Goal: Task Accomplishment & Management: Use online tool/utility

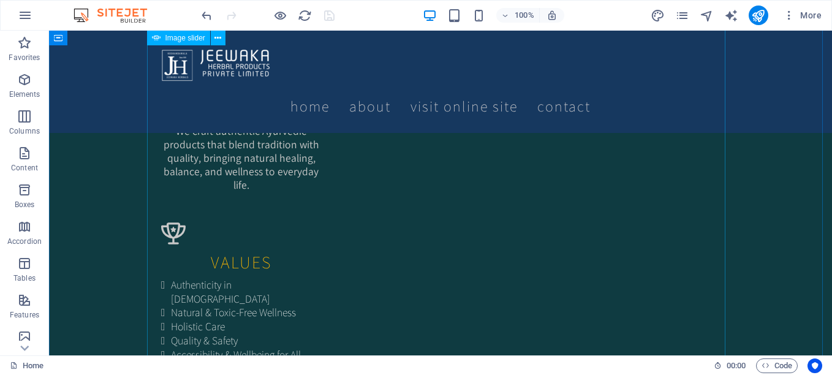
scroll to position [1287, 0]
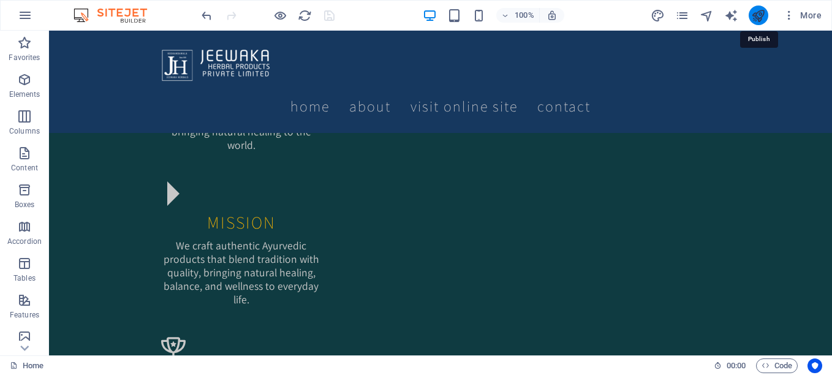
click at [755, 18] on icon "publish" at bounding box center [758, 16] width 14 height 14
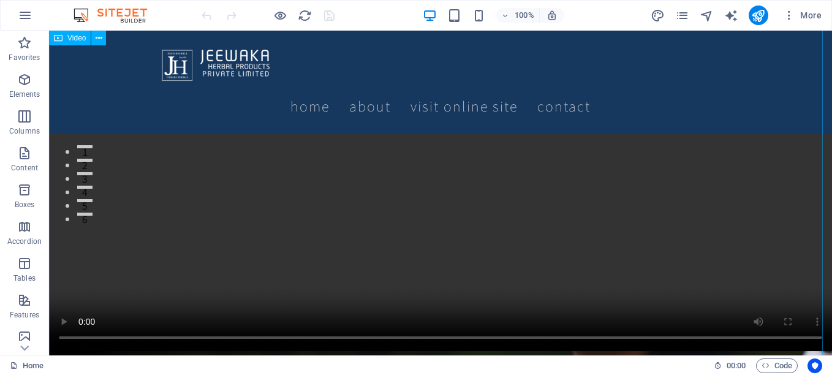
scroll to position [123, 0]
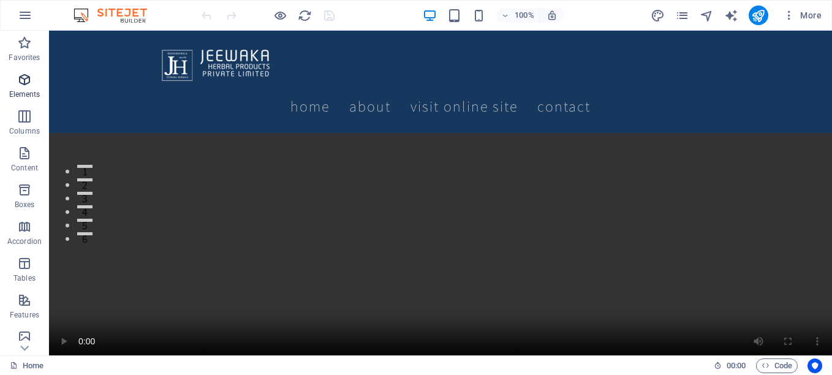
click at [25, 81] on icon "button" at bounding box center [24, 79] width 15 height 15
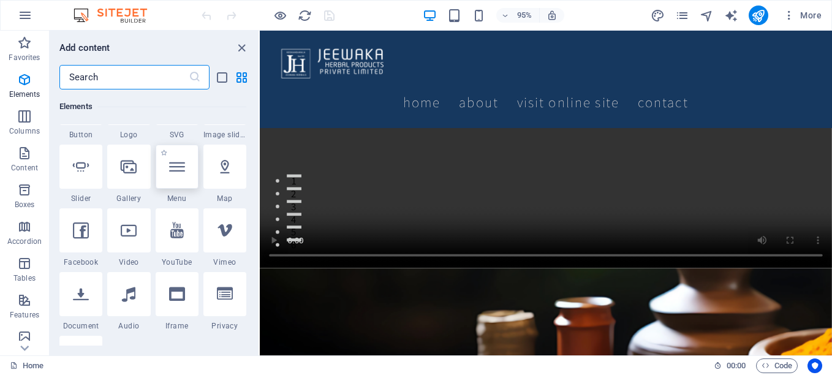
scroll to position [314, 0]
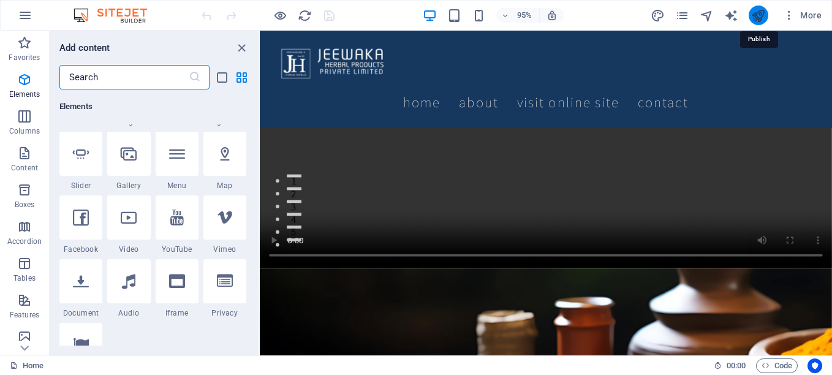
click at [754, 11] on icon "publish" at bounding box center [758, 16] width 14 height 14
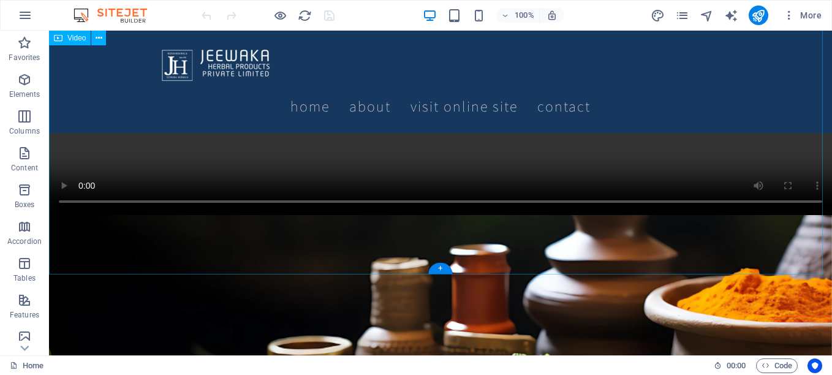
scroll to position [368, 0]
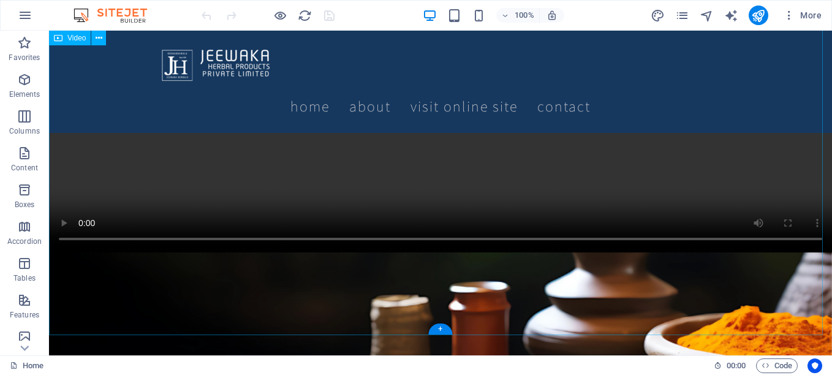
scroll to position [263, 0]
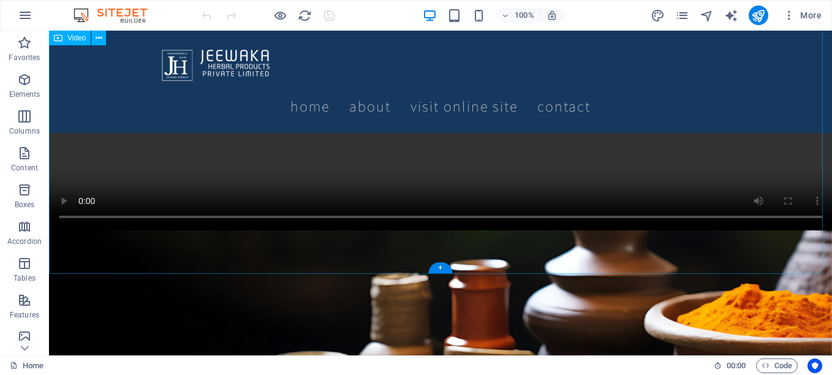
click at [305, 230] on figure at bounding box center [440, 35] width 783 height 392
drag, startPoint x: 305, startPoint y: 246, endPoint x: 94, endPoint y: 267, distance: 211.9
click at [306, 230] on figure at bounding box center [440, 35] width 783 height 392
select select "%"
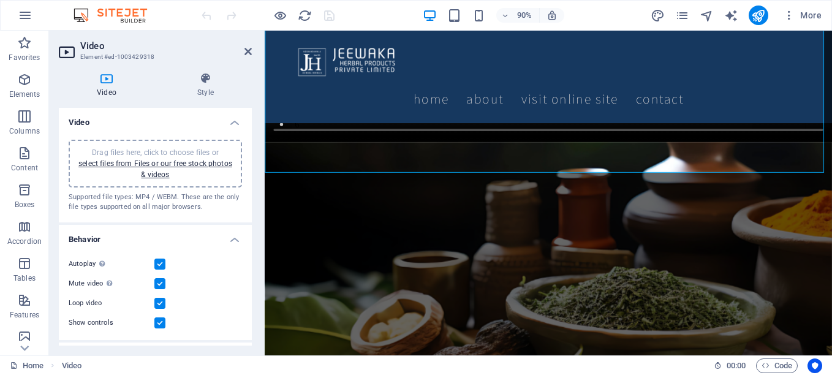
click at [162, 283] on label at bounding box center [159, 283] width 11 height 11
click at [0, 0] on input "Mute video Autoplay will be available if muted is checked" at bounding box center [0, 0] width 0 height 0
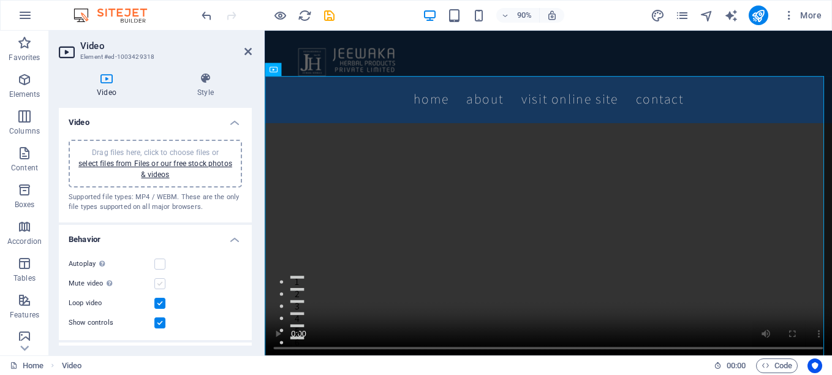
scroll to position [66, 0]
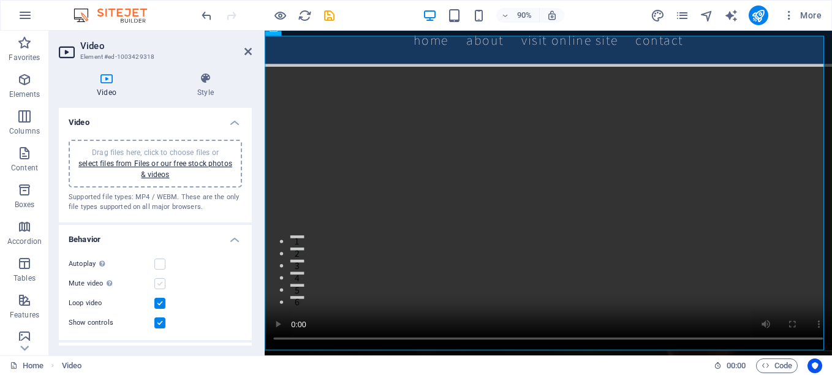
click at [162, 283] on label at bounding box center [159, 283] width 11 height 11
click at [0, 0] on input "Mute video Autoplay will be available if muted is checked" at bounding box center [0, 0] width 0 height 0
click at [159, 263] on label at bounding box center [159, 264] width 11 height 11
click at [0, 0] on input "Autoplay Autoplay is only available if muted is checked" at bounding box center [0, 0] width 0 height 0
click at [209, 80] on icon at bounding box center [205, 78] width 93 height 12
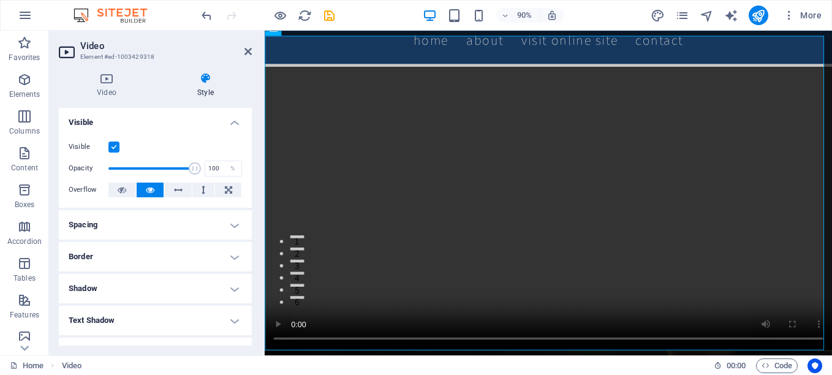
click at [186, 222] on h4 "Spacing" at bounding box center [155, 224] width 193 height 29
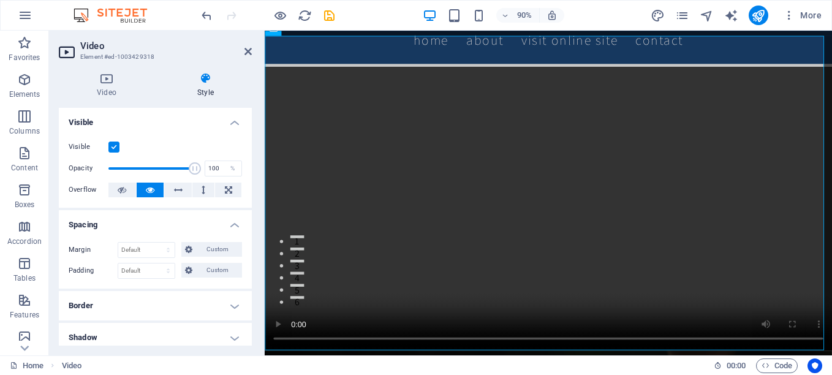
click at [147, 297] on h4 "Border" at bounding box center [155, 305] width 193 height 29
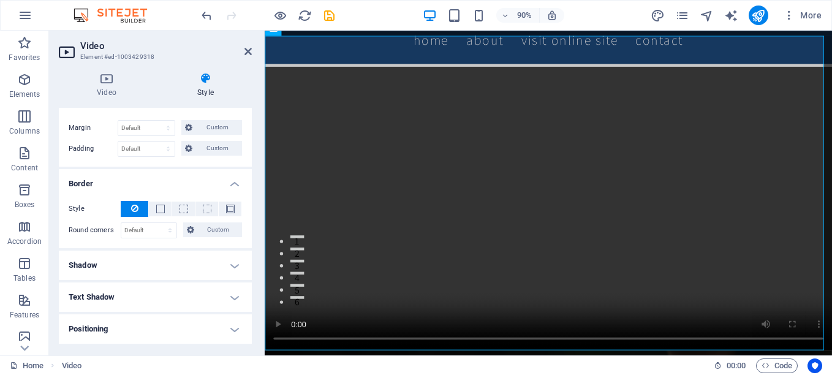
scroll to position [123, 0]
click at [153, 258] on h4 "Shadow" at bounding box center [155, 264] width 193 height 29
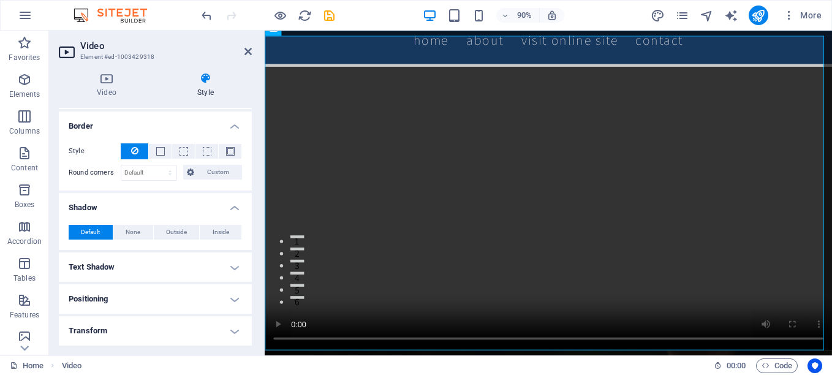
scroll to position [245, 0]
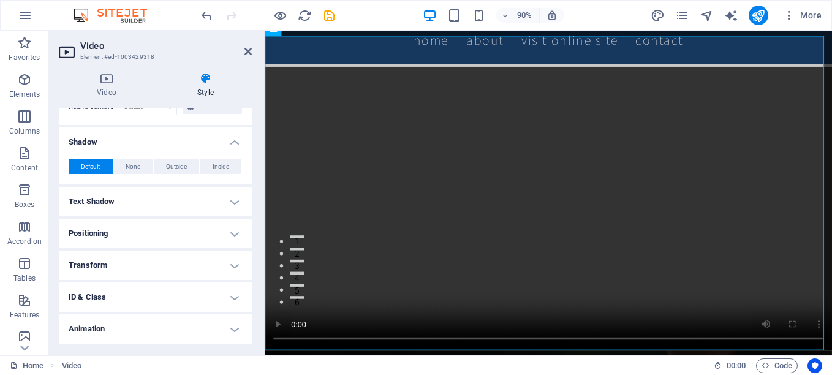
click at [155, 238] on h4 "Positioning" at bounding box center [155, 233] width 193 height 29
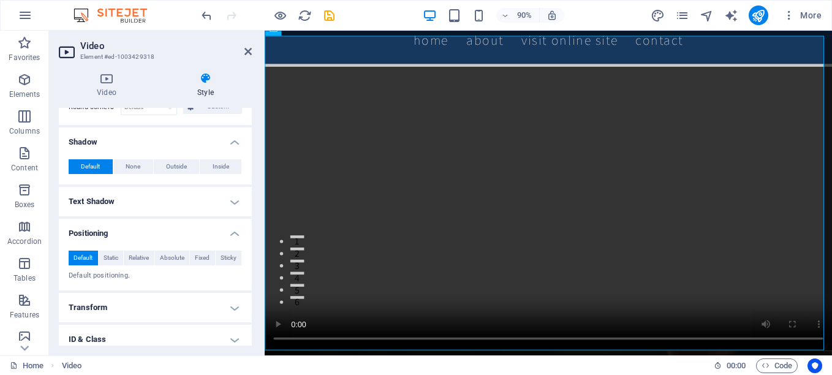
click at [163, 314] on h4 "Transform" at bounding box center [155, 307] width 193 height 29
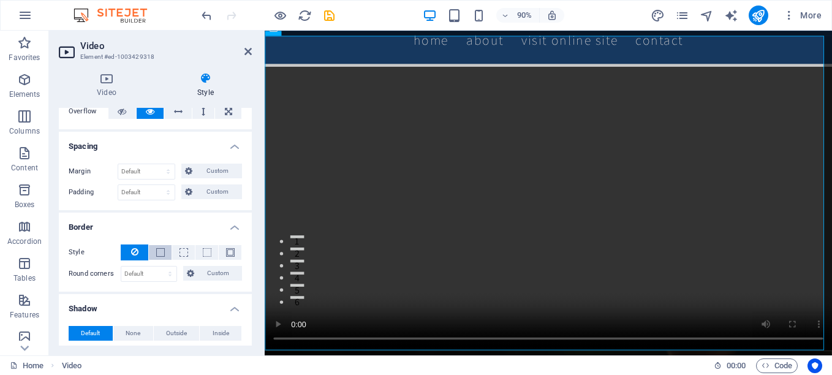
scroll to position [0, 0]
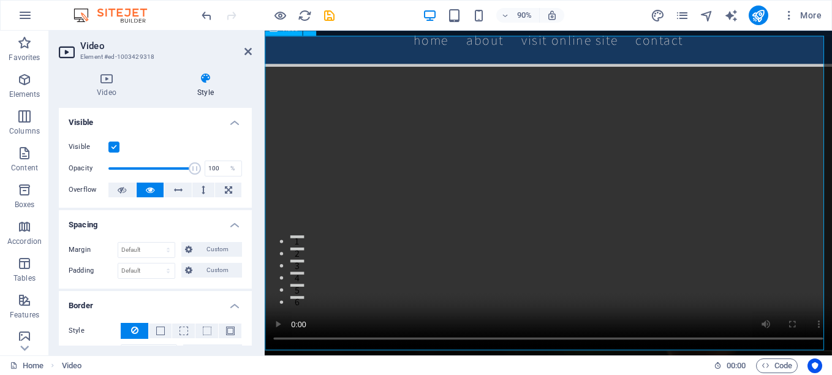
click at [339, 192] on figure at bounding box center [580, 228] width 630 height 316
click at [318, 70] on figure at bounding box center [580, 228] width 630 height 316
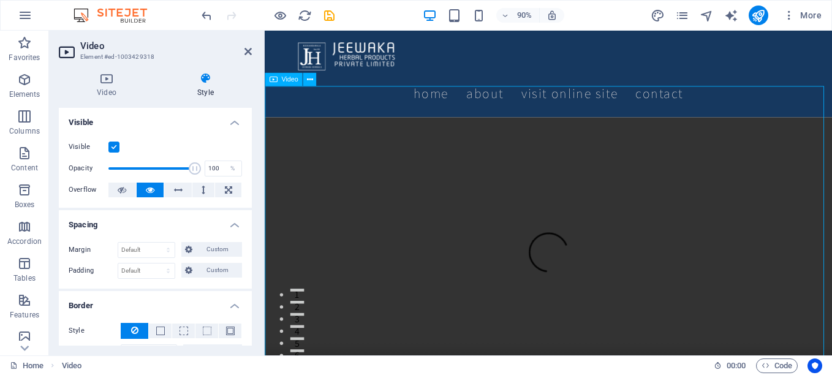
click at [325, 126] on figure at bounding box center [580, 284] width 630 height 316
click at [249, 49] on icon at bounding box center [247, 52] width 7 height 10
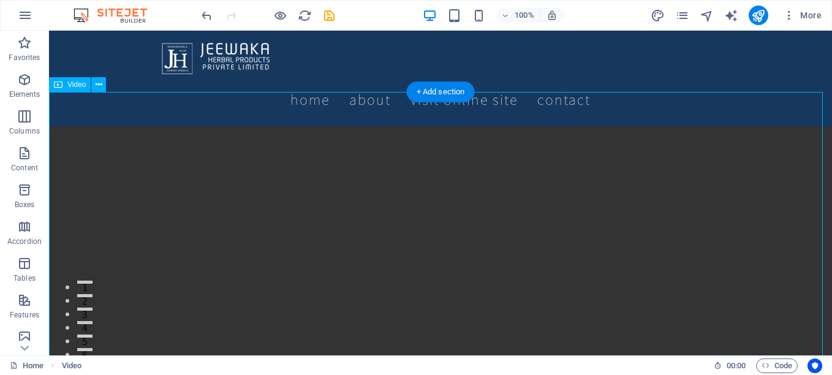
click at [88, 126] on figure at bounding box center [440, 322] width 783 height 392
click at [74, 86] on span "Video" at bounding box center [76, 84] width 18 height 7
click at [99, 84] on icon at bounding box center [99, 84] width 7 height 13
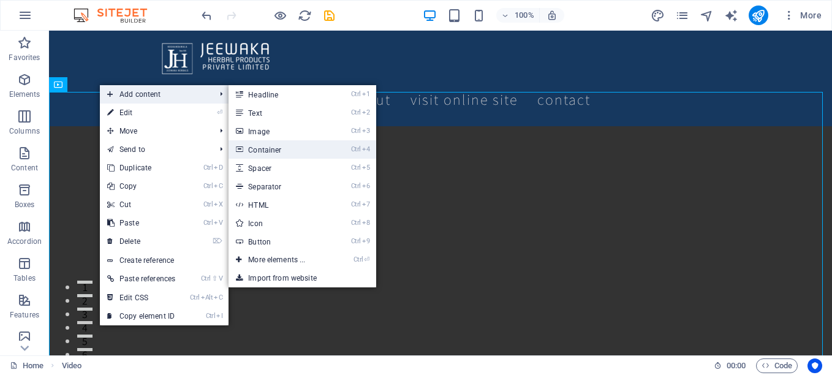
click at [291, 153] on link "Ctrl 4 Container" at bounding box center [279, 149] width 101 height 18
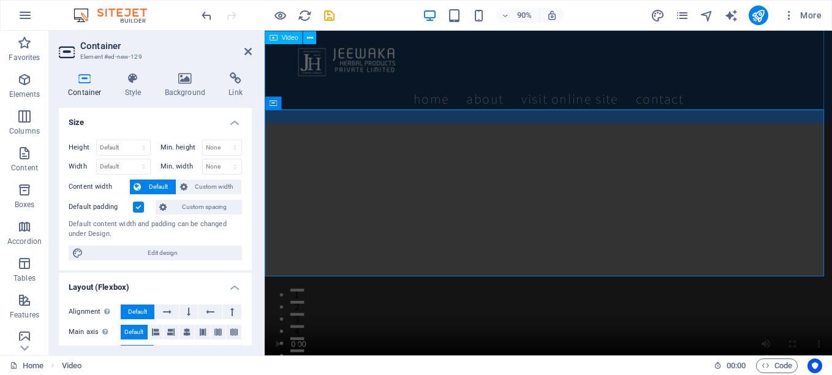
scroll to position [330, 0]
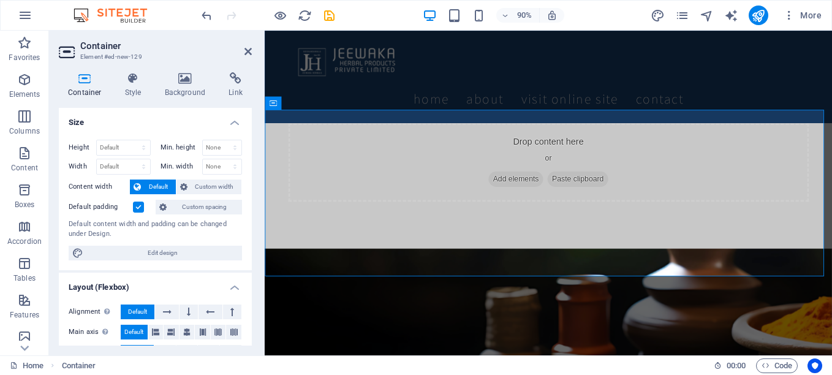
click at [137, 205] on label at bounding box center [138, 207] width 11 height 11
click at [0, 0] on input "Default padding" at bounding box center [0, 0] width 0 height 0
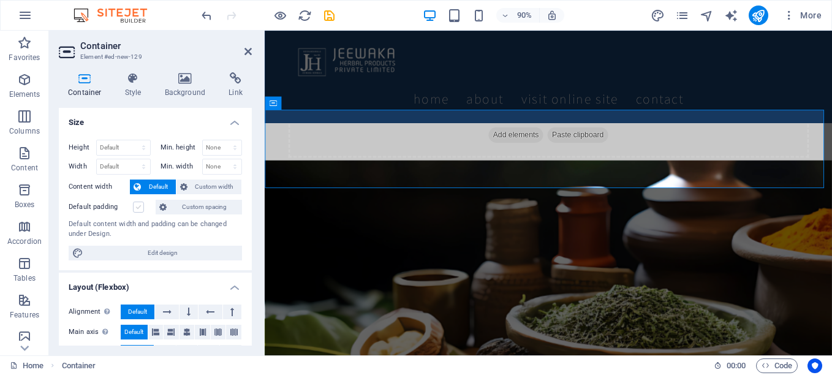
click at [137, 205] on label at bounding box center [138, 207] width 11 height 11
click at [0, 0] on input "Default padding" at bounding box center [0, 0] width 0 height 0
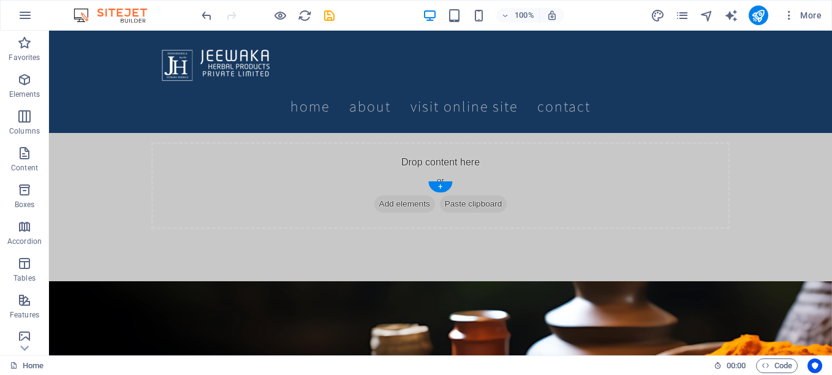
scroll to position [391, 0]
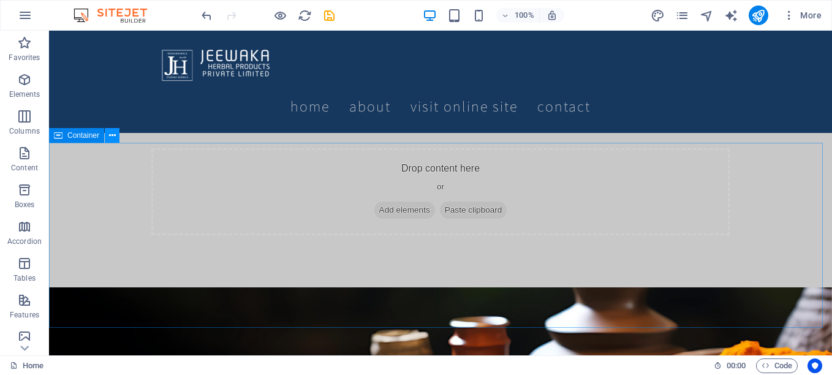
click at [115, 135] on icon at bounding box center [112, 135] width 7 height 13
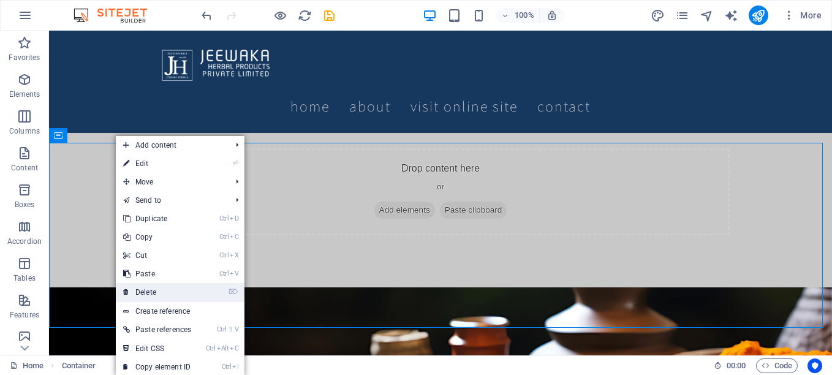
click at [151, 290] on link "⌦ Delete" at bounding box center [157, 292] width 83 height 18
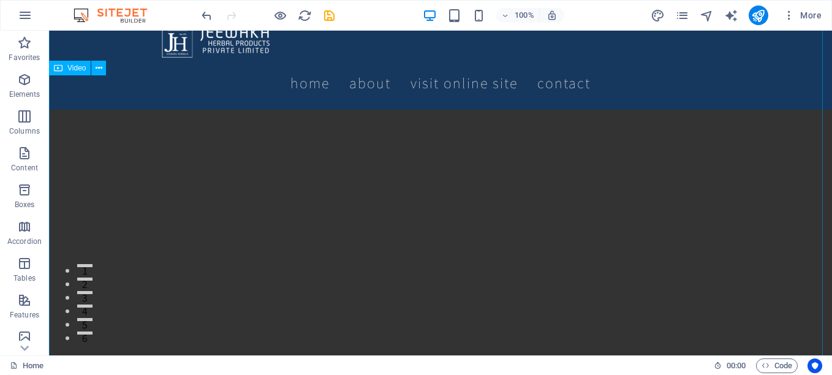
scroll to position [0, 0]
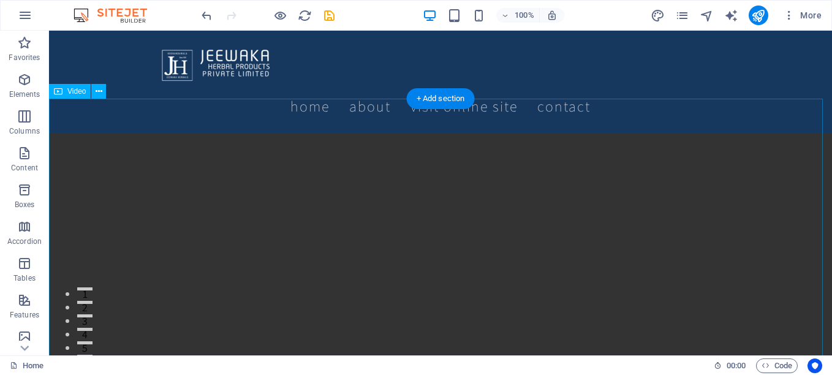
click at [262, 133] on figure at bounding box center [440, 329] width 783 height 392
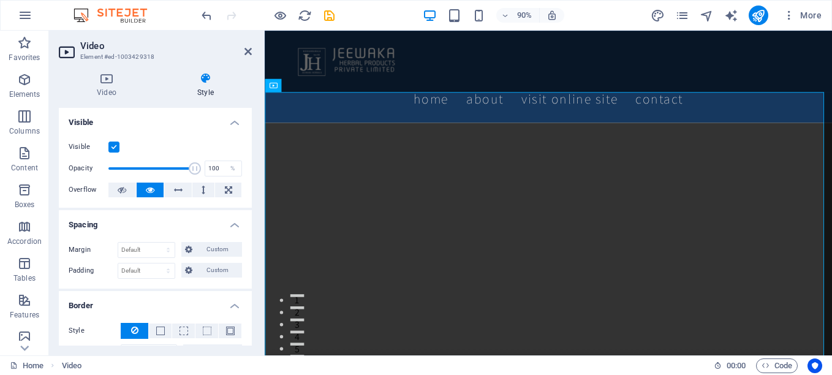
click at [115, 146] on label at bounding box center [113, 147] width 11 height 11
click at [0, 0] on input "Visible" at bounding box center [0, 0] width 0 height 0
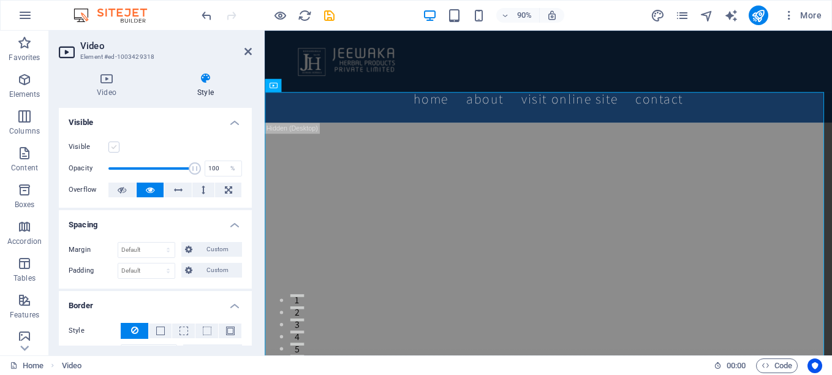
click at [114, 148] on label at bounding box center [113, 147] width 11 height 11
click at [0, 0] on input "Visible" at bounding box center [0, 0] width 0 height 0
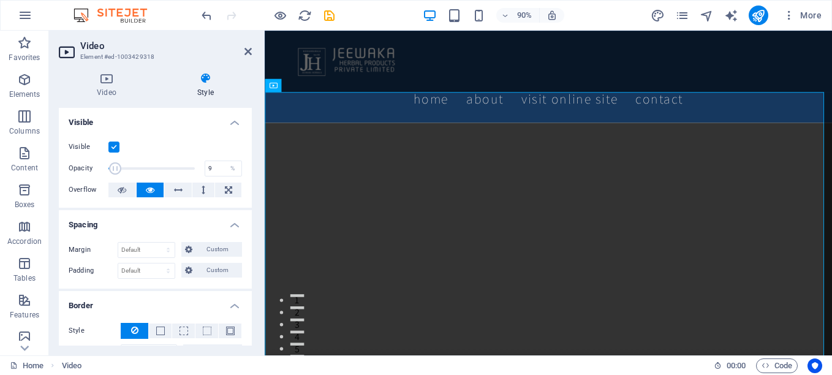
drag, startPoint x: 189, startPoint y: 170, endPoint x: 115, endPoint y: 161, distance: 74.0
click at [115, 162] on span at bounding box center [115, 168] width 12 height 12
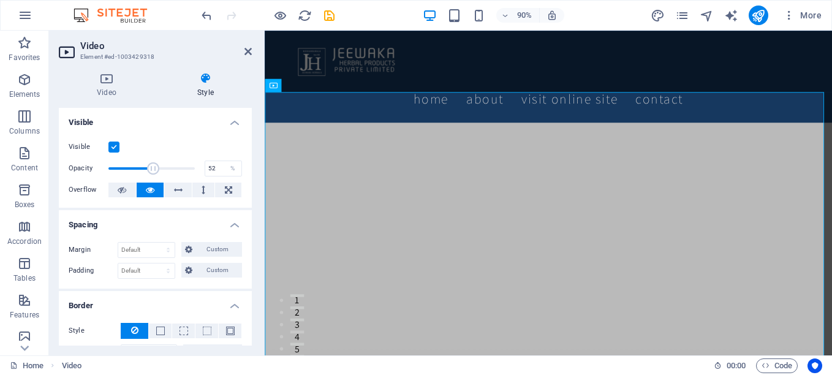
drag, startPoint x: 120, startPoint y: 162, endPoint x: 152, endPoint y: 162, distance: 31.9
click at [152, 162] on span at bounding box center [153, 168] width 12 height 12
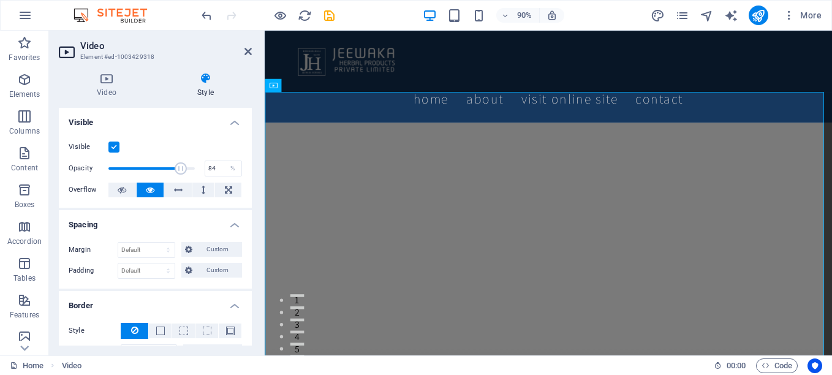
drag, startPoint x: 153, startPoint y: 164, endPoint x: 179, endPoint y: 164, distance: 25.7
click at [179, 164] on span at bounding box center [181, 168] width 12 height 12
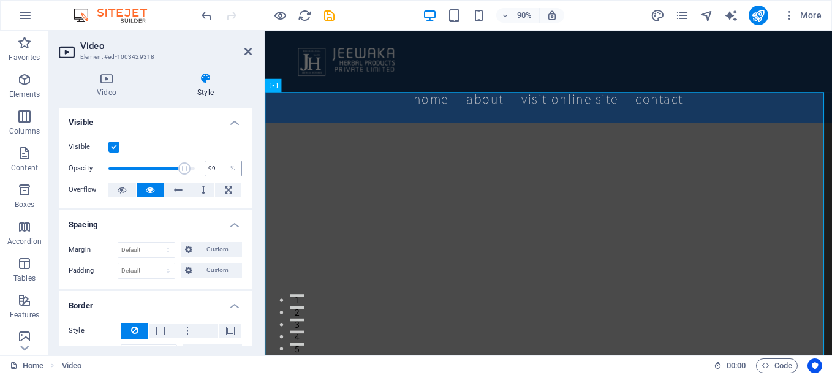
type input "100"
drag, startPoint x: 179, startPoint y: 164, endPoint x: 232, endPoint y: 164, distance: 53.3
click at [232, 164] on div "Opacity 100 %" at bounding box center [155, 168] width 173 height 18
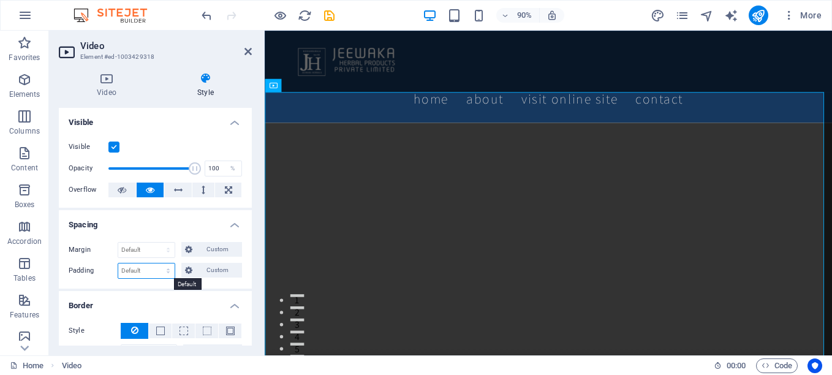
click at [166, 270] on select "Default px rem % vh vw Custom" at bounding box center [146, 270] width 56 height 15
select select "px"
click at [156, 263] on select "Default px rem % vh vw Custom" at bounding box center [146, 270] width 56 height 15
type input "0"
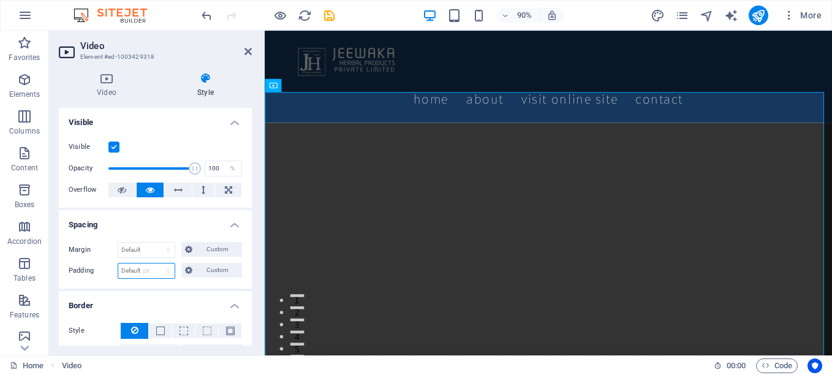
type input "0"
click at [213, 265] on span "Custom" at bounding box center [217, 270] width 42 height 15
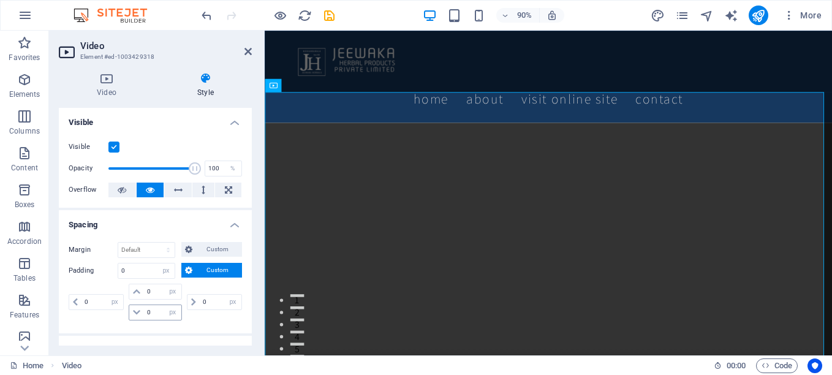
click at [136, 313] on icon at bounding box center [136, 312] width 7 height 7
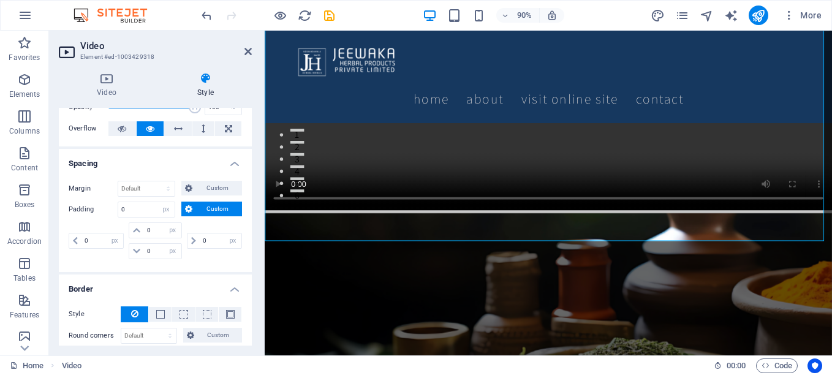
scroll to position [123, 0]
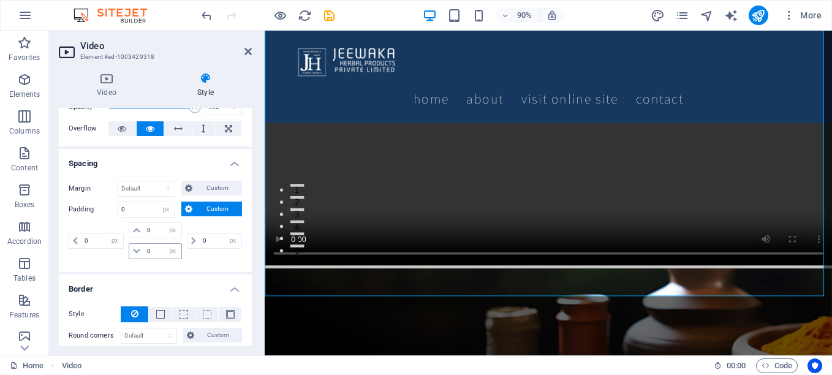
click at [137, 253] on icon at bounding box center [136, 251] width 7 height 7
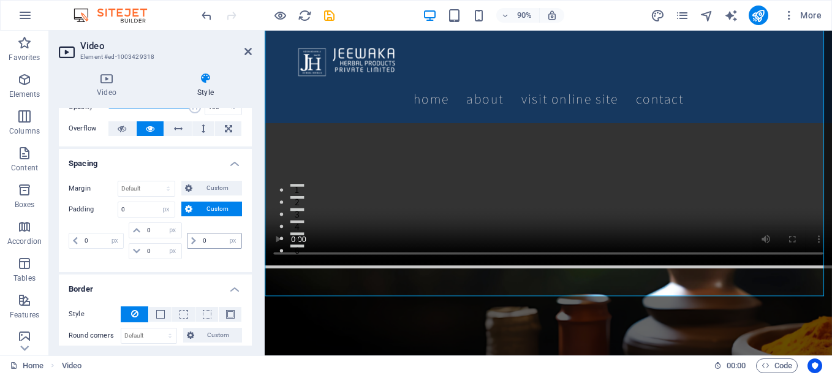
click at [193, 242] on icon at bounding box center [193, 240] width 5 height 7
drag, startPoint x: 153, startPoint y: 255, endPoint x: 135, endPoint y: 250, distance: 17.8
click at [135, 250] on div "0 px rem % vh vw" at bounding box center [155, 251] width 53 height 16
type input "10"
select select "DISABLED_OPTION_VALUE"
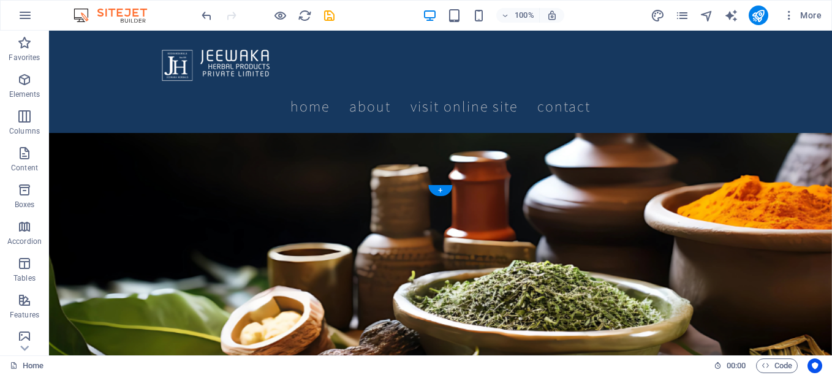
scroll to position [321, 0]
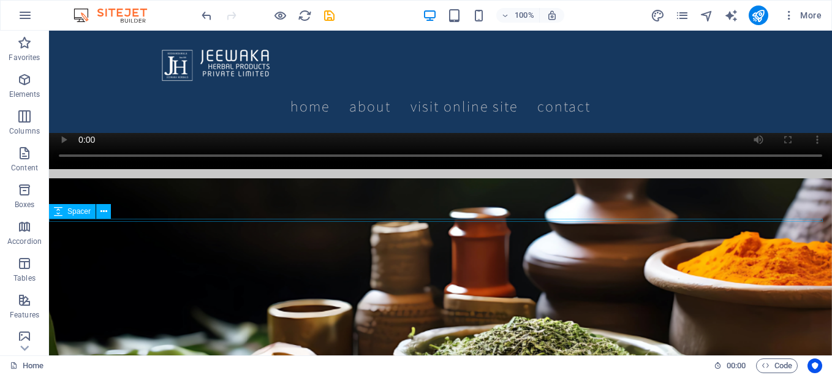
click at [152, 178] on div at bounding box center [440, 176] width 783 height 3
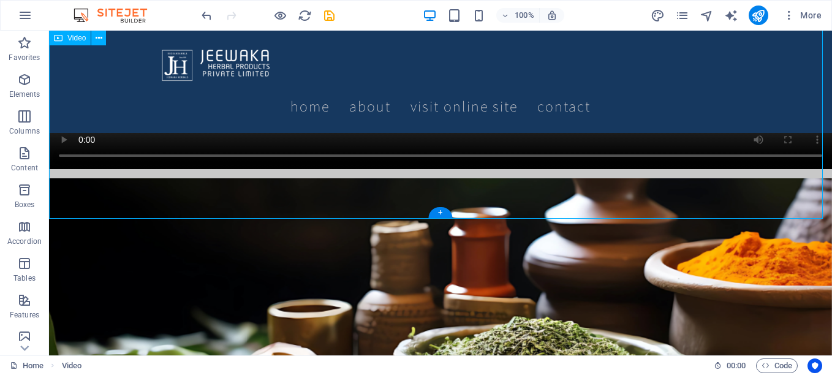
select select "px"
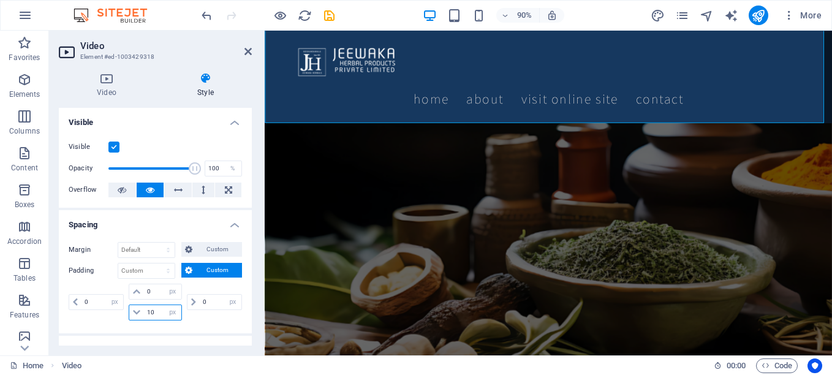
drag, startPoint x: 157, startPoint y: 311, endPoint x: 138, endPoint y: 310, distance: 19.0
click at [138, 310] on div "10 px rem % vh vw" at bounding box center [155, 313] width 53 height 16
type input "2"
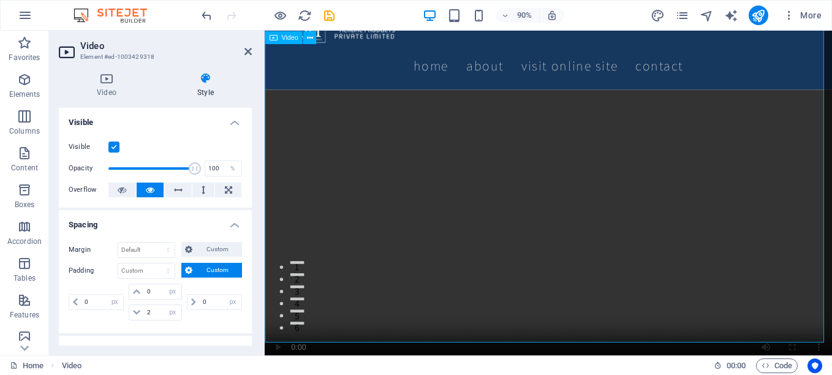
scroll to position [0, 0]
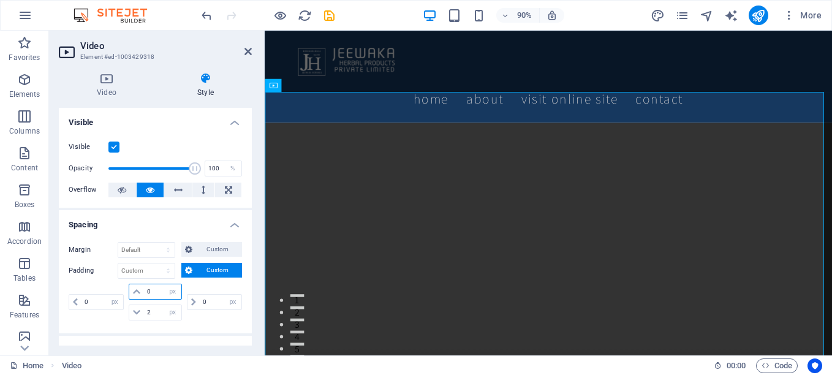
drag, startPoint x: 151, startPoint y: 293, endPoint x: 133, endPoint y: 292, distance: 18.4
click at [133, 292] on div "0 px rem % vh vw" at bounding box center [155, 292] width 53 height 16
drag, startPoint x: 151, startPoint y: 288, endPoint x: 131, endPoint y: 288, distance: 19.6
click at [131, 288] on div "2 px rem % vh vw" at bounding box center [155, 292] width 53 height 16
type input "1"
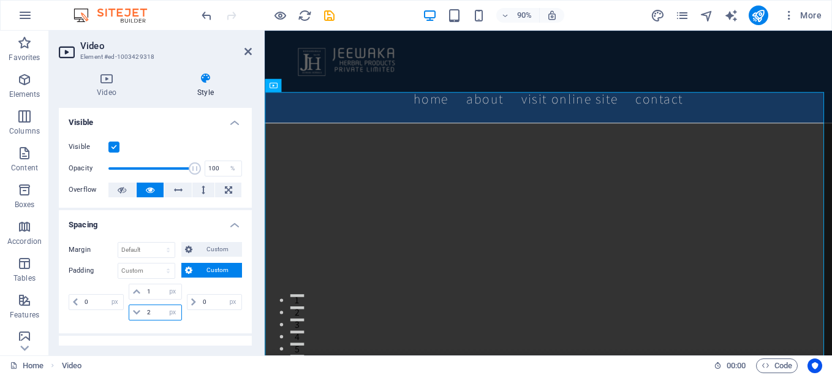
click at [136, 308] on div "2 px rem % vh vw" at bounding box center [155, 313] width 53 height 16
type input "1"
click at [221, 192] on button at bounding box center [228, 190] width 26 height 15
click at [219, 192] on button at bounding box center [228, 190] width 26 height 15
click at [202, 188] on icon at bounding box center [204, 190] width 4 height 15
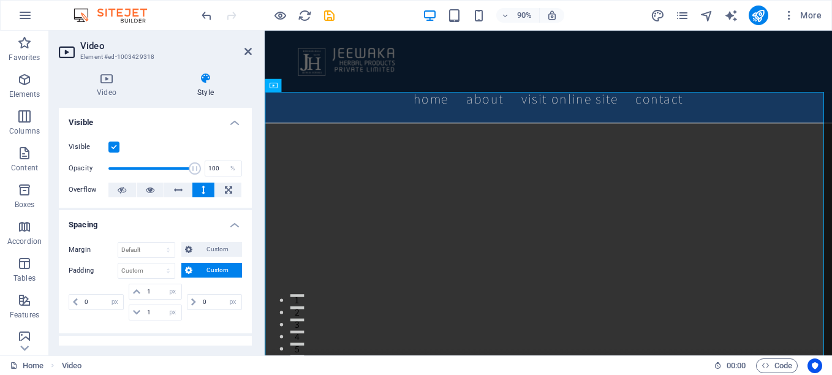
click at [202, 188] on icon at bounding box center [204, 190] width 4 height 15
click at [148, 186] on icon at bounding box center [150, 190] width 9 height 15
click at [234, 225] on h4 "Spacing" at bounding box center [155, 221] width 193 height 22
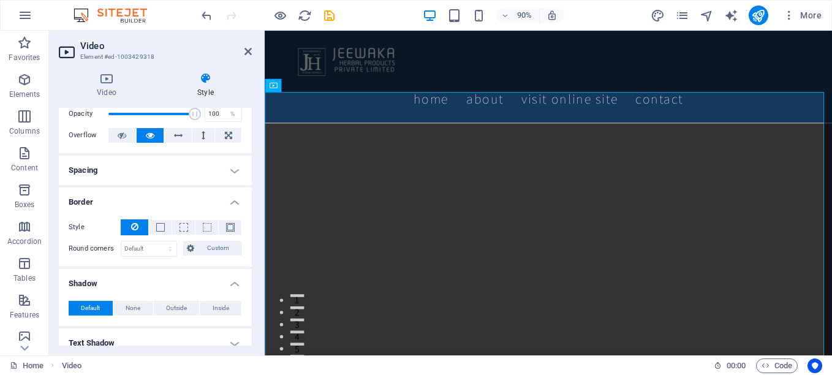
scroll to position [123, 0]
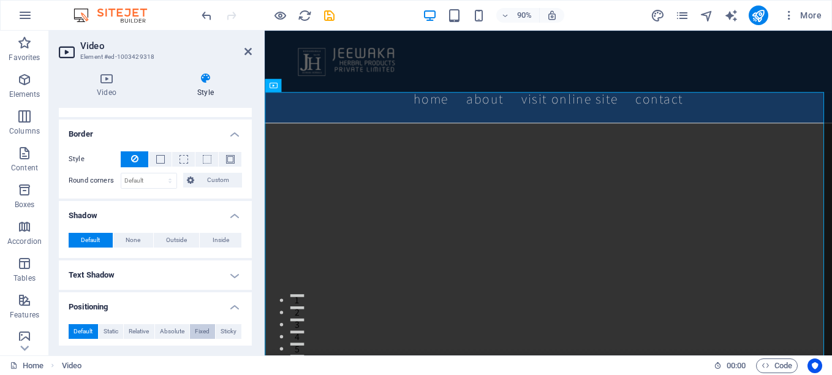
click at [195, 331] on span "Fixed" at bounding box center [202, 331] width 15 height 15
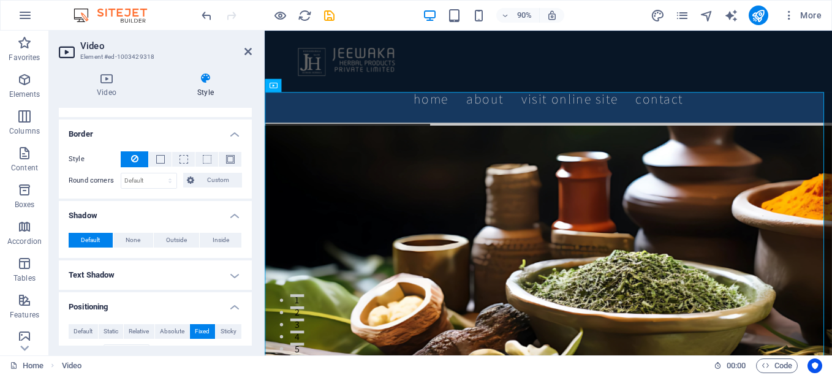
click at [195, 331] on span "Fixed" at bounding box center [202, 331] width 15 height 15
click at [81, 330] on span "Default" at bounding box center [83, 331] width 19 height 15
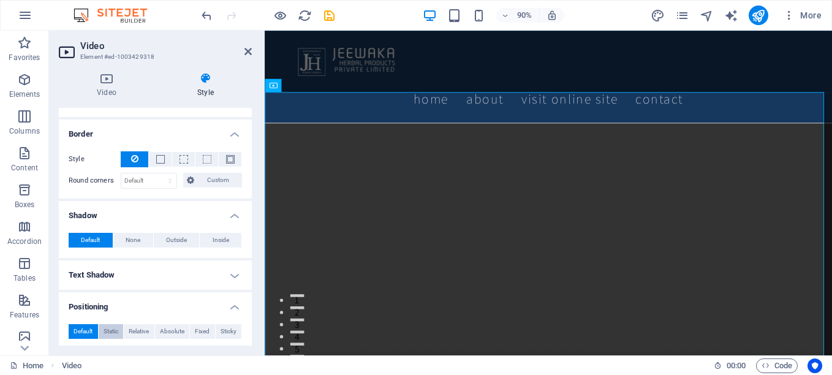
click at [114, 331] on span "Static" at bounding box center [111, 331] width 15 height 15
click at [130, 330] on span "Relative" at bounding box center [139, 331] width 20 height 15
click at [161, 332] on span "Absolute" at bounding box center [172, 331] width 25 height 15
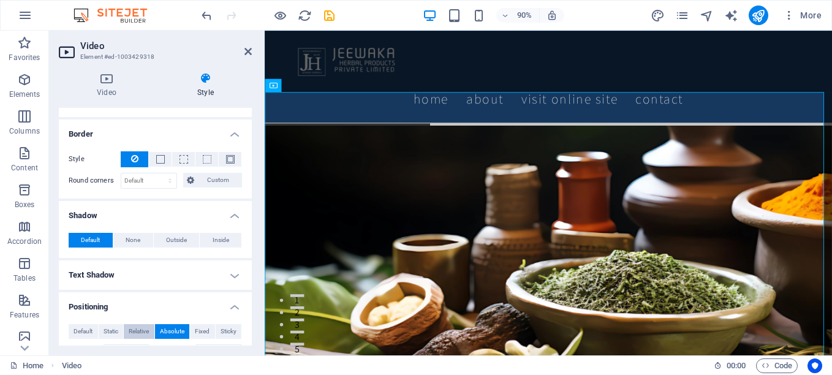
click at [140, 330] on span "Relative" at bounding box center [139, 331] width 20 height 15
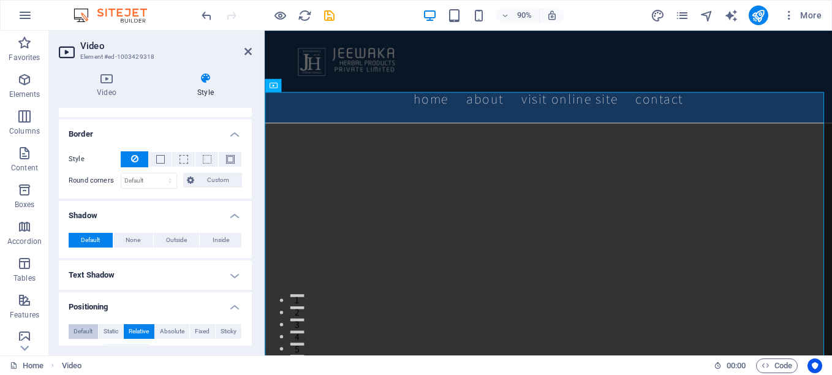
click at [75, 330] on span "Default" at bounding box center [83, 331] width 19 height 15
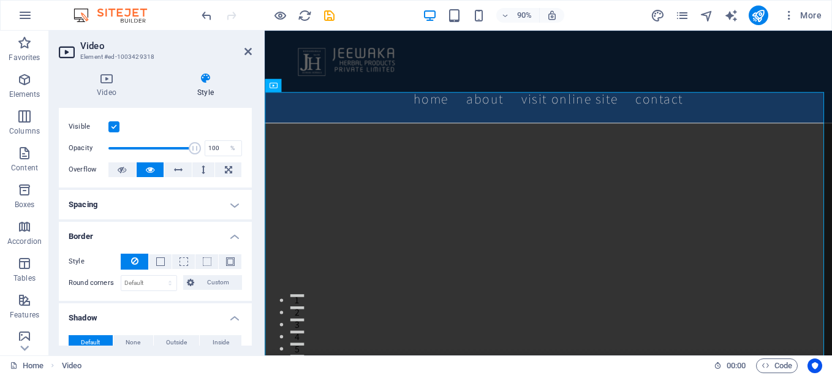
scroll to position [0, 0]
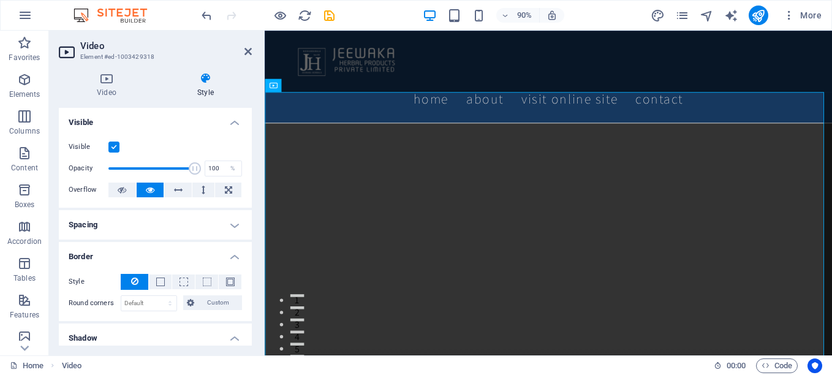
click at [208, 80] on icon at bounding box center [205, 78] width 93 height 12
click at [105, 85] on h4 "Video" at bounding box center [109, 85] width 100 height 26
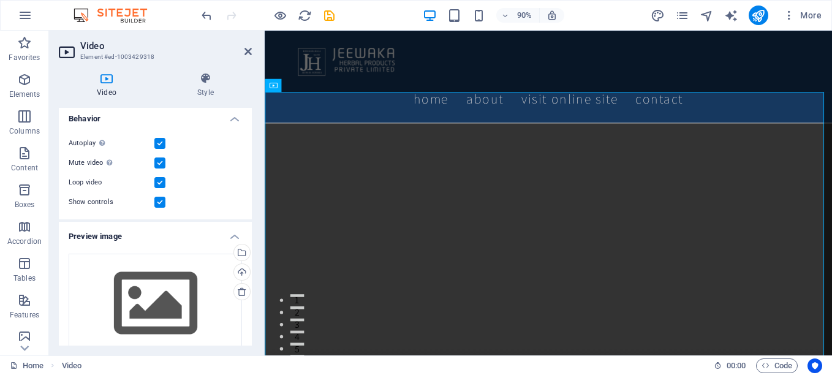
scroll to position [335, 0]
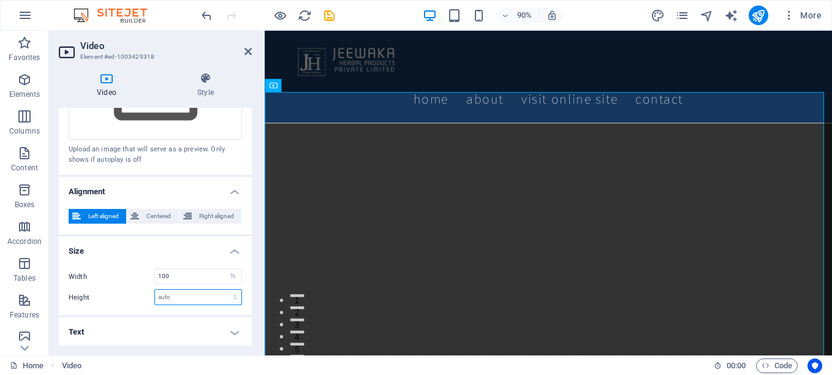
click at [186, 295] on select "auto px" at bounding box center [198, 297] width 86 height 15
select select "px"
click at [222, 290] on select "auto px" at bounding box center [198, 297] width 86 height 15
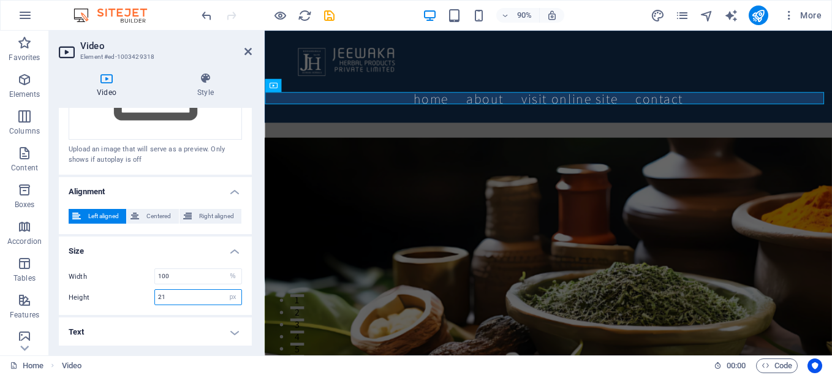
type input "22"
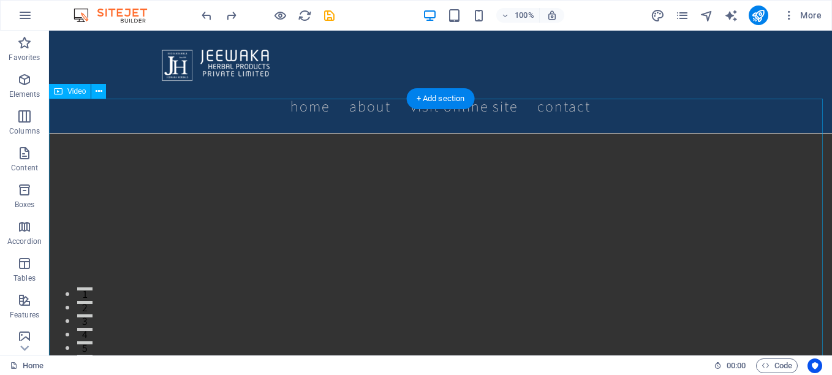
click at [245, 133] on figure at bounding box center [440, 329] width 783 height 393
click at [99, 91] on icon at bounding box center [99, 91] width 7 height 13
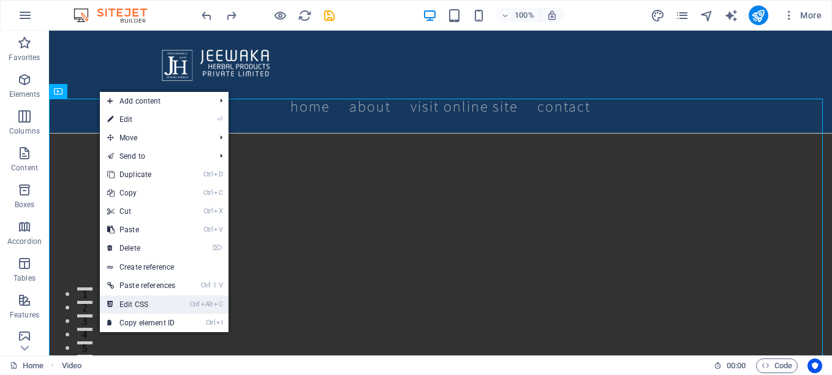
click at [186, 309] on li "Ctrl Alt C Edit CSS" at bounding box center [164, 304] width 129 height 18
click at [131, 118] on link "⏎ Edit" at bounding box center [141, 119] width 83 height 18
select select "%"
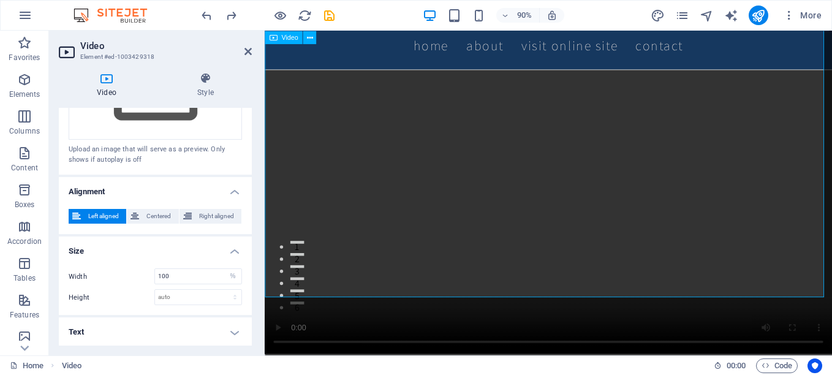
scroll to position [0, 0]
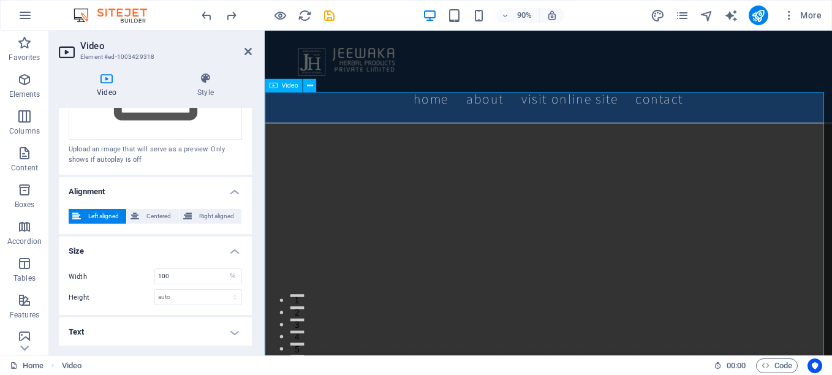
click at [322, 133] on figure at bounding box center [580, 291] width 630 height 317
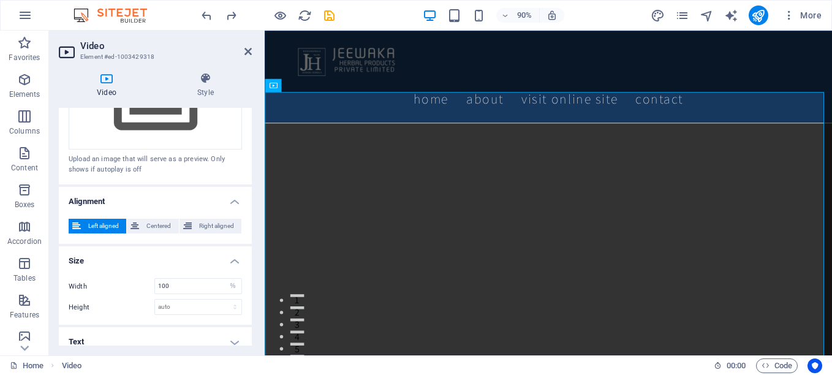
scroll to position [335, 0]
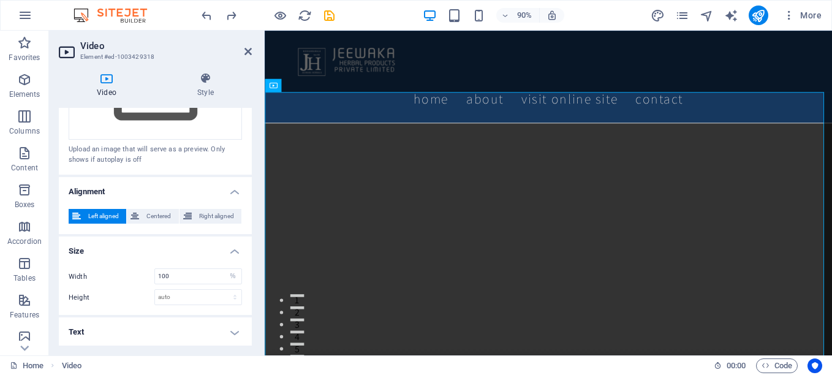
click at [224, 327] on h4 "Text" at bounding box center [155, 331] width 193 height 29
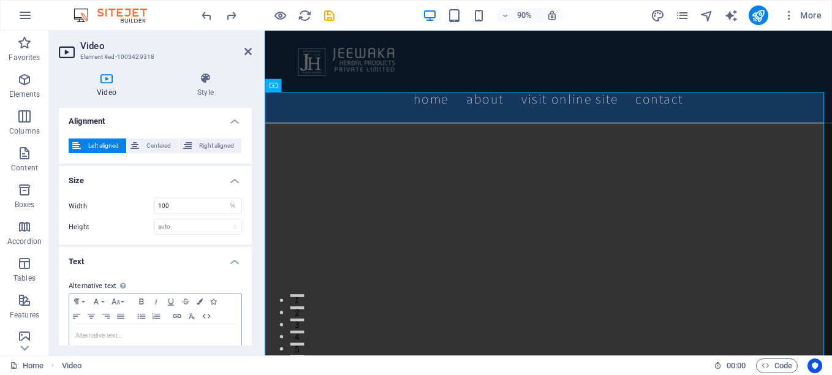
scroll to position [430, 0]
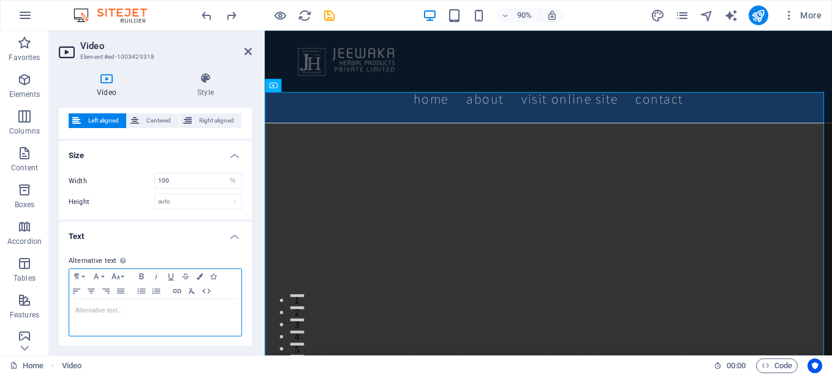
click at [144, 315] on div at bounding box center [155, 317] width 172 height 37
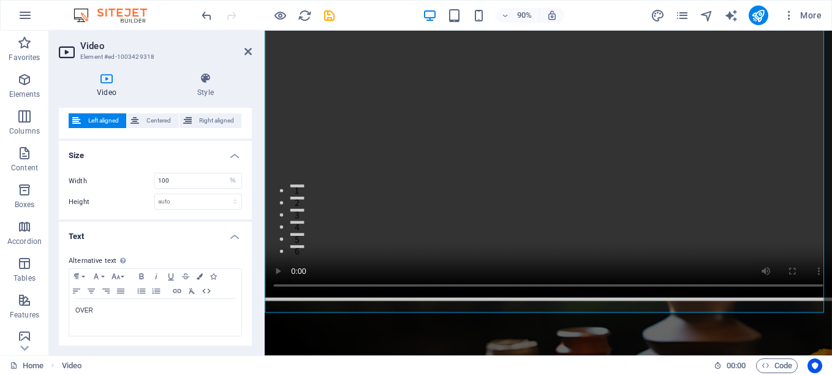
scroll to position [123, 0]
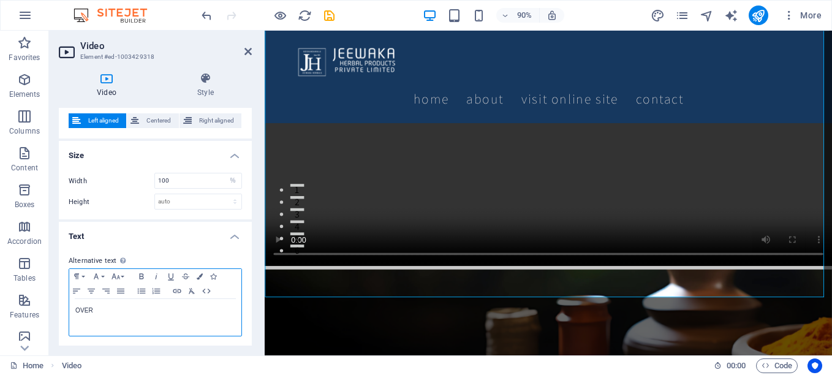
click at [142, 312] on p "OVER" at bounding box center [155, 310] width 160 height 11
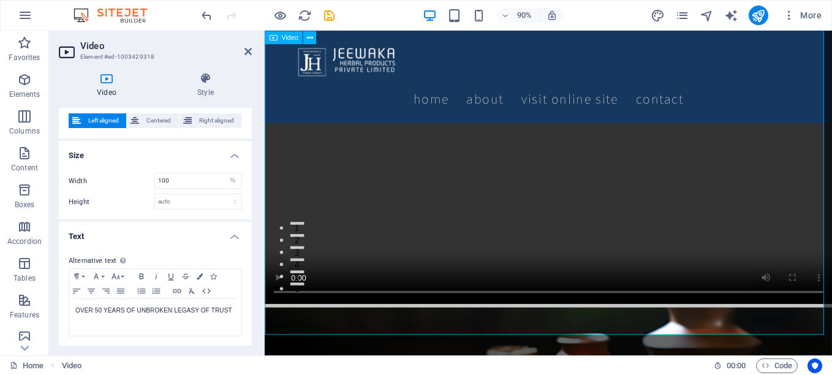
scroll to position [0, 0]
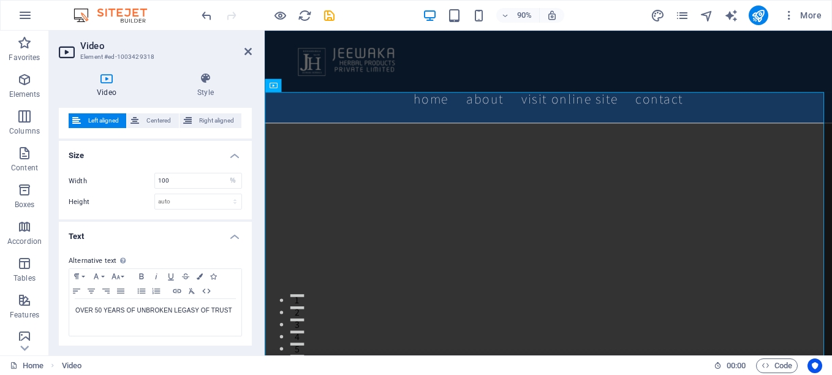
click at [230, 232] on h4 "Text" at bounding box center [155, 233] width 193 height 22
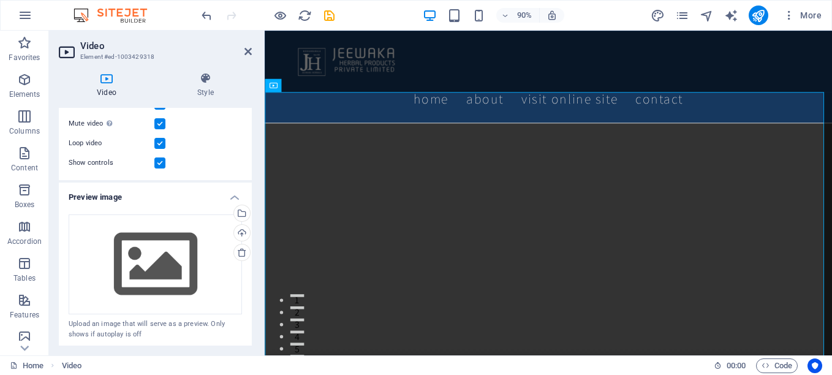
scroll to position [151, 0]
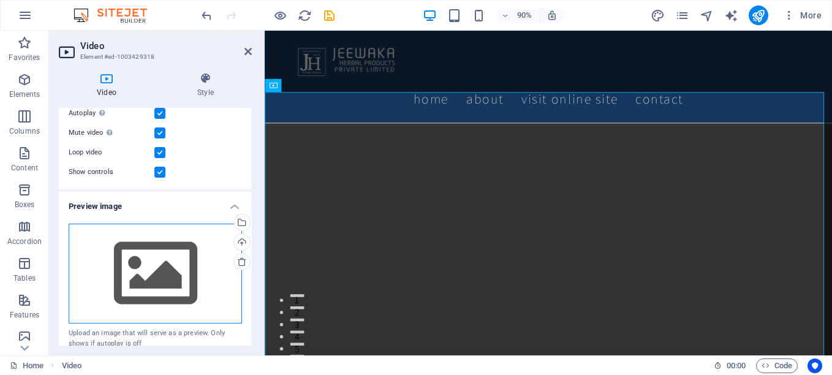
click at [145, 262] on div "Drag files here, click to choose files or select files from Files or our free s…" at bounding box center [155, 274] width 173 height 100
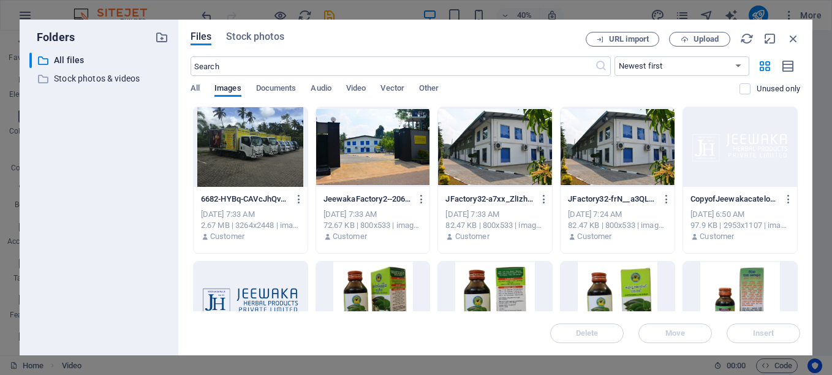
click at [502, 135] on div at bounding box center [495, 147] width 114 height 80
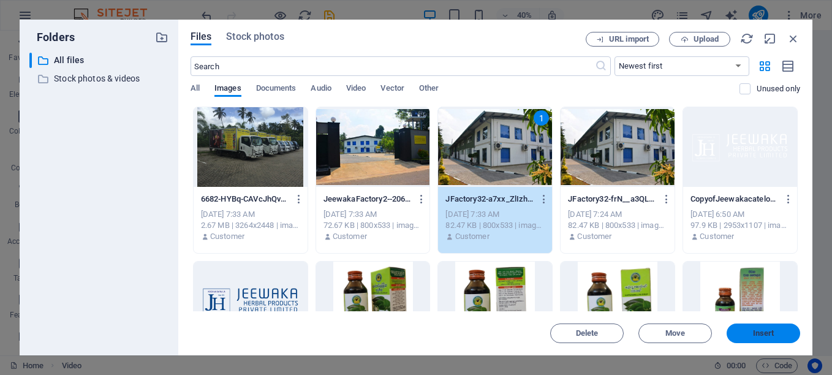
click at [742, 328] on button "Insert" at bounding box center [764, 333] width 74 height 20
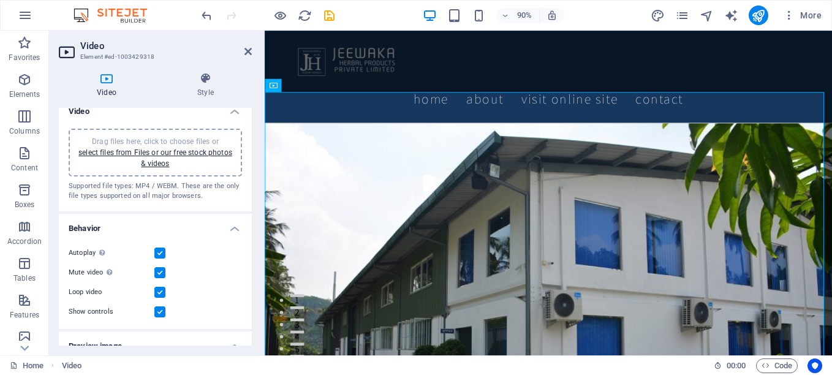
scroll to position [0, 0]
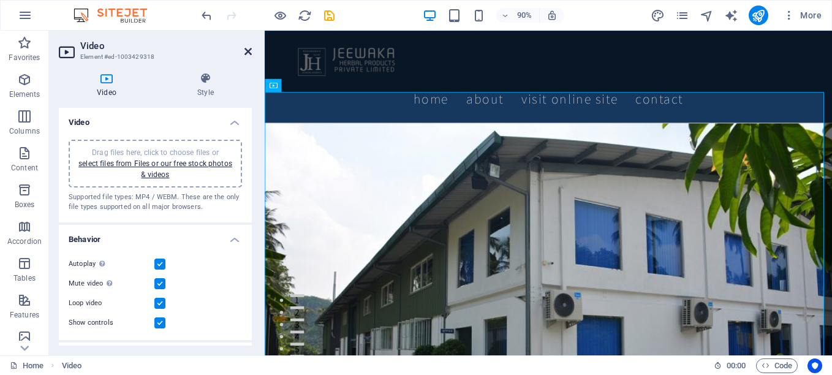
click at [244, 47] on icon at bounding box center [247, 52] width 7 height 10
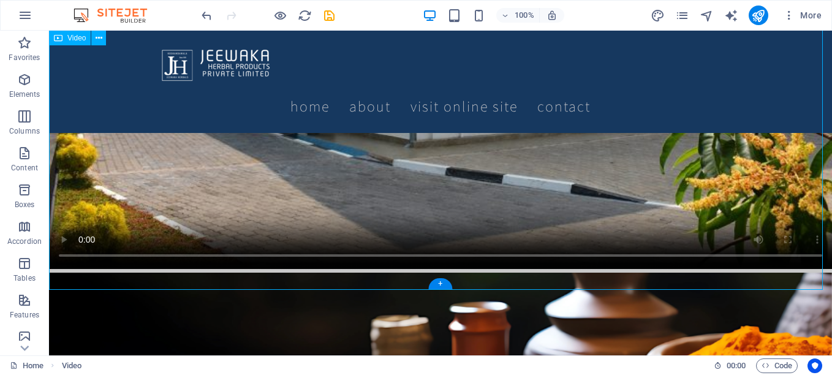
scroll to position [368, 0]
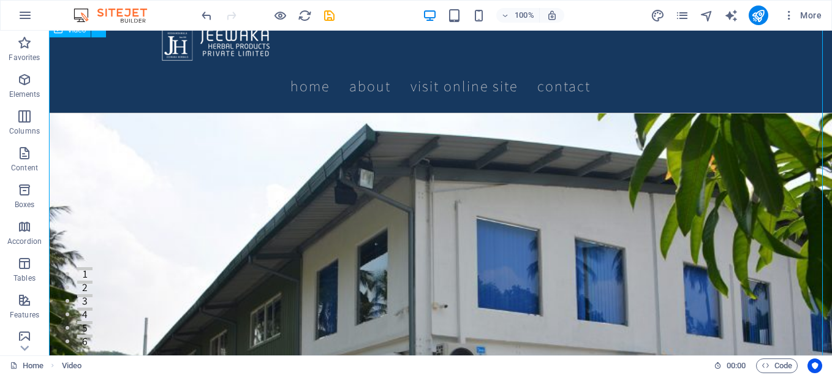
scroll to position [0, 0]
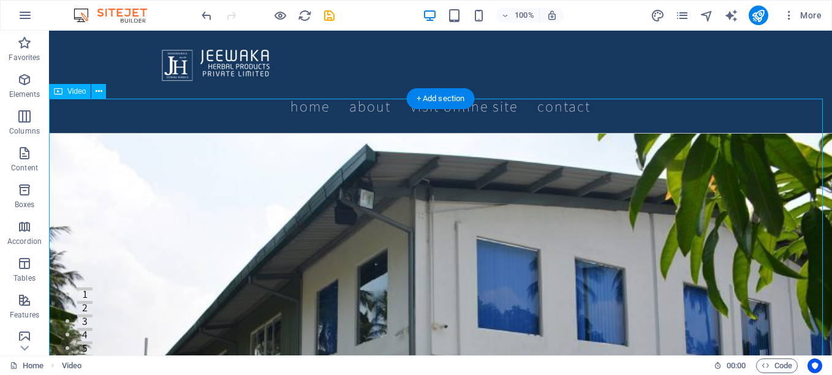
click at [436, 97] on div "+ Add section" at bounding box center [441, 98] width 68 height 21
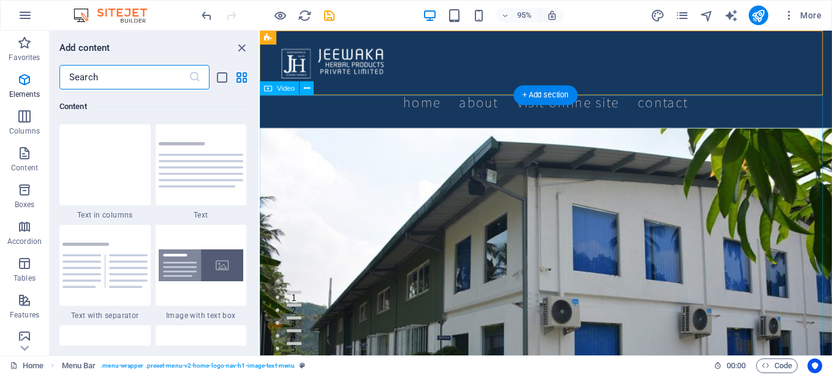
scroll to position [2144, 0]
click at [391, 133] on figure "OVER 50 YEARS OF UNBROKEN LEGASY OF TRUST" at bounding box center [561, 334] width 602 height 403
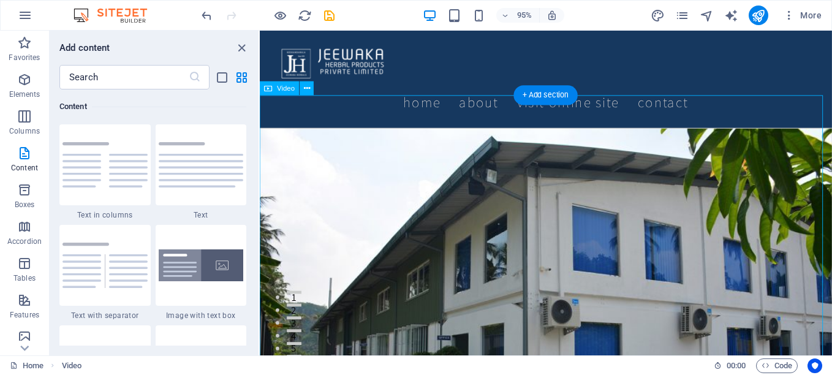
click at [391, 133] on figure "OVER 50 YEARS OF UNBROKEN LEGASY OF TRUST" at bounding box center [561, 334] width 602 height 403
select select "%"
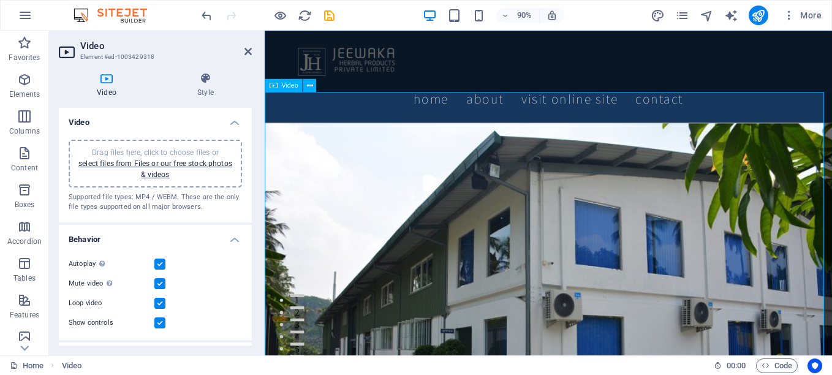
click at [309, 133] on figure "OVER 50 YEARS OF UNBROKEN LEGASY OF TRUST" at bounding box center [580, 344] width 630 height 422
click at [246, 49] on icon at bounding box center [247, 52] width 7 height 10
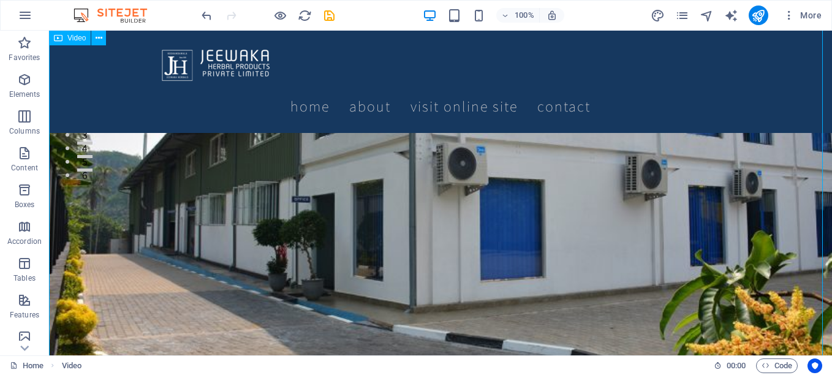
scroll to position [245, 0]
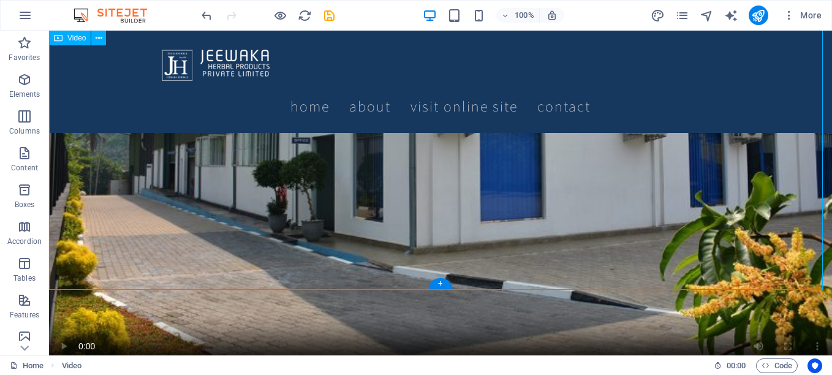
click at [689, 274] on figure "OVER 50 YEARS OF UNBROKEN LEGASY OF TRUST" at bounding box center [440, 81] width 783 height 591
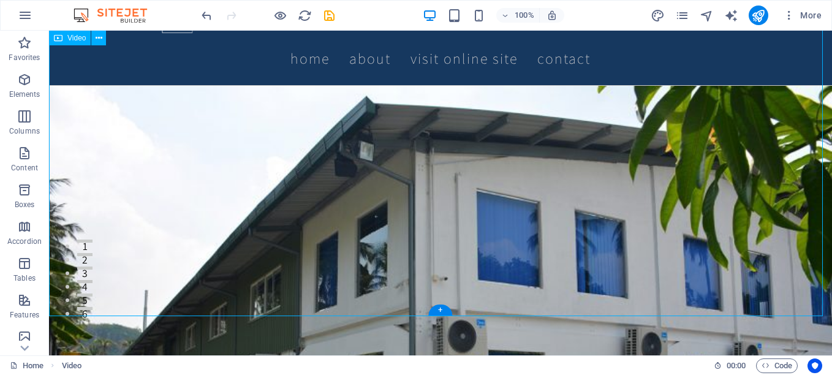
scroll to position [0, 0]
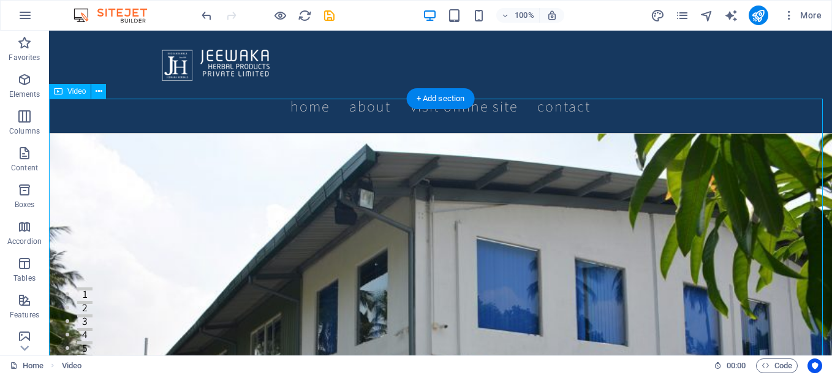
select select "%"
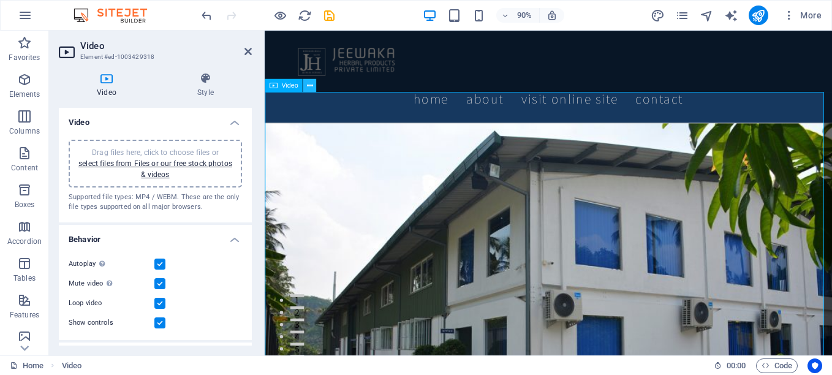
click at [310, 86] on icon at bounding box center [309, 86] width 6 height 12
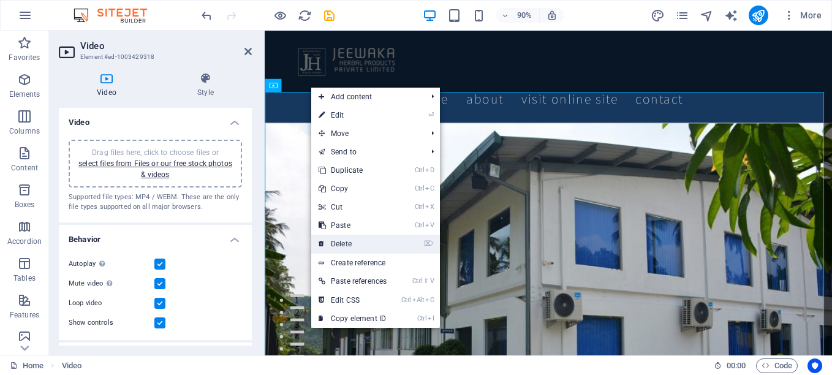
click at [350, 244] on link "⌦ Delete" at bounding box center [352, 244] width 83 height 18
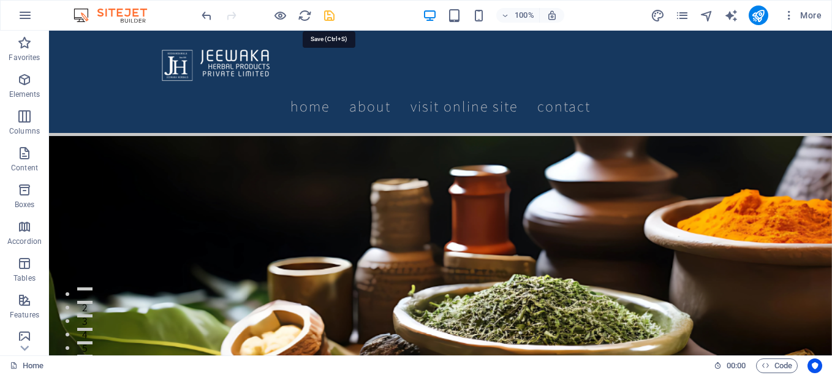
click at [327, 18] on icon "save" at bounding box center [329, 16] width 14 height 14
checkbox input "false"
click at [434, 110] on div "+" at bounding box center [440, 107] width 24 height 11
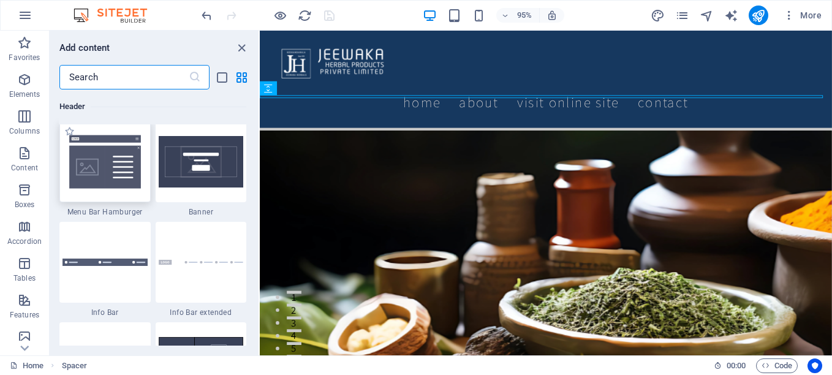
scroll to position [7780, 0]
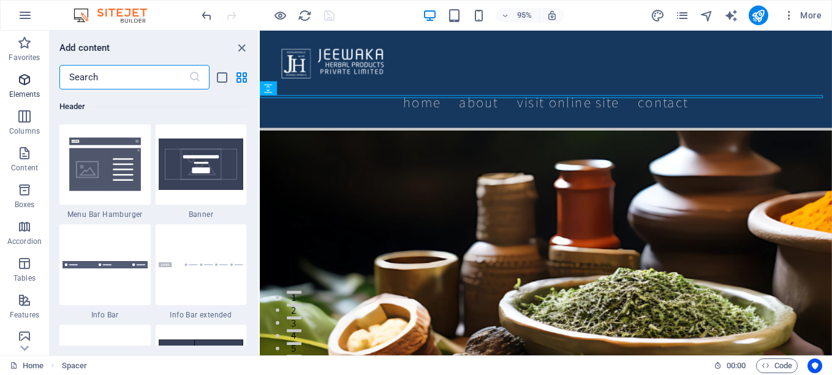
click at [13, 78] on span "Elements" at bounding box center [24, 86] width 49 height 29
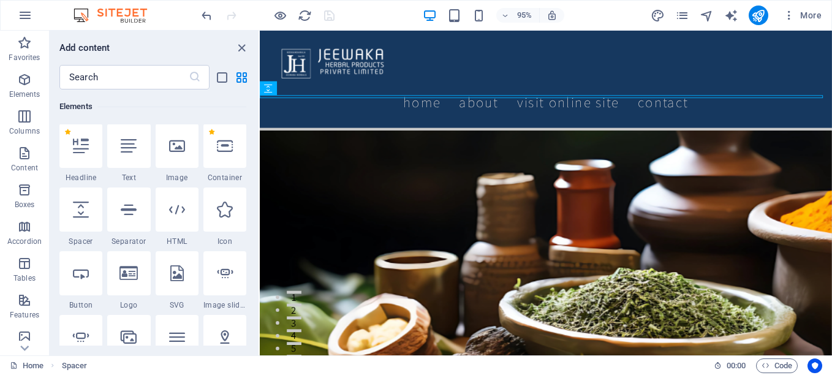
scroll to position [131, 0]
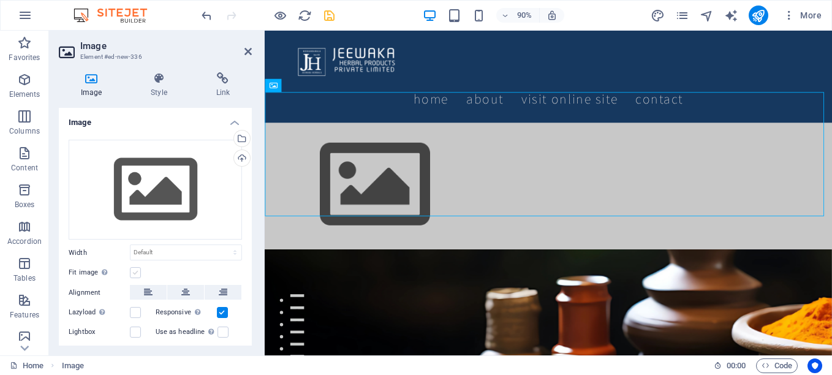
click at [134, 272] on label at bounding box center [135, 272] width 11 height 11
click at [0, 0] on input "Fit image Automatically fit image to a fixed width and height" at bounding box center [0, 0] width 0 height 0
click at [134, 272] on label at bounding box center [135, 272] width 11 height 11
click at [0, 0] on input "Fit image Automatically fit image to a fixed width and height" at bounding box center [0, 0] width 0 height 0
click at [134, 273] on label at bounding box center [135, 272] width 11 height 11
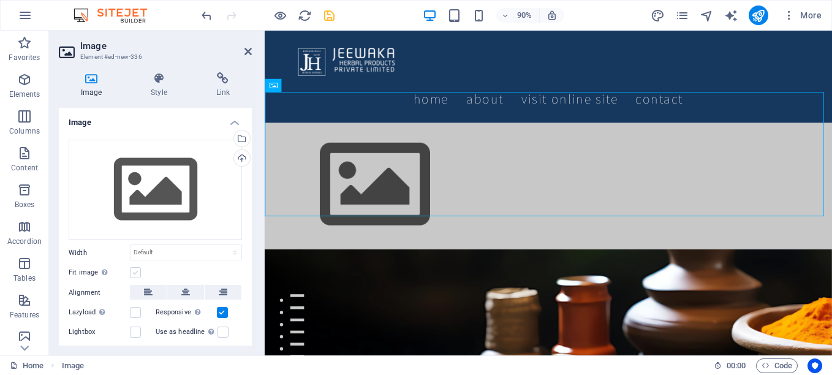
click at [0, 0] on input "Fit image Automatically fit image to a fixed width and height" at bounding box center [0, 0] width 0 height 0
click at [187, 311] on icon at bounding box center [185, 313] width 9 height 15
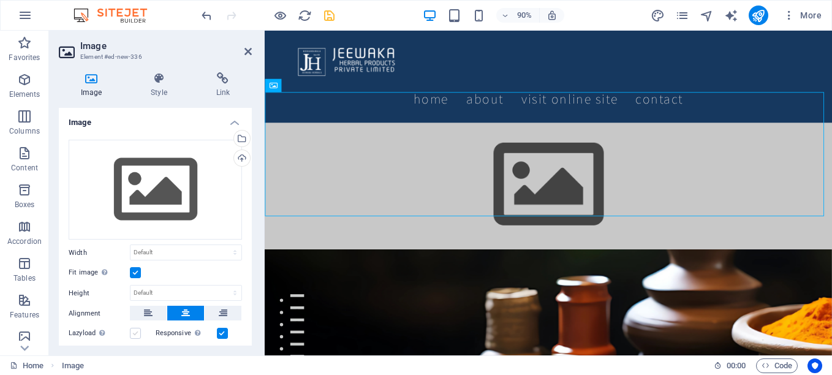
click at [134, 328] on label at bounding box center [135, 333] width 11 height 11
click at [0, 0] on input "Lazyload Loading images after the page loads improves page speed." at bounding box center [0, 0] width 0 height 0
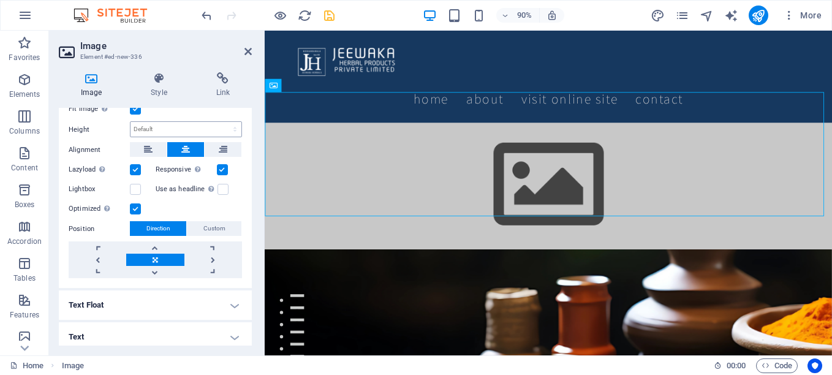
scroll to position [168, 0]
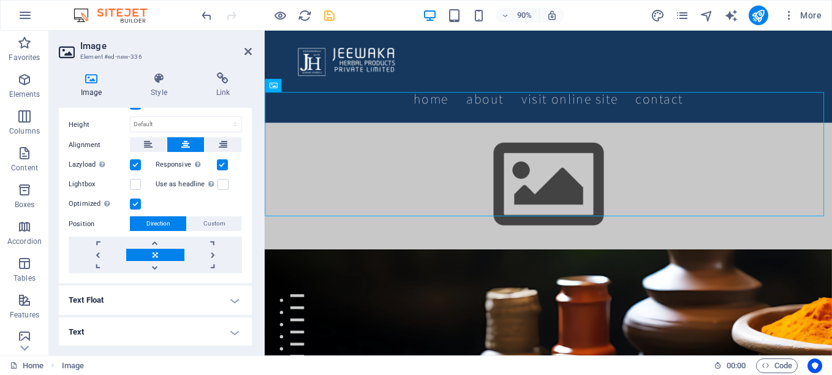
click at [158, 251] on link at bounding box center [155, 255] width 58 height 12
click at [153, 266] on link at bounding box center [155, 267] width 58 height 12
click at [151, 257] on link at bounding box center [155, 255] width 58 height 12
click at [545, 183] on figure at bounding box center [580, 202] width 630 height 138
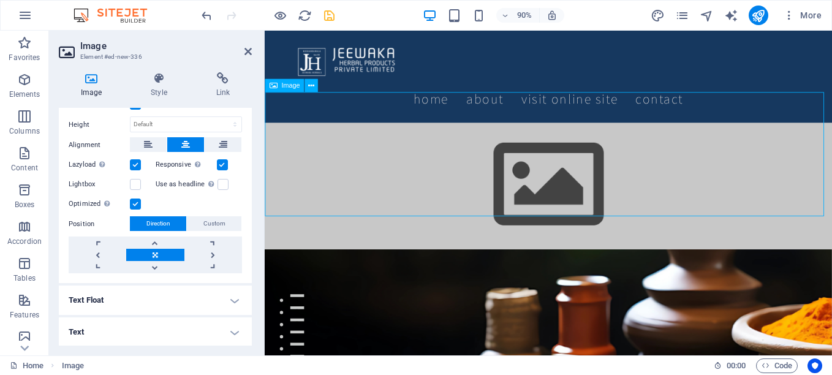
click at [545, 181] on figure at bounding box center [580, 202] width 630 height 138
click at [157, 81] on icon at bounding box center [159, 78] width 60 height 12
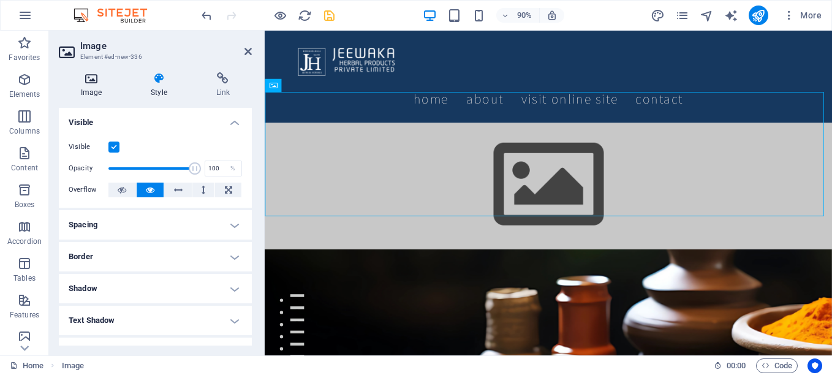
click at [86, 85] on h4 "Image" at bounding box center [94, 85] width 70 height 26
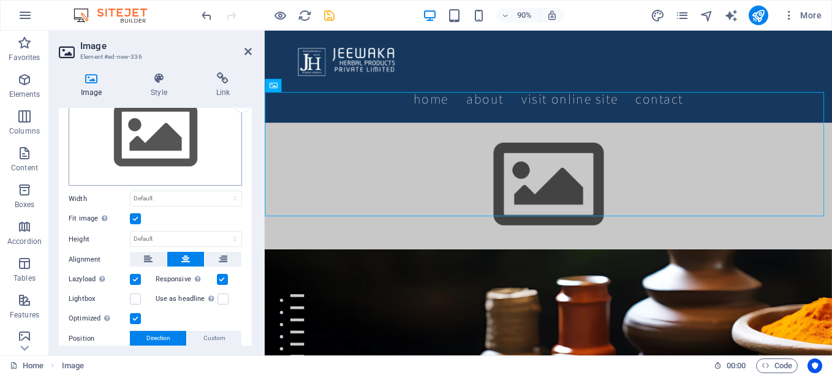
scroll to position [0, 0]
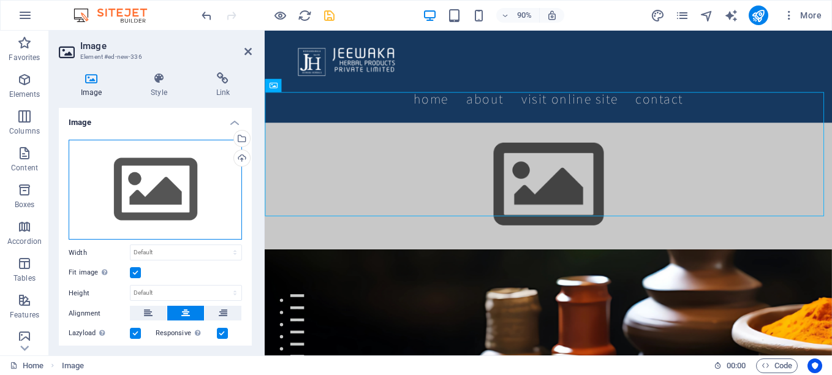
click at [177, 191] on div "Drag files here, click to choose files or select files from Files or our free s…" at bounding box center [155, 190] width 173 height 100
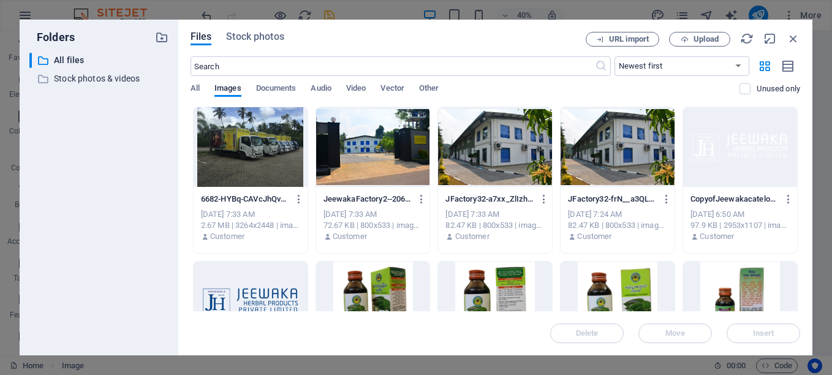
click at [371, 145] on div at bounding box center [373, 147] width 114 height 80
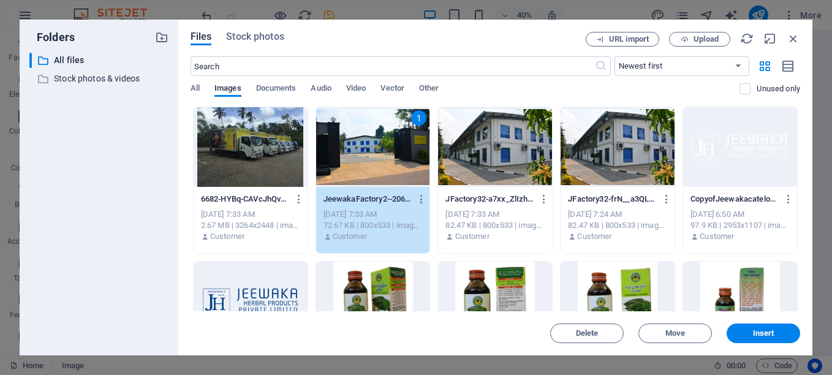
click at [472, 142] on div at bounding box center [495, 147] width 114 height 80
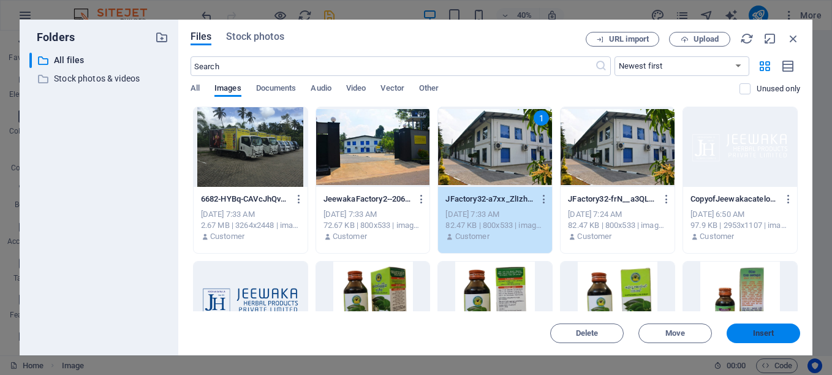
click at [763, 330] on span "Insert" at bounding box center [763, 333] width 21 height 7
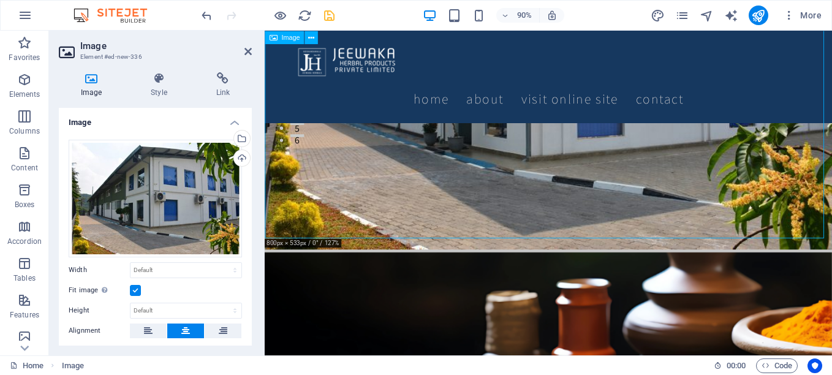
scroll to position [184, 0]
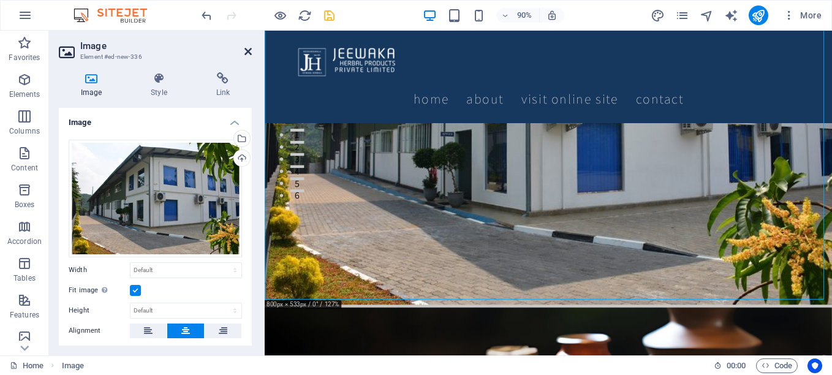
click at [245, 55] on icon at bounding box center [247, 52] width 7 height 10
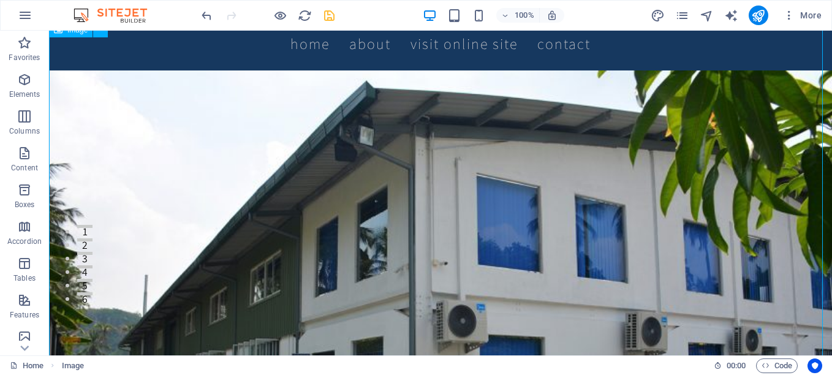
scroll to position [61, 0]
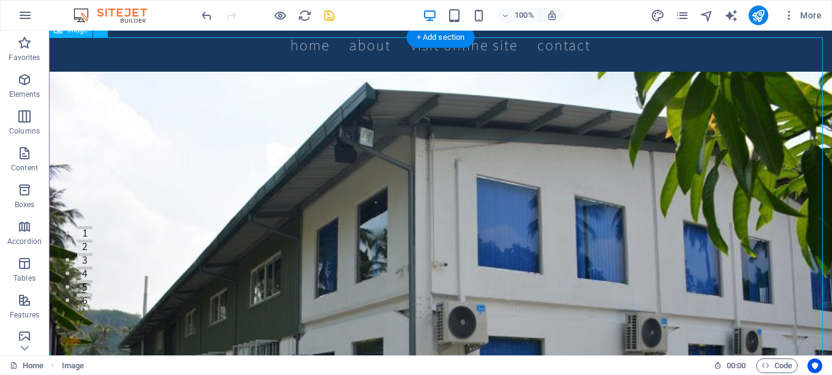
click at [412, 224] on figure at bounding box center [440, 332] width 783 height 521
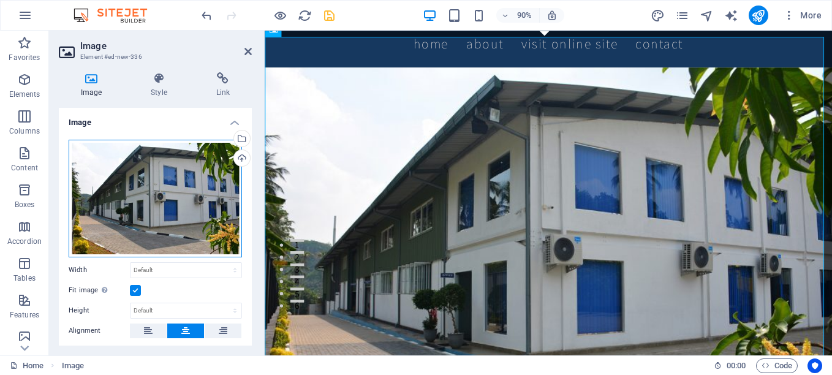
click at [181, 199] on div "Drag files here, click to choose files or select files from Files or our free s…" at bounding box center [155, 199] width 173 height 118
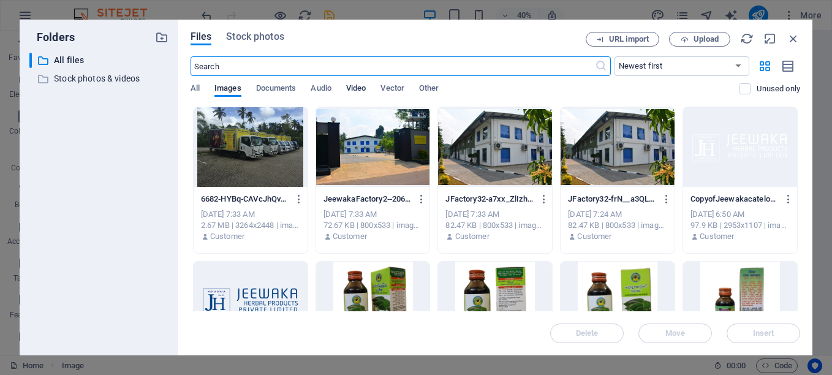
click at [353, 87] on span "Video" at bounding box center [356, 89] width 20 height 17
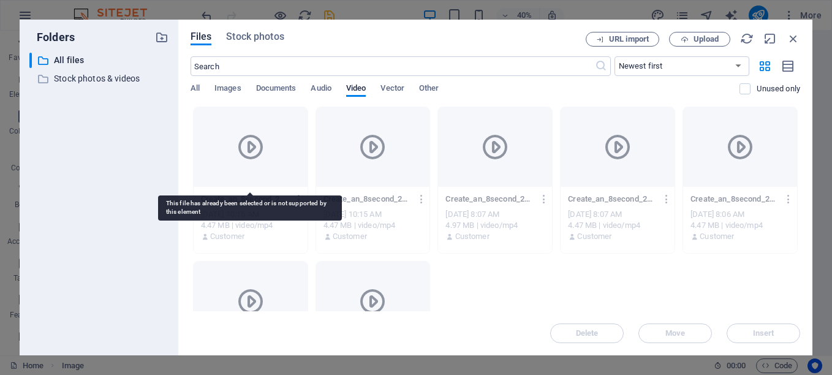
click at [227, 153] on div at bounding box center [251, 147] width 114 height 80
click at [268, 168] on div at bounding box center [251, 147] width 114 height 80
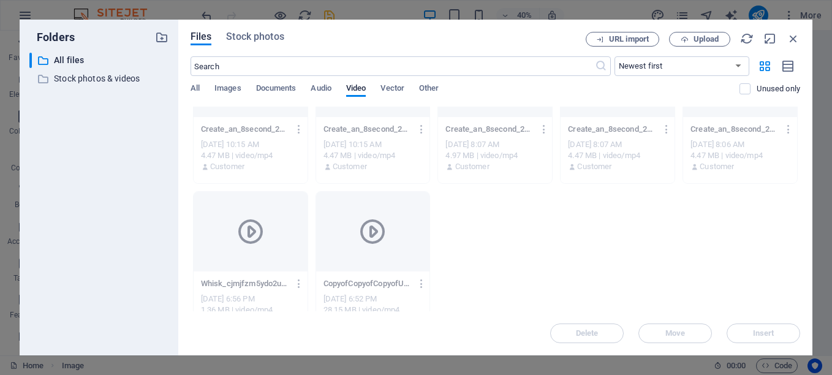
scroll to position [97, 0]
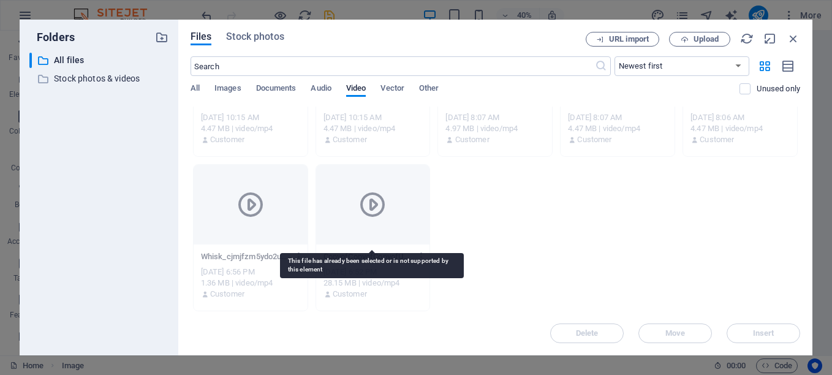
click at [359, 235] on div at bounding box center [373, 205] width 114 height 80
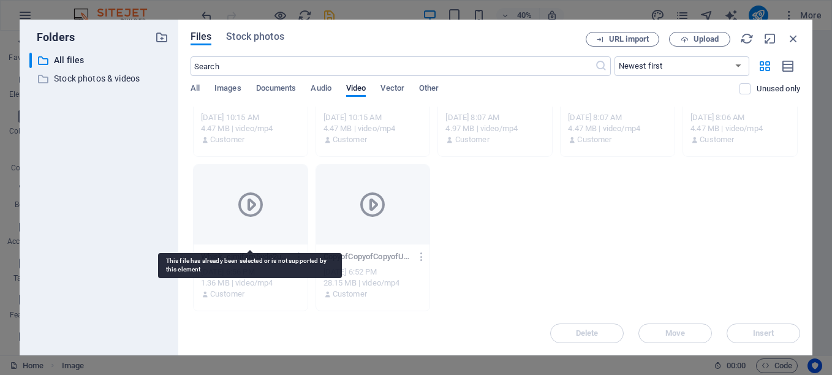
click at [272, 229] on div at bounding box center [251, 205] width 114 height 80
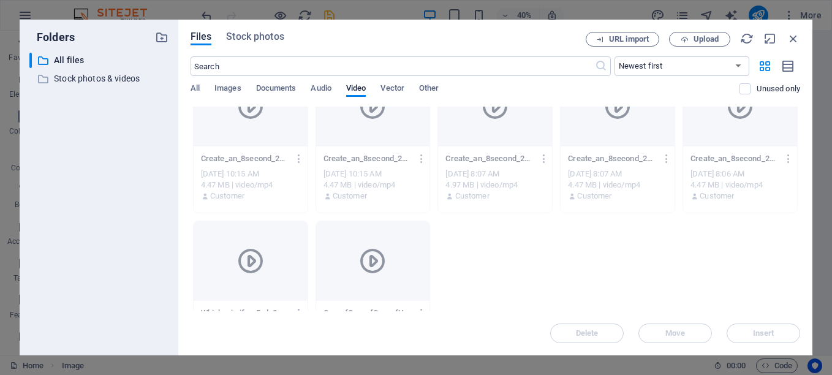
scroll to position [0, 0]
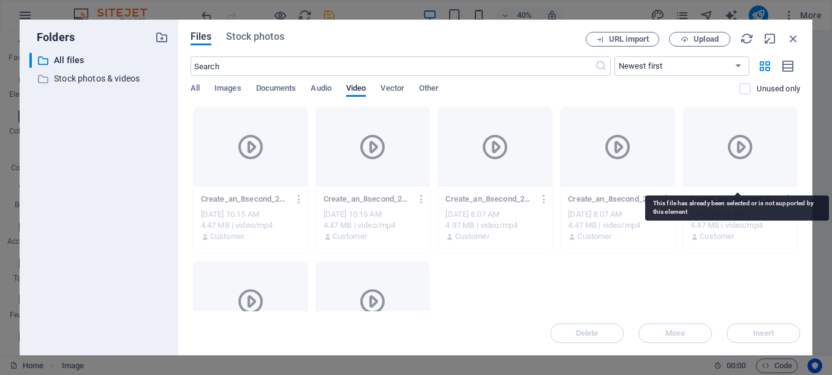
click at [728, 170] on div at bounding box center [740, 147] width 114 height 80
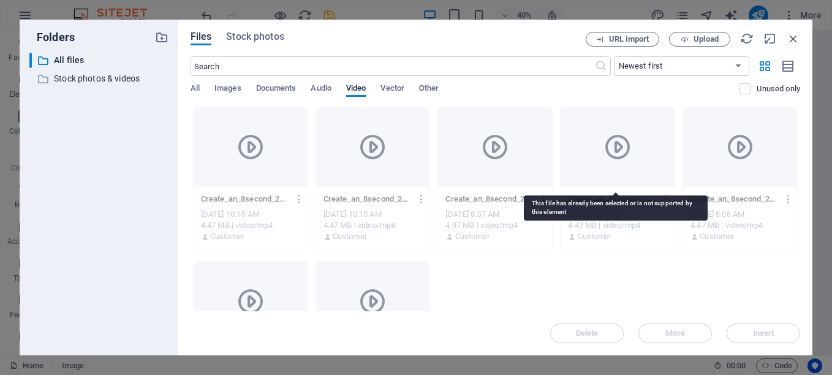
click at [626, 175] on div at bounding box center [618, 147] width 114 height 80
click at [625, 176] on div at bounding box center [618, 147] width 114 height 80
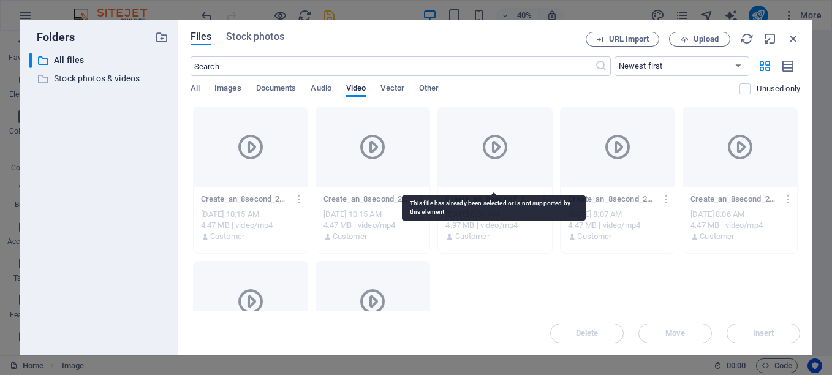
click at [519, 177] on div at bounding box center [495, 147] width 114 height 80
click at [518, 177] on div at bounding box center [495, 147] width 114 height 80
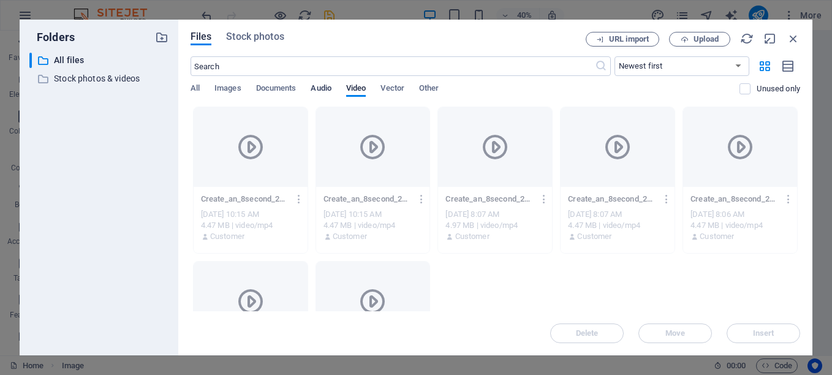
click at [326, 85] on span "Audio" at bounding box center [321, 89] width 20 height 17
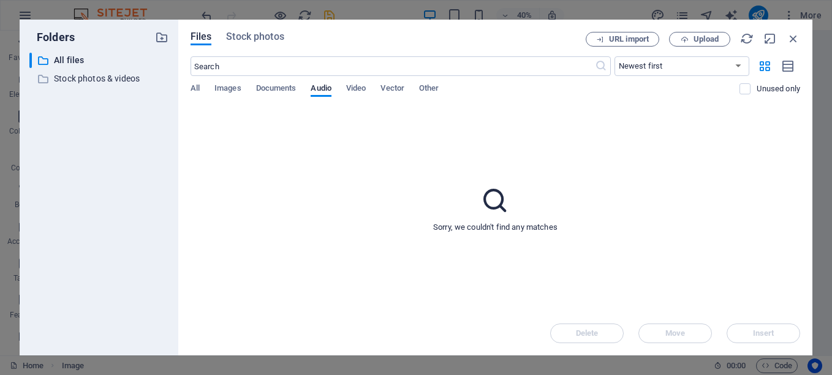
click at [342, 89] on div "All Images Documents Audio Video Vector Other" at bounding box center [466, 94] width 550 height 23
click at [358, 89] on span "Video" at bounding box center [356, 89] width 20 height 17
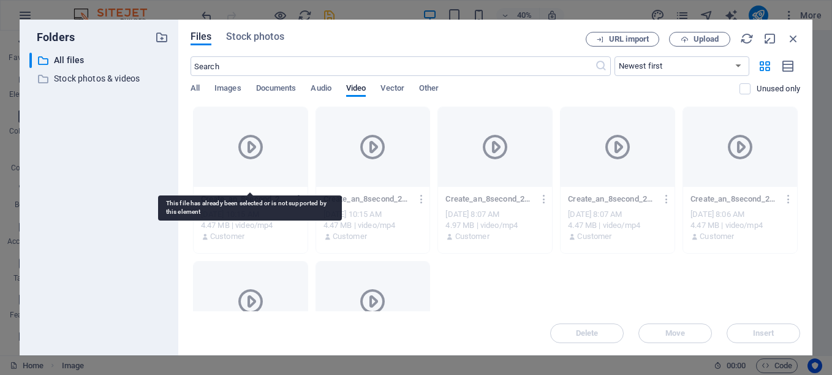
click at [225, 163] on div at bounding box center [251, 147] width 114 height 80
click at [226, 164] on div at bounding box center [251, 147] width 114 height 80
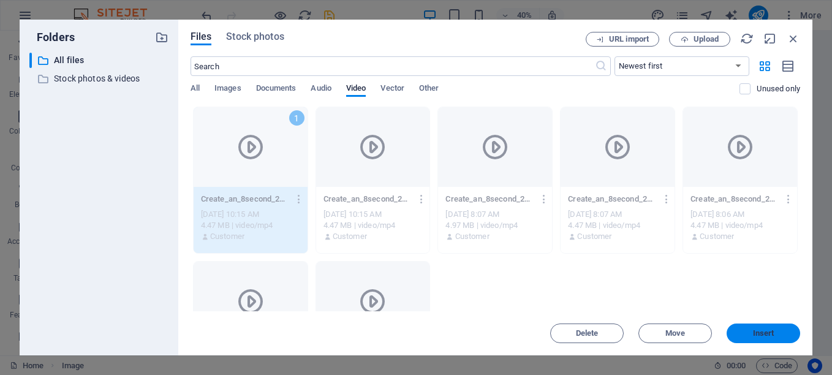
drag, startPoint x: 753, startPoint y: 333, endPoint x: 543, endPoint y: 335, distance: 209.6
click at [753, 333] on span "Insert" at bounding box center [763, 333] width 21 height 7
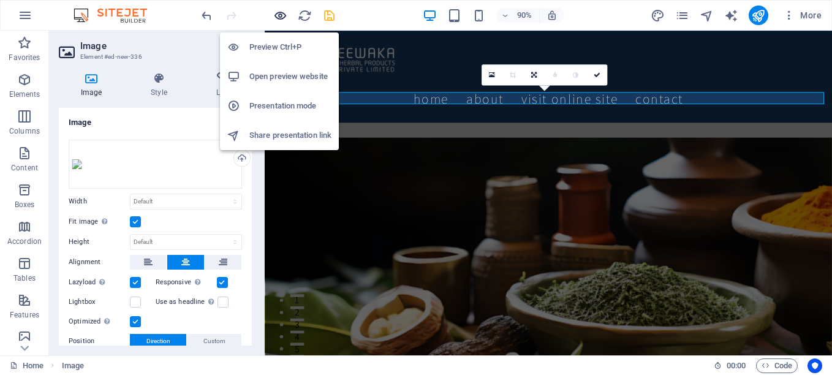
click at [284, 17] on icon "button" at bounding box center [280, 16] width 14 height 14
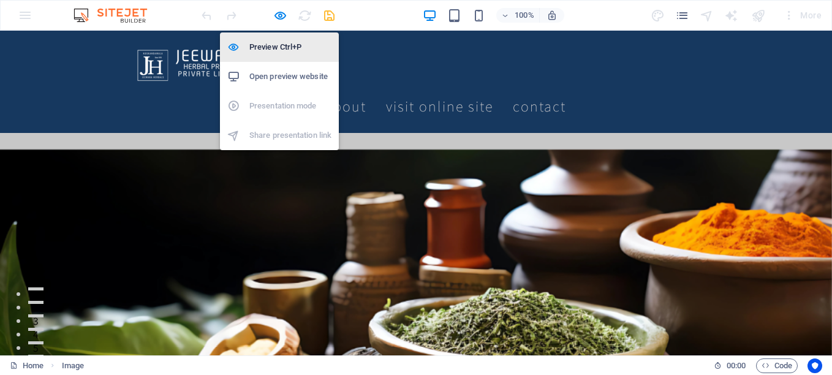
click at [273, 47] on h6 "Preview Ctrl+P" at bounding box center [290, 47] width 82 height 15
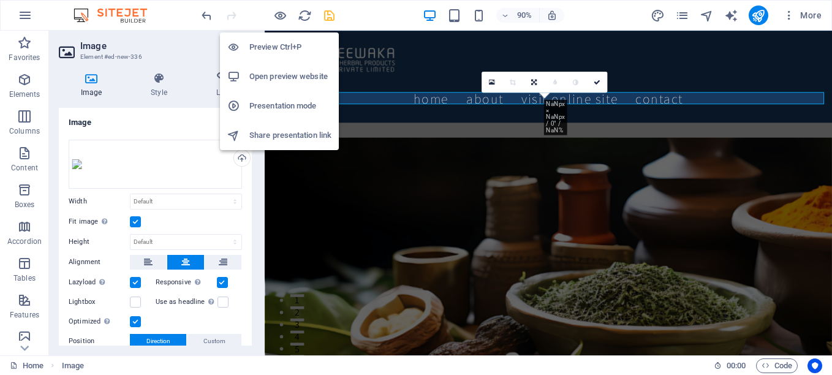
click at [273, 47] on h6 "Preview Ctrl+P" at bounding box center [290, 47] width 82 height 15
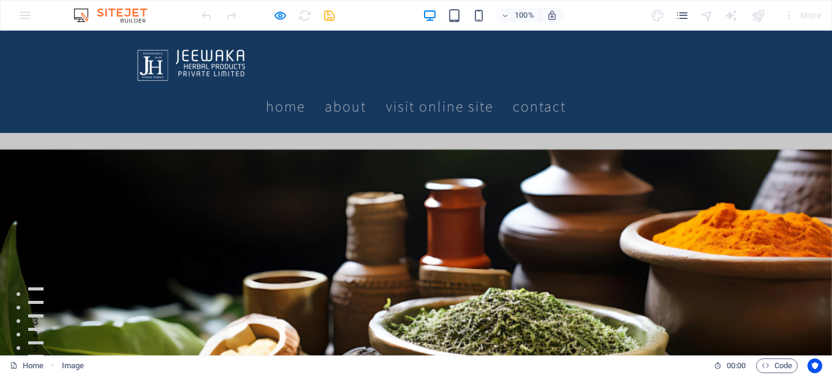
click at [403, 149] on div at bounding box center [416, 304] width 832 height 310
click at [380, 133] on figure at bounding box center [416, 139] width 832 height 13
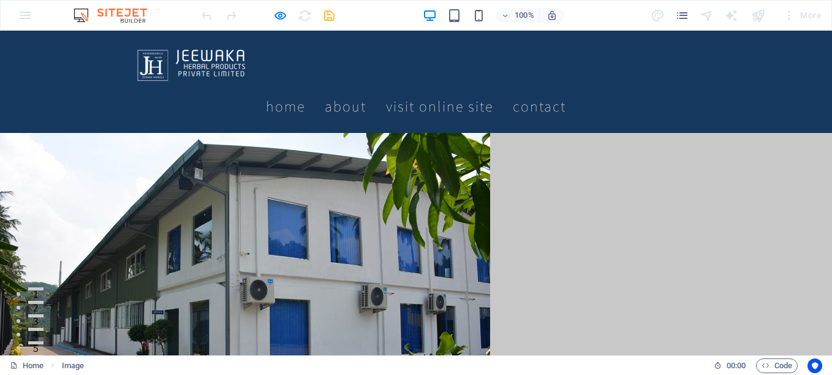
click at [528, 213] on figure at bounding box center [416, 296] width 832 height 327
click at [288, 236] on img at bounding box center [245, 296] width 490 height 327
click at [589, 219] on figure at bounding box center [416, 296] width 832 height 327
click at [281, 205] on img at bounding box center [245, 296] width 490 height 327
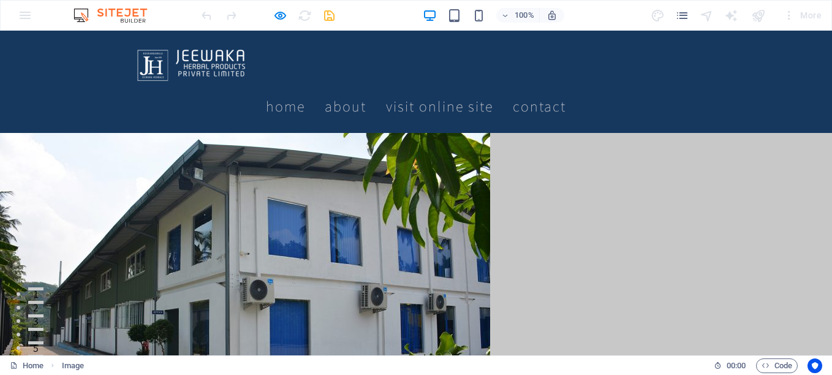
click at [280, 205] on img at bounding box center [245, 296] width 490 height 327
click at [279, 205] on img at bounding box center [245, 296] width 490 height 327
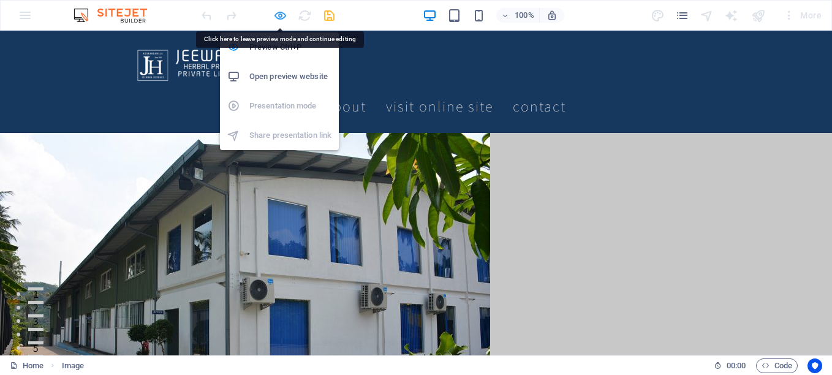
click at [282, 10] on icon "button" at bounding box center [280, 16] width 14 height 14
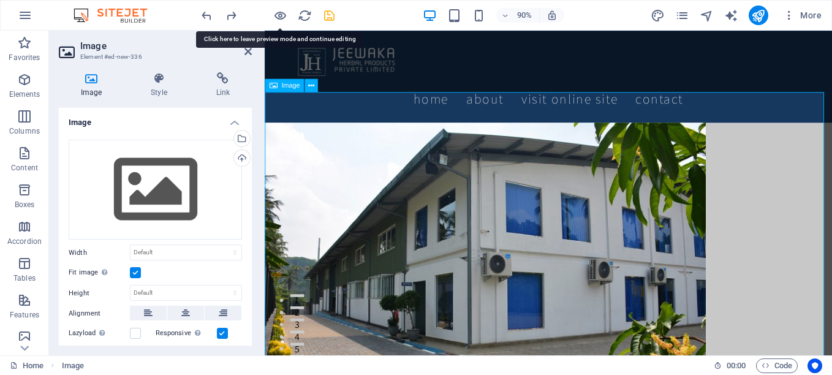
click at [377, 219] on figure at bounding box center [580, 296] width 630 height 327
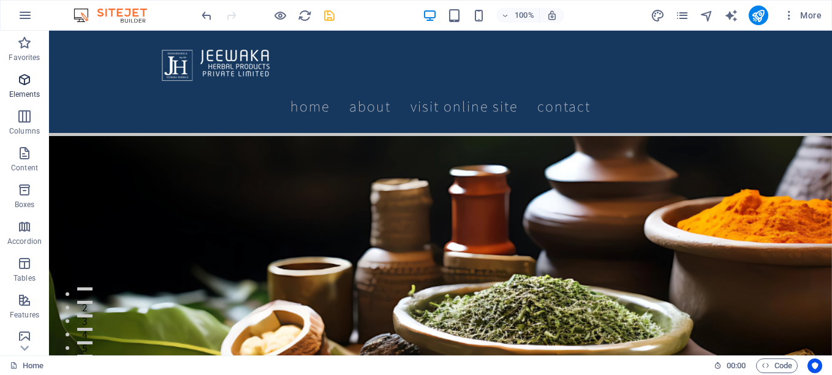
click at [29, 91] on p "Elements" at bounding box center [24, 94] width 31 height 10
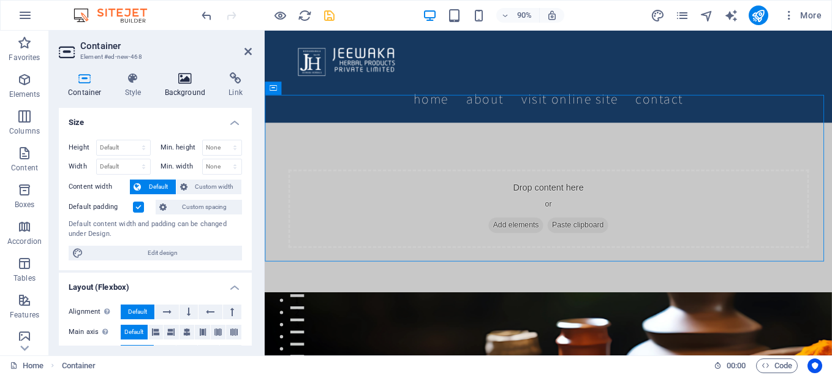
click at [184, 82] on icon at bounding box center [185, 78] width 59 height 12
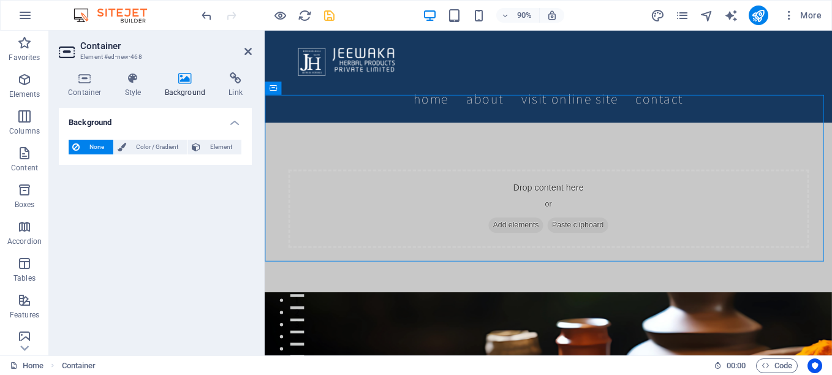
click at [184, 82] on icon at bounding box center [185, 78] width 59 height 12
click at [161, 146] on span "Color / Gradient" at bounding box center [157, 147] width 54 height 15
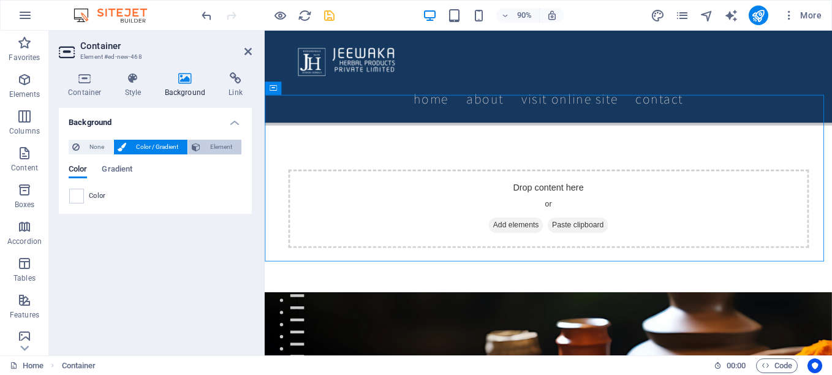
click at [219, 148] on span "Element" at bounding box center [221, 147] width 34 height 15
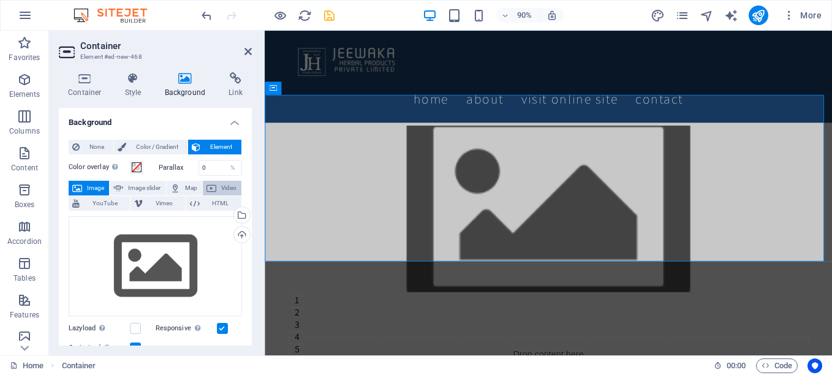
click at [211, 189] on icon at bounding box center [211, 188] width 10 height 15
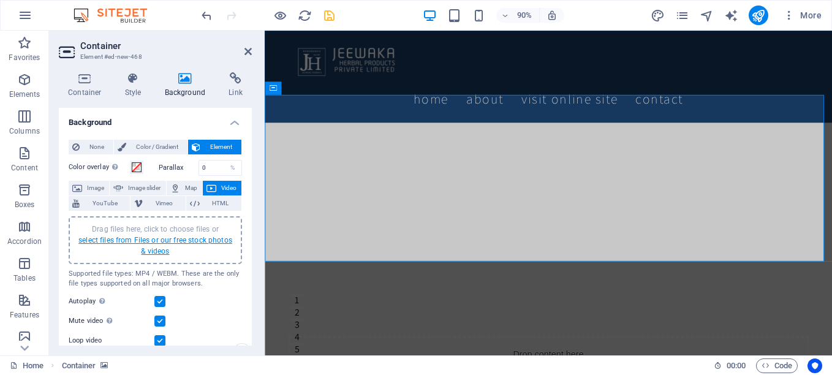
click at [162, 238] on link "select files from Files or our free stock photos & videos" at bounding box center [155, 246] width 154 height 20
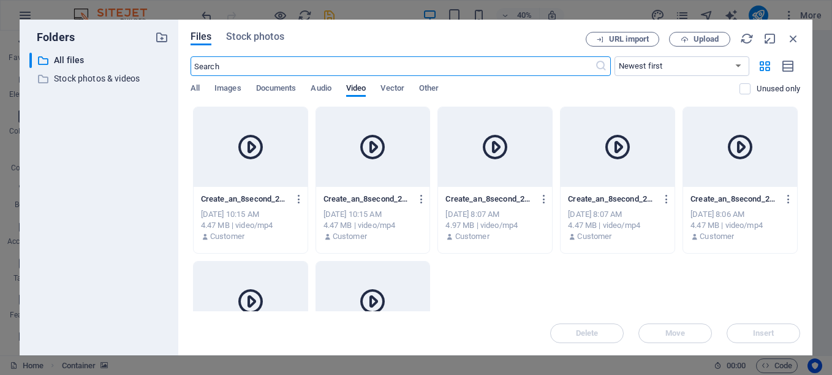
click at [247, 159] on icon at bounding box center [250, 146] width 29 height 29
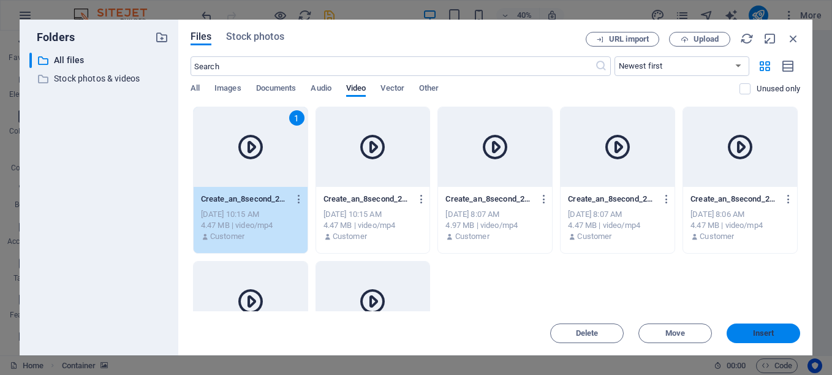
drag, startPoint x: 762, startPoint y: 333, endPoint x: 552, endPoint y: 331, distance: 210.2
click at [762, 333] on span "Insert" at bounding box center [763, 333] width 21 height 7
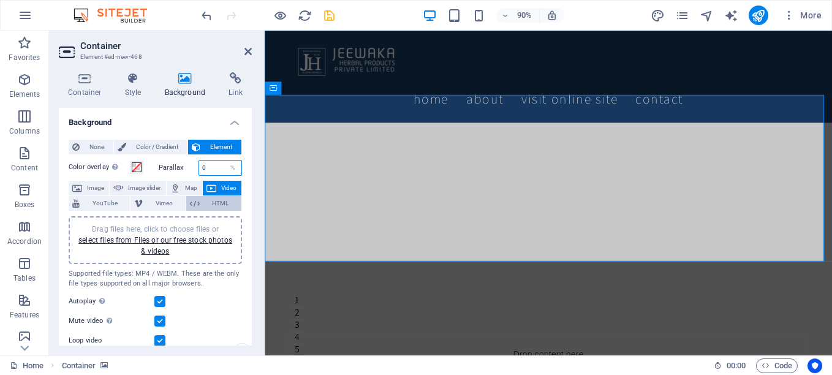
drag, startPoint x: 208, startPoint y: 171, endPoint x: 235, endPoint y: 197, distance: 37.7
click at [171, 171] on div "Parallax 0 %" at bounding box center [201, 168] width 84 height 16
drag, startPoint x: 220, startPoint y: 167, endPoint x: 132, endPoint y: 166, distance: 87.6
click at [132, 166] on div "Color overlay Places an overlay over the background to colorize it Parallax 1 %" at bounding box center [155, 168] width 173 height 16
drag, startPoint x: 213, startPoint y: 165, endPoint x: 174, endPoint y: 162, distance: 38.7
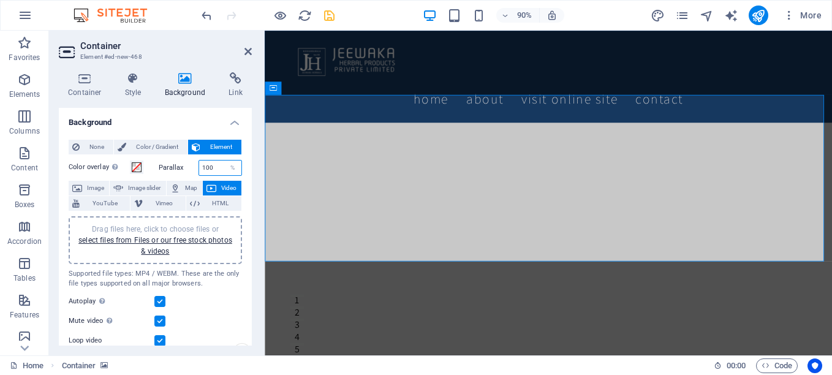
click at [174, 162] on div "Parallax 100 %" at bounding box center [201, 168] width 84 height 16
type input "100"
click at [218, 169] on input "100" at bounding box center [220, 168] width 43 height 15
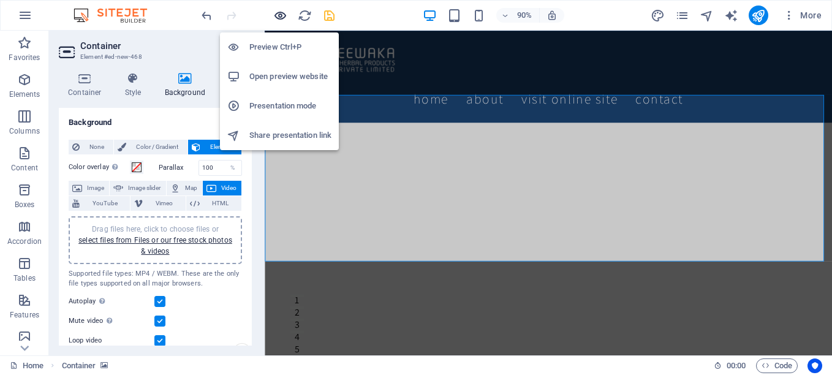
click at [280, 13] on icon "button" at bounding box center [280, 16] width 14 height 14
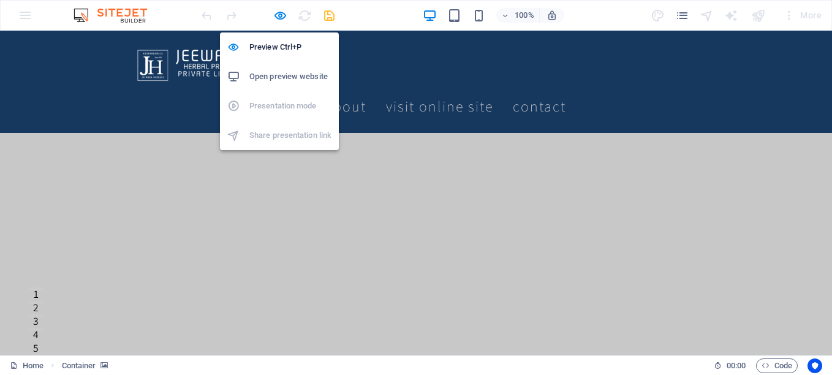
click at [277, 70] on h6 "Open preview website" at bounding box center [290, 76] width 82 height 15
click at [281, 15] on icon "button" at bounding box center [280, 16] width 14 height 14
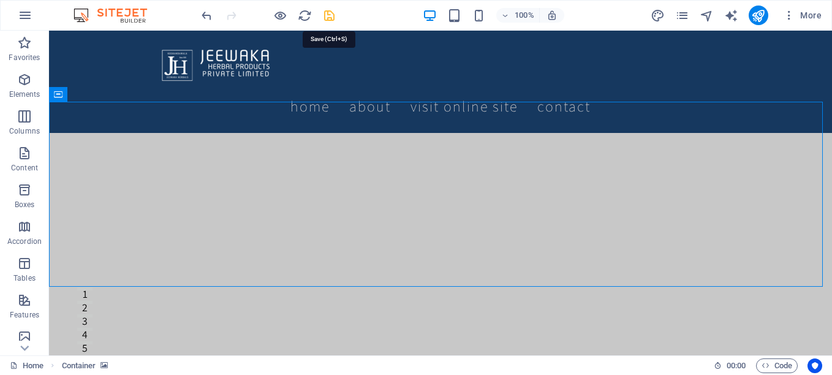
click at [328, 16] on icon "save" at bounding box center [329, 16] width 14 height 14
checkbox input "false"
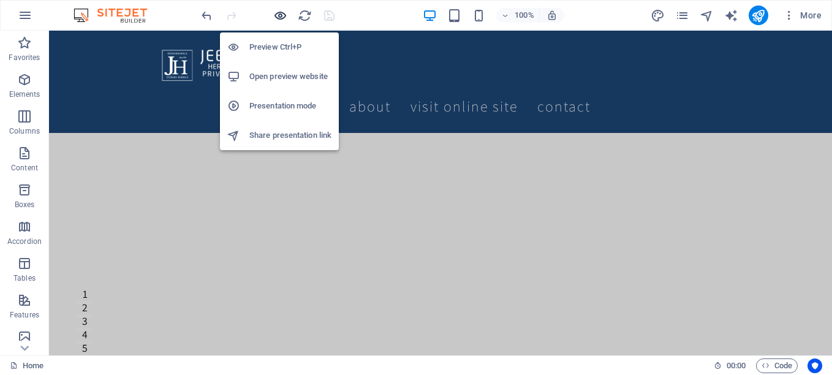
click at [281, 13] on icon "button" at bounding box center [280, 16] width 14 height 14
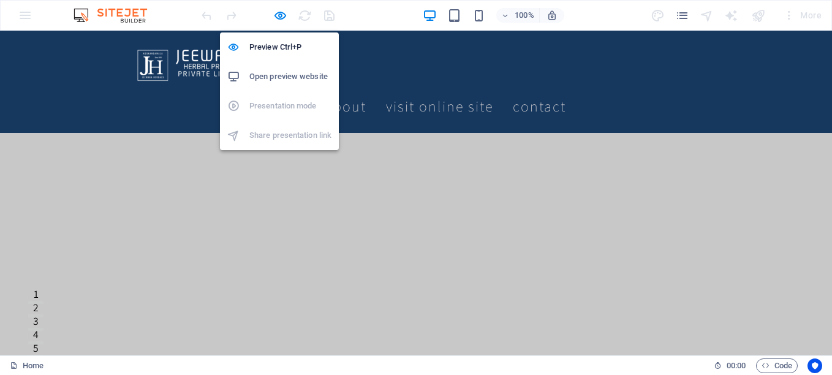
click at [281, 71] on h6 "Open preview website" at bounding box center [290, 76] width 82 height 15
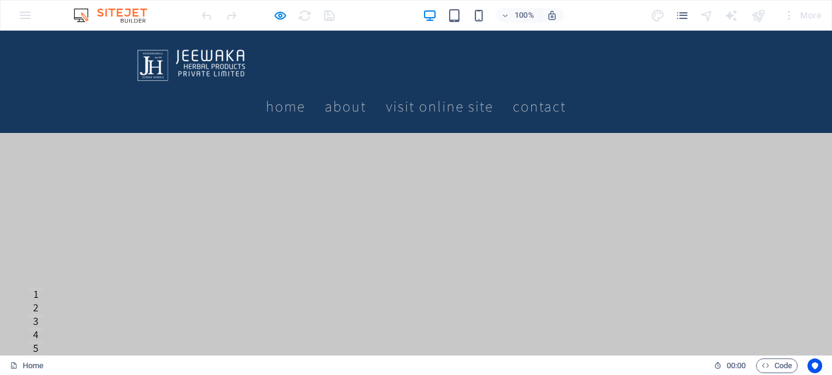
click at [44, 170] on video at bounding box center [416, 227] width 832 height 325
click at [148, 152] on video at bounding box center [416, 227] width 832 height 325
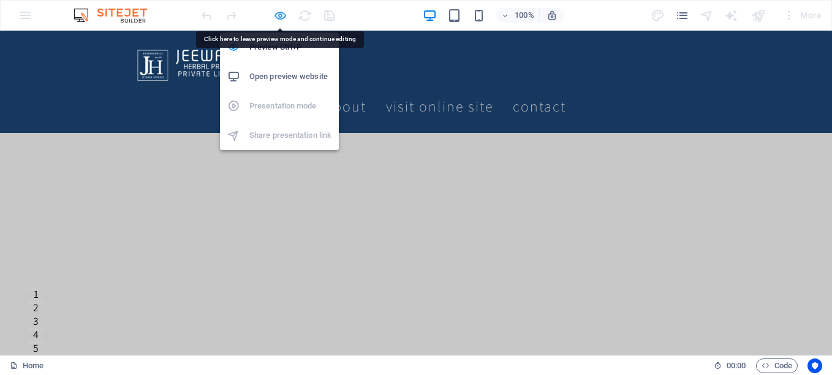
click at [282, 17] on icon "button" at bounding box center [280, 16] width 14 height 14
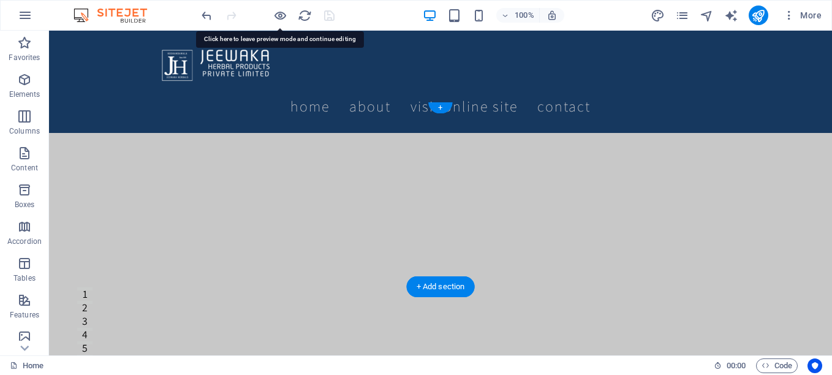
click at [79, 197] on figure at bounding box center [440, 227] width 783 height 325
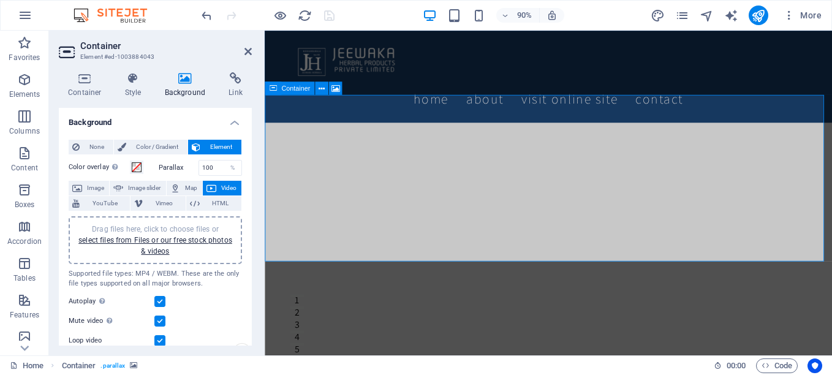
click at [312, 149] on figure at bounding box center [580, 245] width 630 height 361
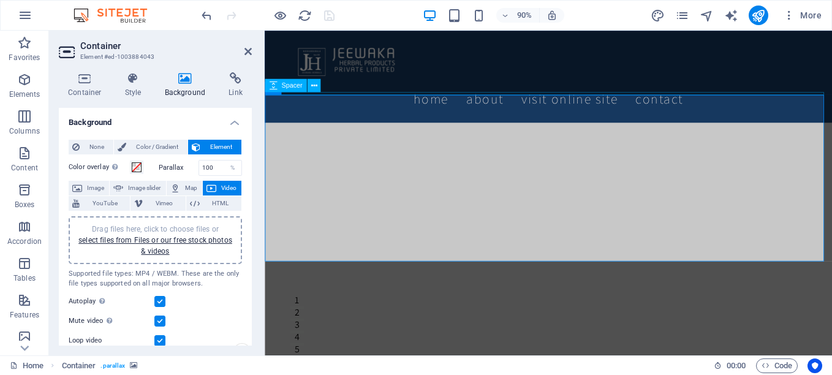
click at [289, 89] on span "Spacer" at bounding box center [291, 85] width 21 height 7
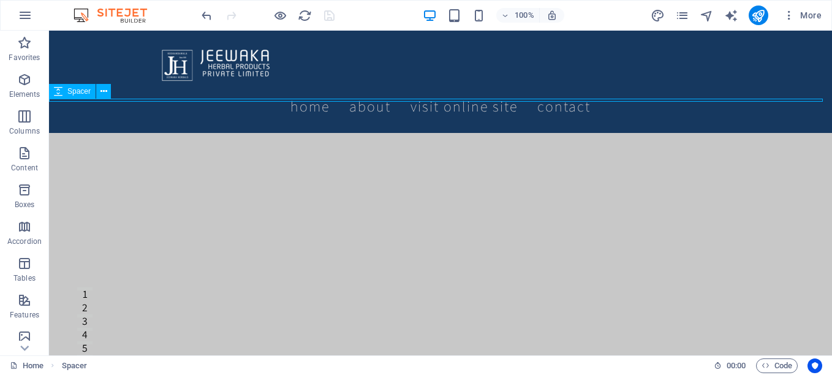
click at [62, 92] on icon at bounding box center [58, 91] width 9 height 15
click at [104, 91] on icon at bounding box center [103, 91] width 7 height 13
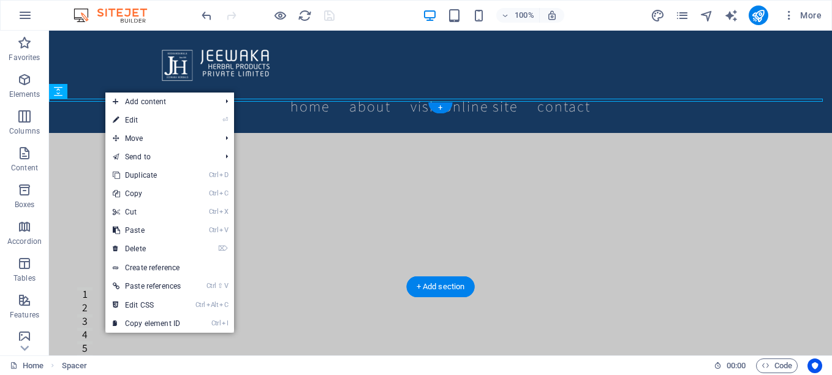
click at [77, 161] on figure at bounding box center [440, 227] width 783 height 325
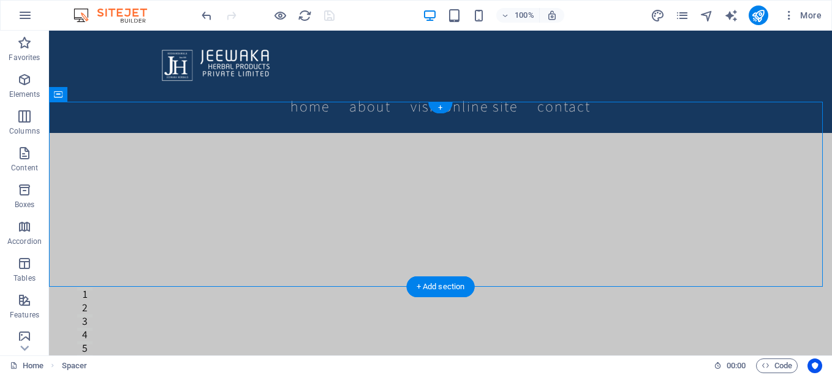
click at [77, 161] on figure at bounding box center [440, 227] width 783 height 325
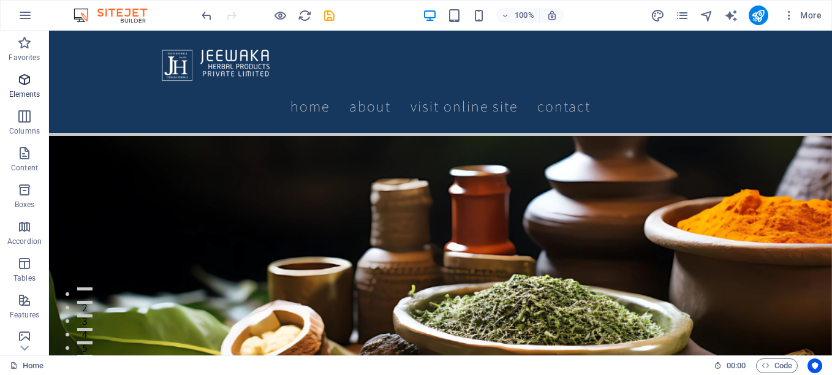
click at [19, 78] on icon "button" at bounding box center [24, 79] width 15 height 15
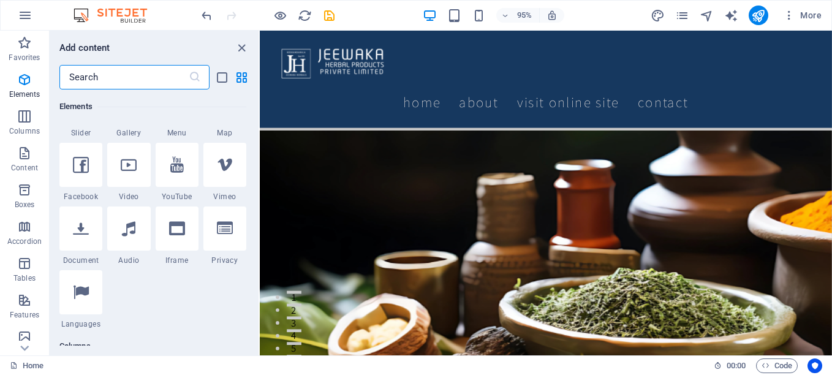
scroll to position [376, 0]
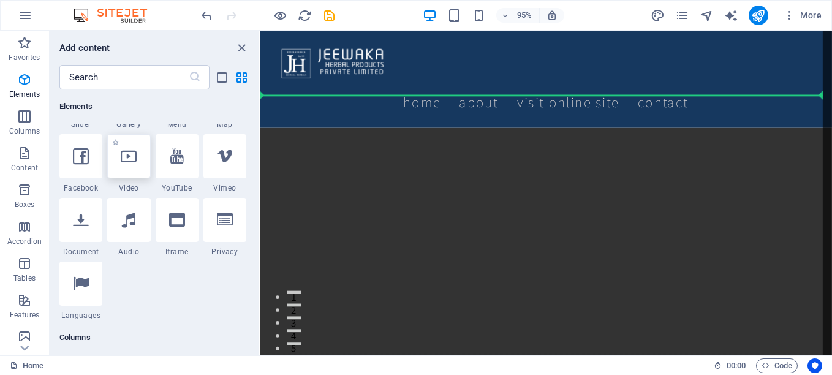
select select "%"
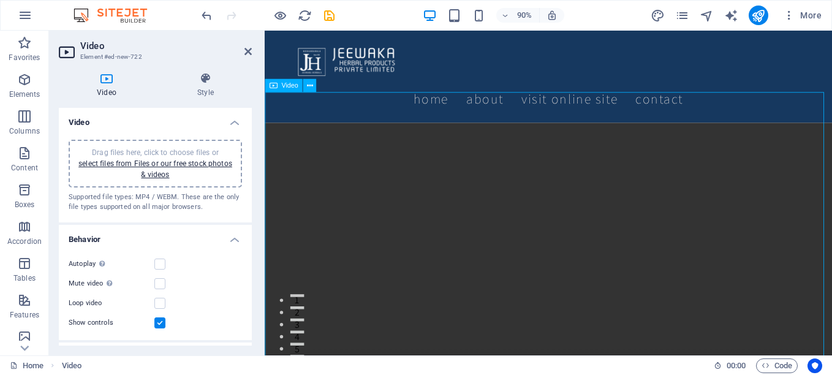
scroll to position [245, 0]
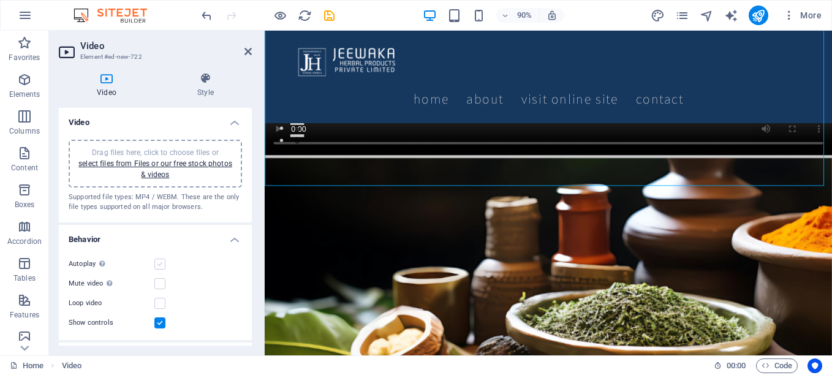
click at [159, 266] on label at bounding box center [159, 264] width 11 height 11
click at [0, 0] on input "Autoplay Autoplay is only available if muted is checked" at bounding box center [0, 0] width 0 height 0
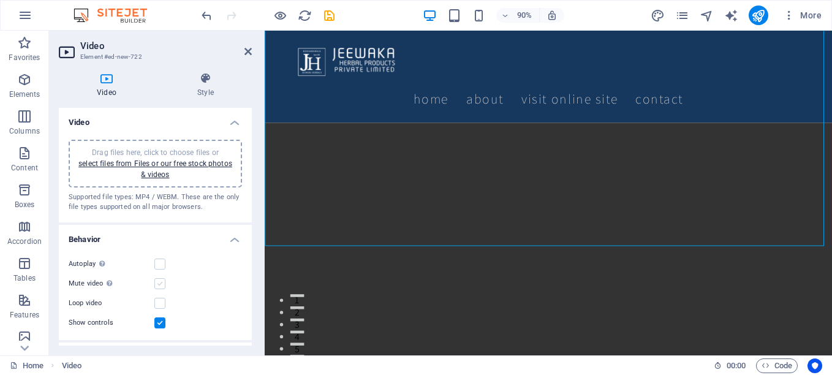
scroll to position [62, 0]
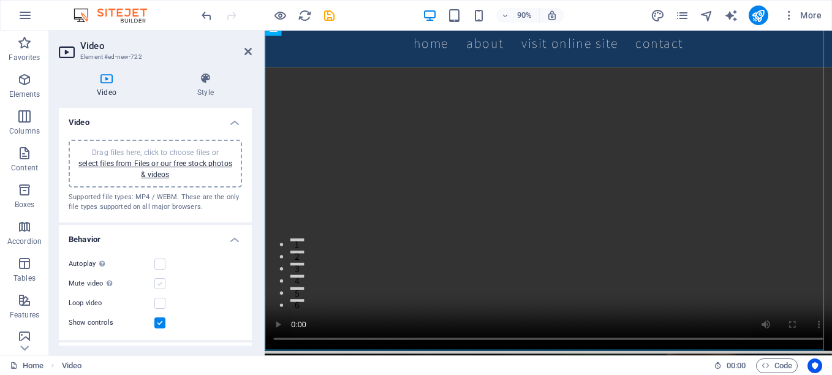
click at [159, 281] on label at bounding box center [159, 283] width 11 height 11
click at [0, 0] on input "Mute video Autoplay will be available if muted is checked" at bounding box center [0, 0] width 0 height 0
click at [160, 298] on label at bounding box center [159, 303] width 11 height 11
click at [0, 0] on input "Loop video" at bounding box center [0, 0] width 0 height 0
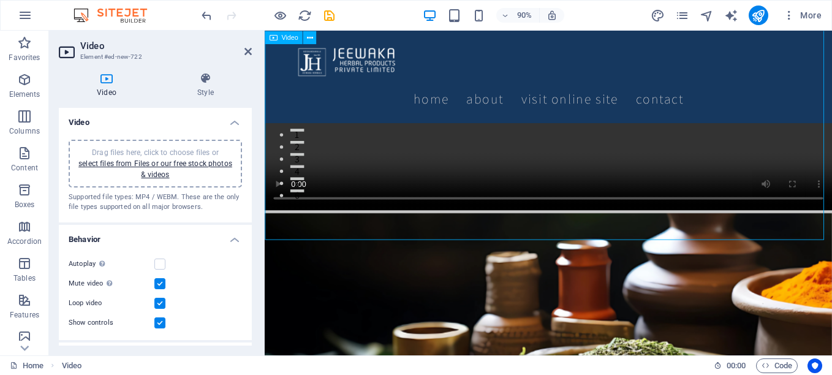
scroll to position [185, 0]
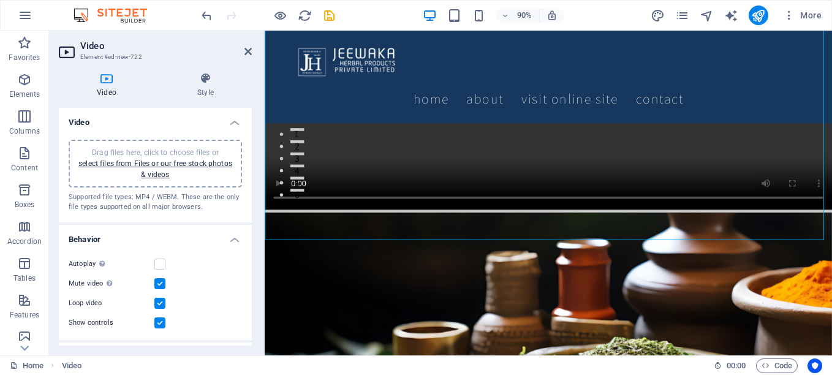
click at [159, 318] on label at bounding box center [159, 322] width 11 height 11
click at [0, 0] on input "Show controls" at bounding box center [0, 0] width 0 height 0
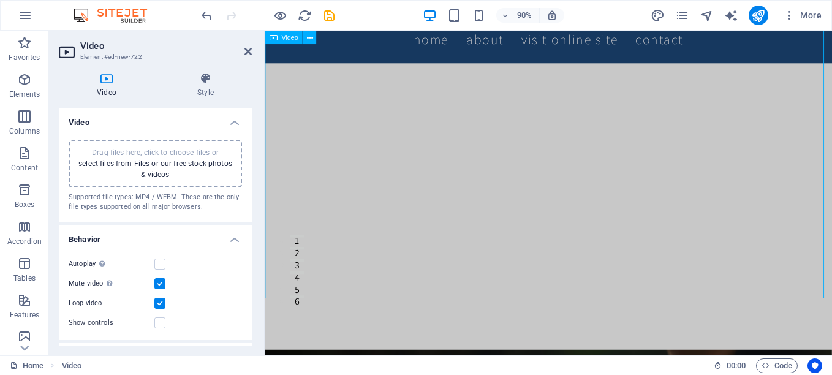
scroll to position [0, 0]
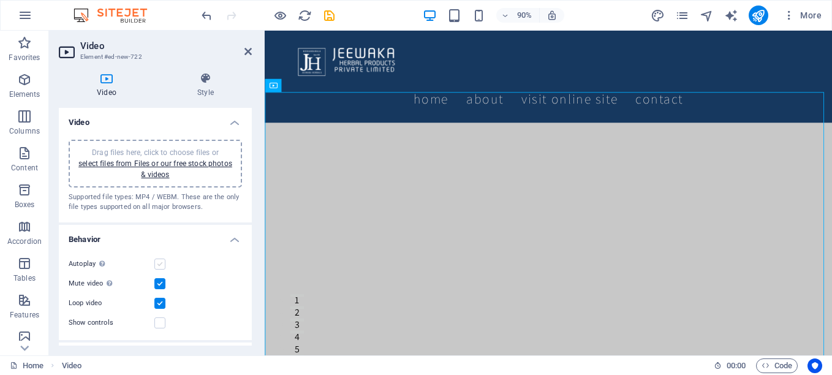
click at [161, 266] on label at bounding box center [159, 264] width 11 height 11
click at [0, 0] on input "Autoplay Autoplay is only available if muted is checked" at bounding box center [0, 0] width 0 height 0
click at [326, 20] on icon "save" at bounding box center [329, 16] width 14 height 14
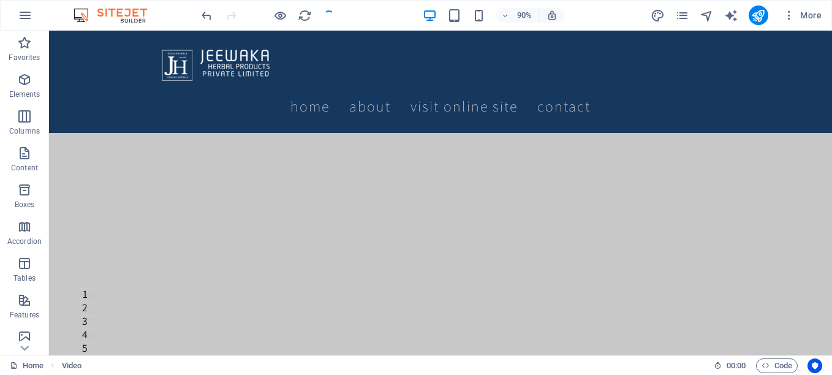
checkbox input "false"
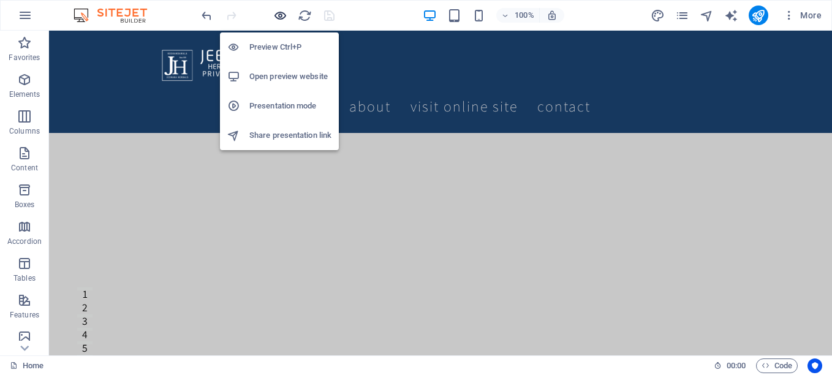
click at [278, 15] on icon "button" at bounding box center [280, 16] width 14 height 14
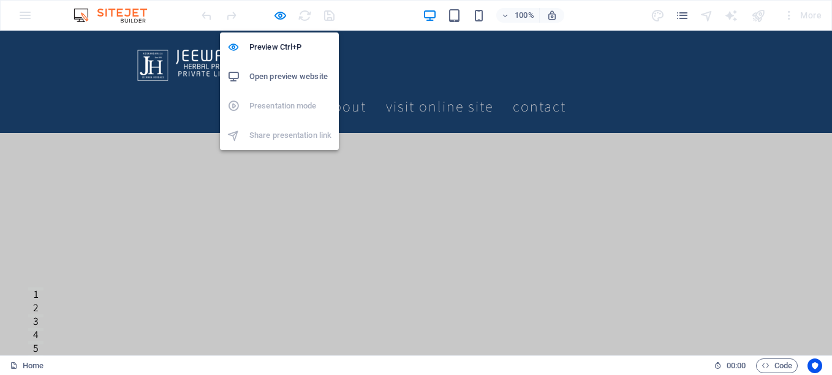
click at [286, 75] on h6 "Open preview website" at bounding box center [290, 76] width 82 height 15
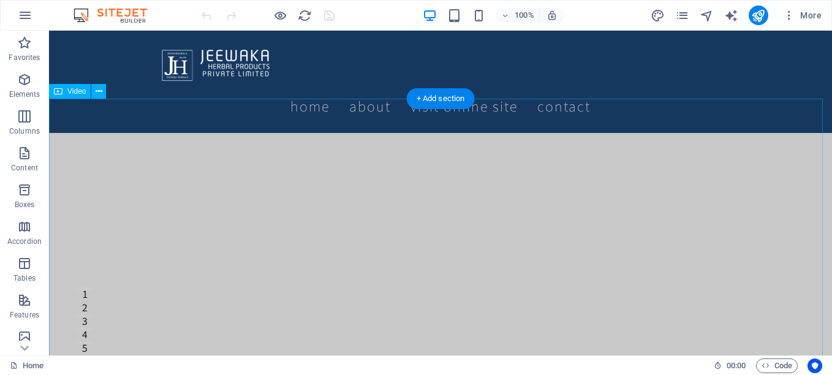
click at [362, 269] on figure at bounding box center [440, 329] width 783 height 392
select select "%"
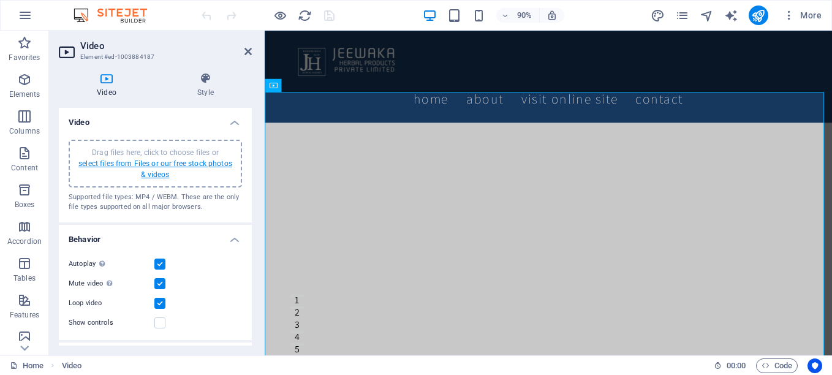
click at [160, 161] on link "select files from Files or our free stock photos & videos" at bounding box center [155, 169] width 154 height 20
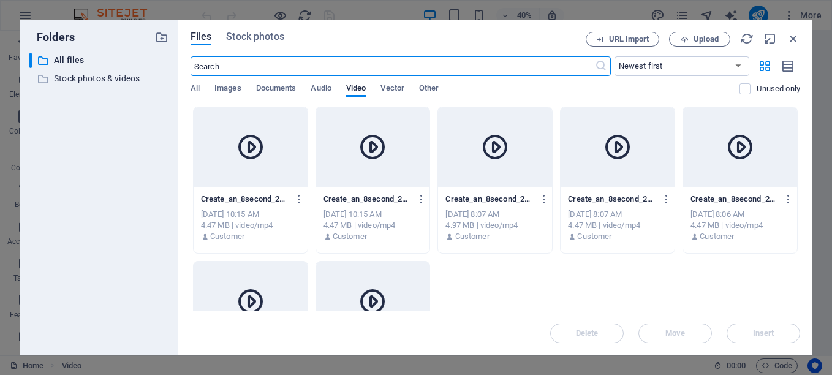
click at [385, 151] on icon at bounding box center [372, 146] width 29 height 29
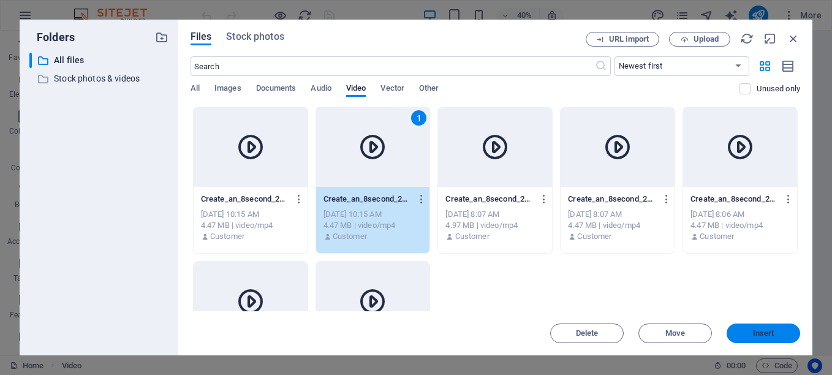
click at [754, 331] on span "Insert" at bounding box center [763, 333] width 21 height 7
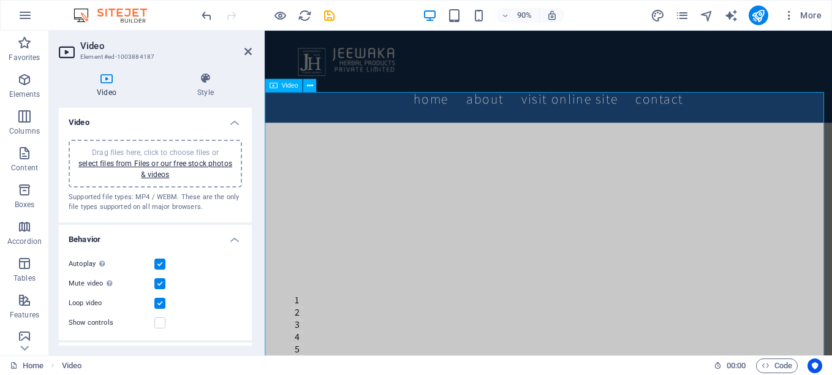
click at [526, 133] on figure at bounding box center [580, 291] width 630 height 316
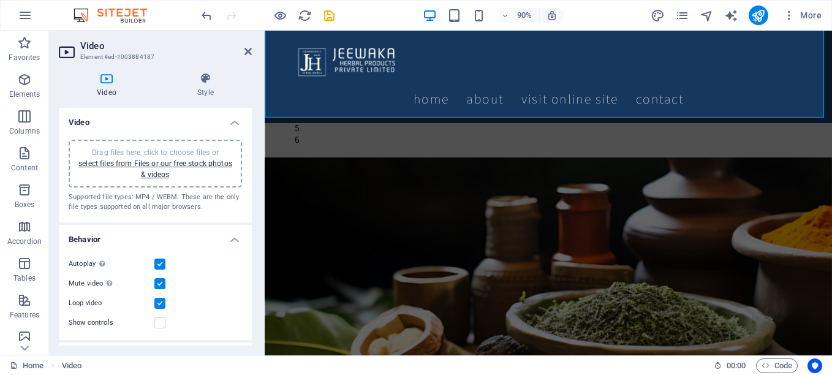
scroll to position [245, 0]
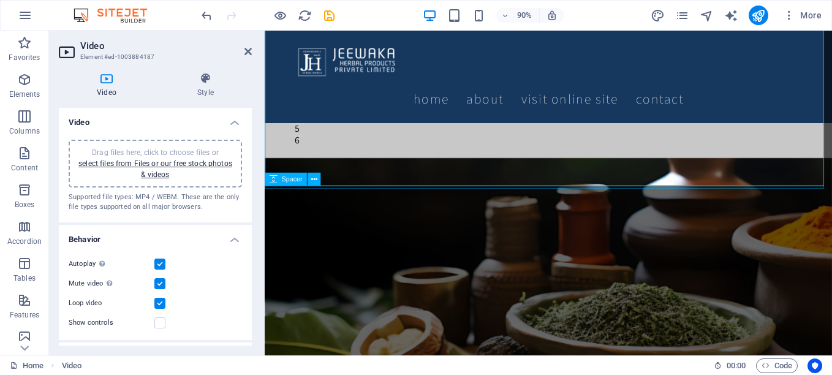
click at [508, 172] on div at bounding box center [580, 170] width 630 height 3
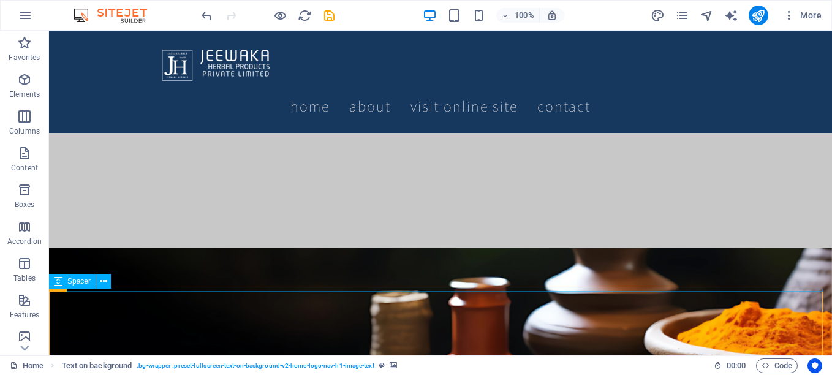
click at [351, 248] on div at bounding box center [440, 246] width 783 height 3
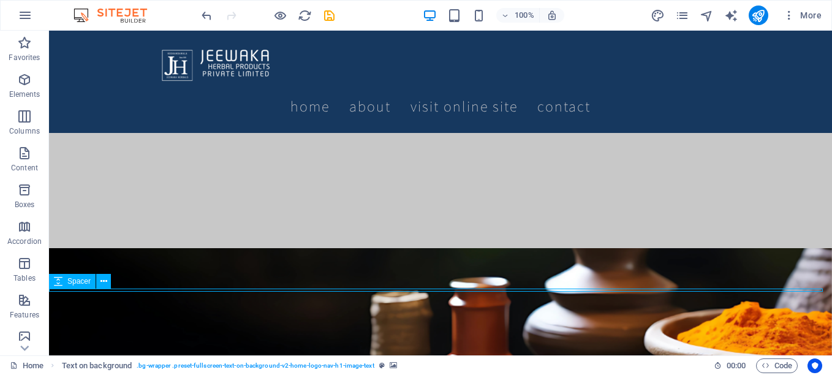
click at [351, 248] on div at bounding box center [440, 246] width 783 height 3
select select "px"
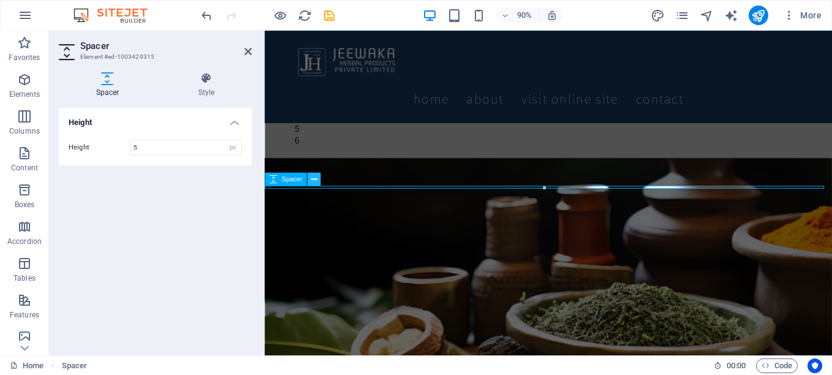
click at [316, 179] on icon at bounding box center [314, 179] width 6 height 12
click at [293, 179] on span "Spacer" at bounding box center [291, 179] width 21 height 7
type input "0"
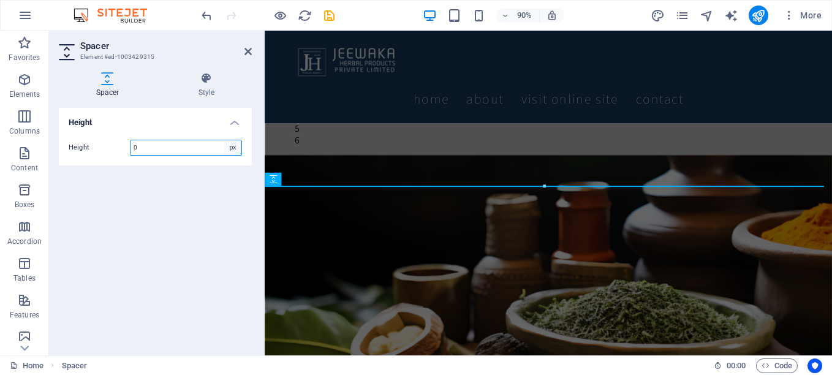
click at [233, 148] on select "px rem vh vw" at bounding box center [232, 147] width 17 height 15
select select "rem"
click at [224, 140] on select "px rem vh vw" at bounding box center [232, 147] width 17 height 15
click at [122, 226] on div "Height Height 0 px rem vh vw" at bounding box center [155, 227] width 193 height 238
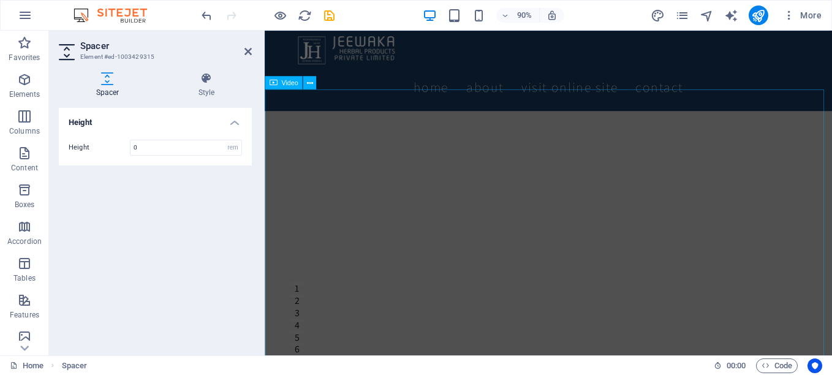
scroll to position [0, 0]
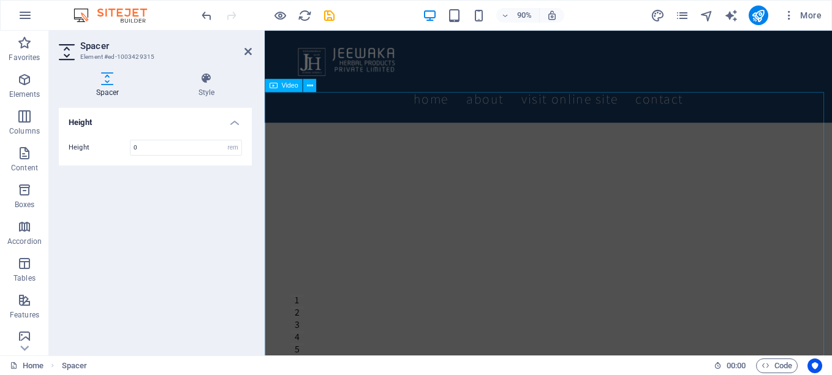
click at [365, 133] on figure at bounding box center [580, 291] width 630 height 316
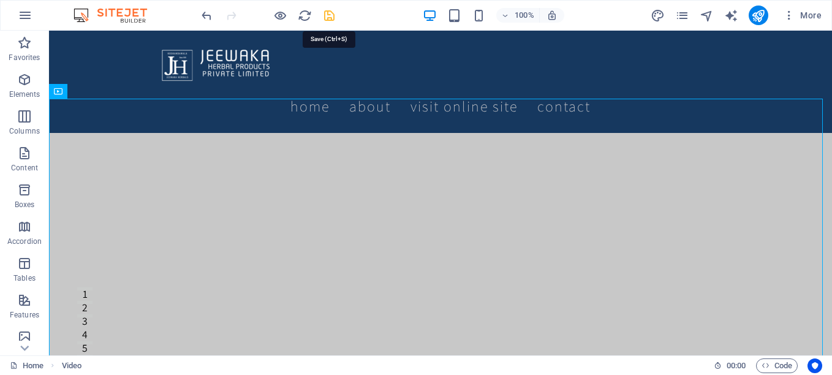
click at [324, 17] on icon "save" at bounding box center [329, 16] width 14 height 14
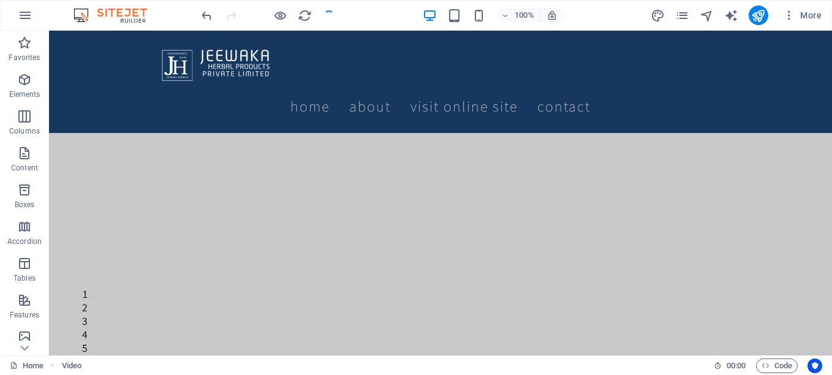
checkbox input "false"
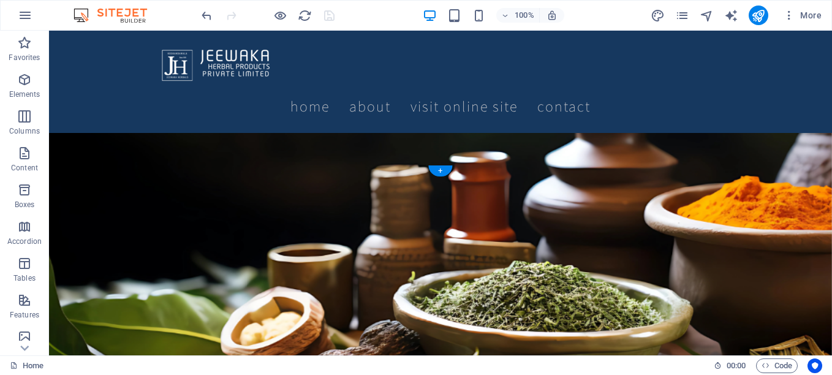
scroll to position [429, 0]
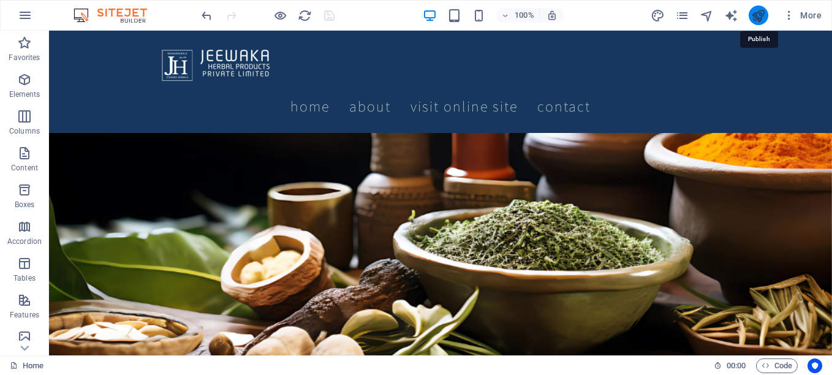
click at [761, 13] on icon "publish" at bounding box center [758, 16] width 14 height 14
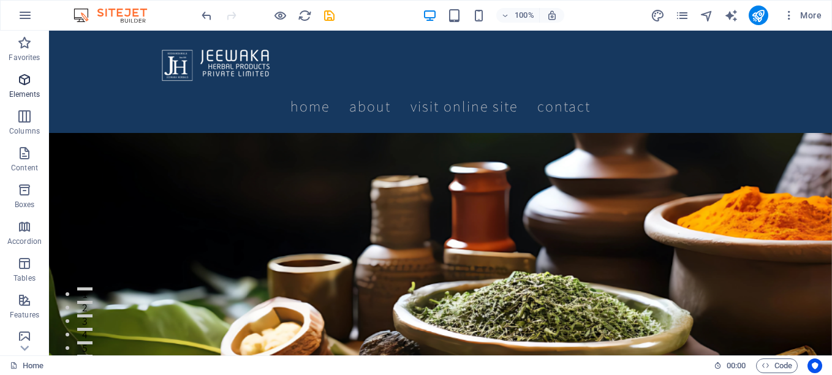
click at [28, 83] on icon "button" at bounding box center [24, 79] width 15 height 15
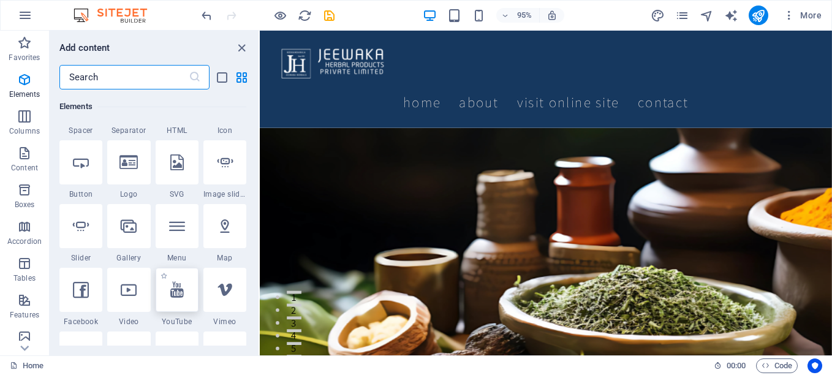
scroll to position [253, 0]
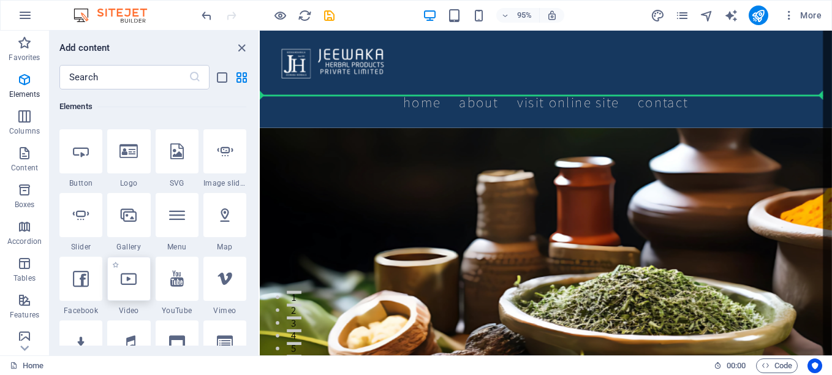
select select "%"
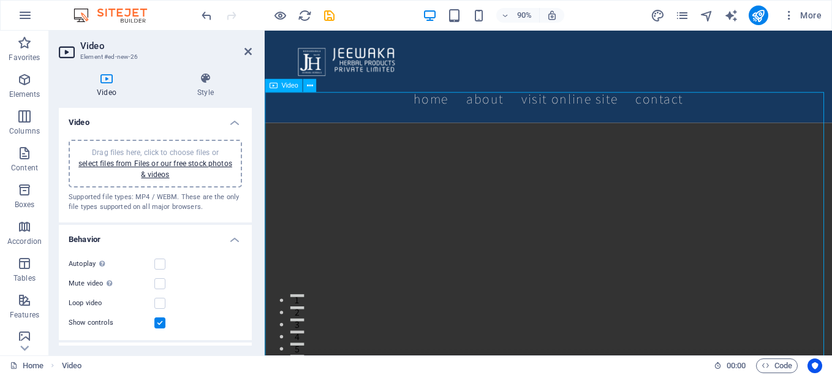
click at [445, 218] on figure at bounding box center [580, 291] width 630 height 316
click at [142, 159] on link "select files from Files or our free stock photos & videos" at bounding box center [155, 169] width 154 height 20
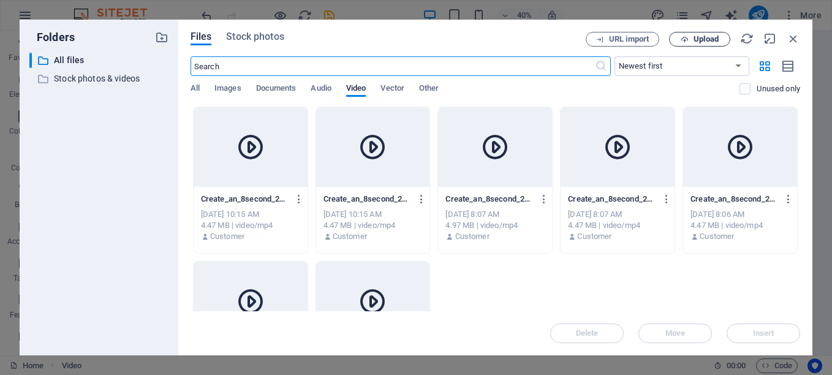
click at [706, 39] on span "Upload" at bounding box center [706, 39] width 25 height 7
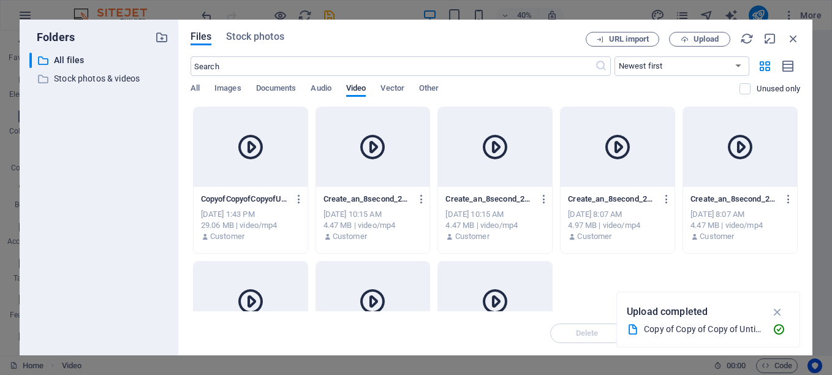
scroll to position [97, 0]
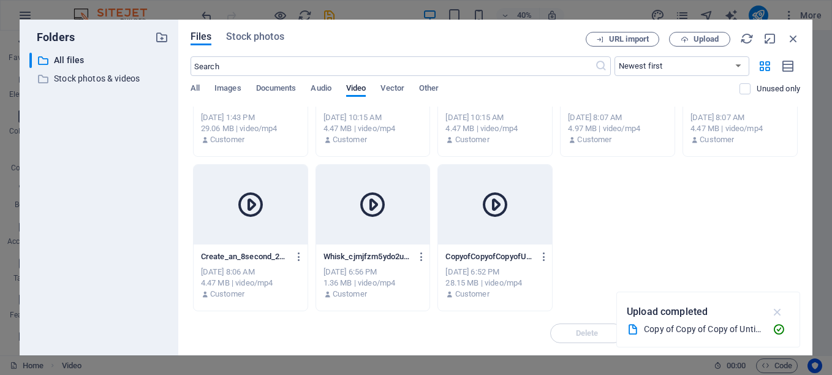
click at [780, 310] on icon "button" at bounding box center [778, 311] width 14 height 13
click at [471, 225] on div at bounding box center [495, 205] width 114 height 80
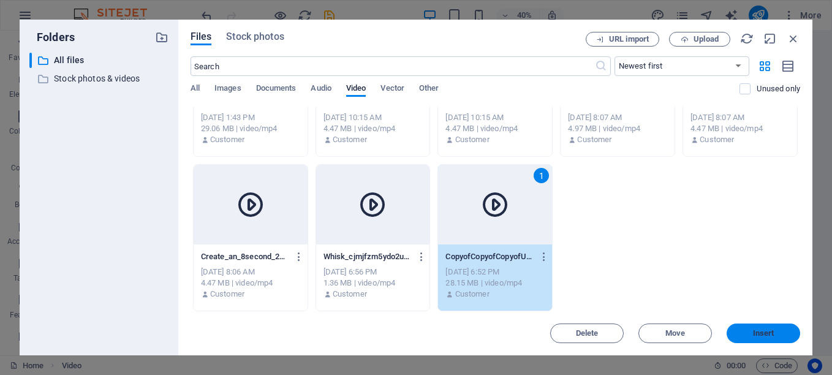
click at [776, 337] on button "Insert" at bounding box center [764, 333] width 74 height 20
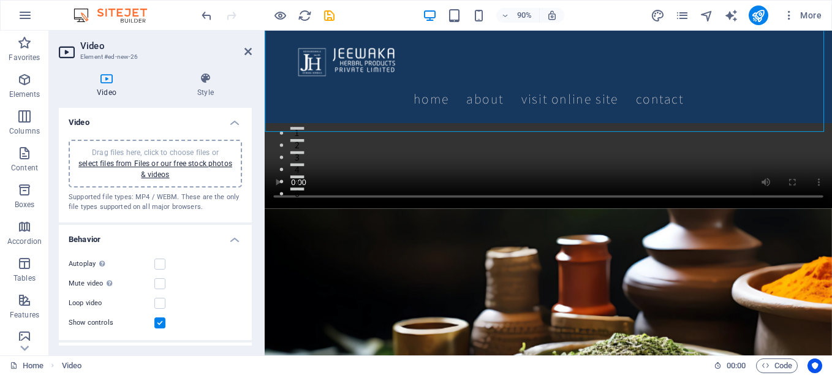
scroll to position [61, 0]
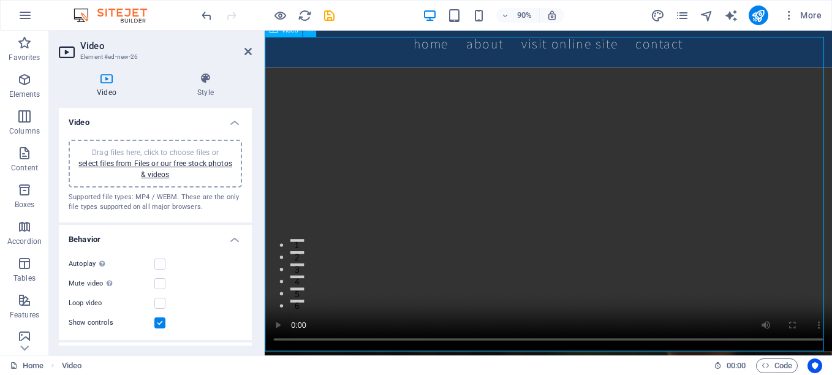
click at [587, 243] on figure at bounding box center [580, 230] width 630 height 316
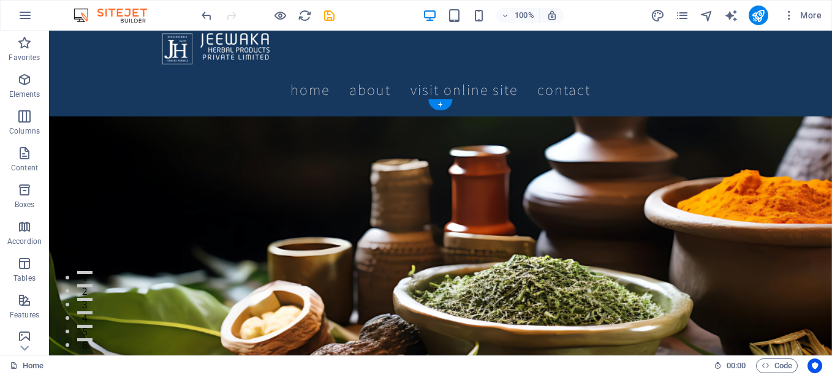
scroll to position [0, 0]
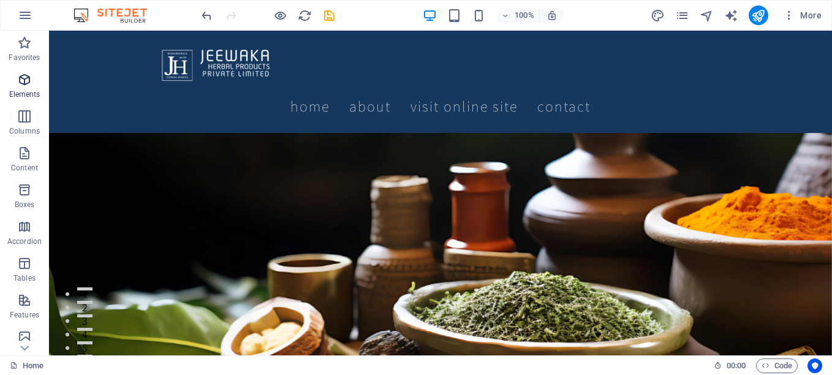
click at [24, 88] on span "Elements" at bounding box center [24, 86] width 49 height 29
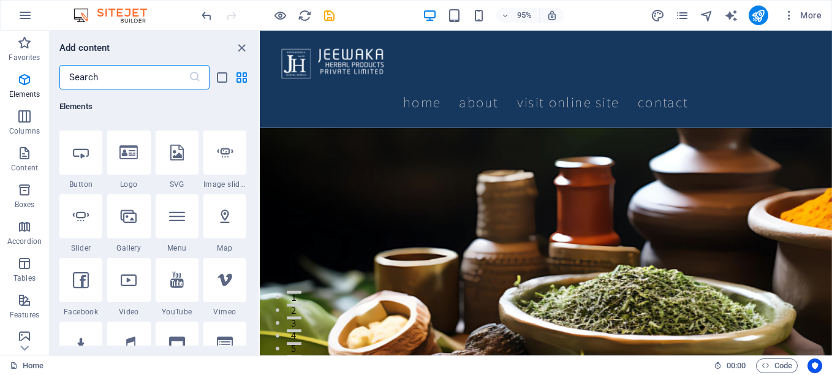
scroll to position [253, 0]
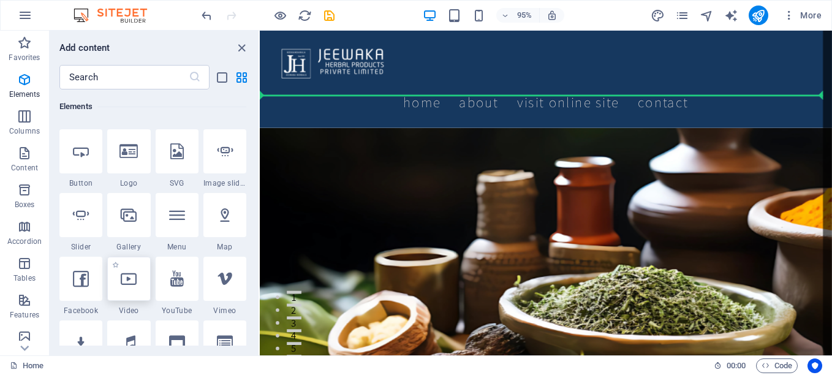
select select "%"
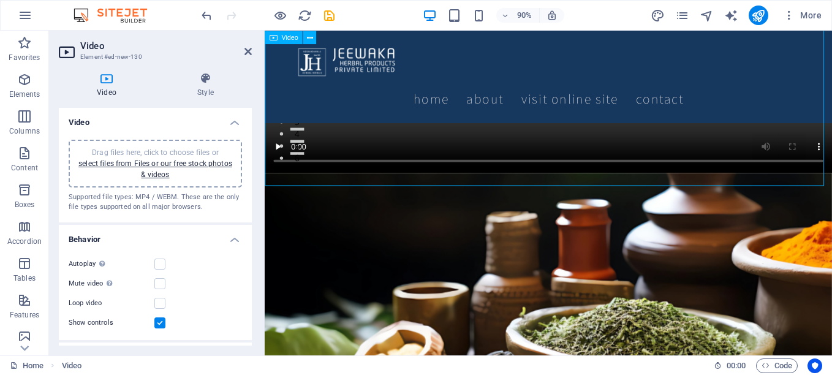
scroll to position [245, 0]
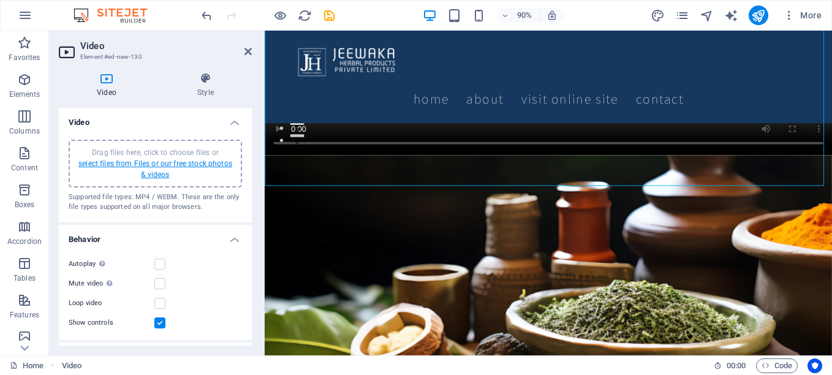
click at [152, 170] on link "select files from Files or our free stock photos & videos" at bounding box center [155, 169] width 154 height 20
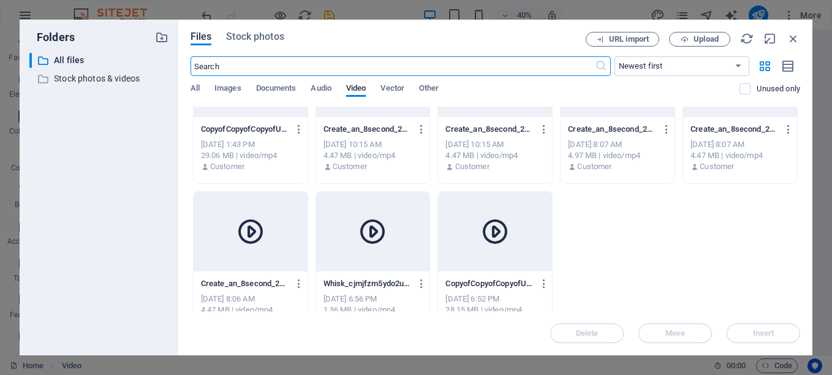
scroll to position [97, 0]
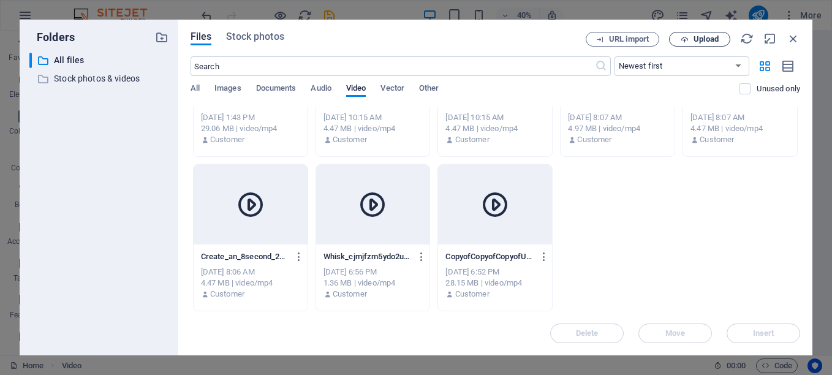
click at [692, 41] on span "Upload" at bounding box center [700, 40] width 50 height 8
click at [300, 257] on icon "button" at bounding box center [299, 256] width 12 height 11
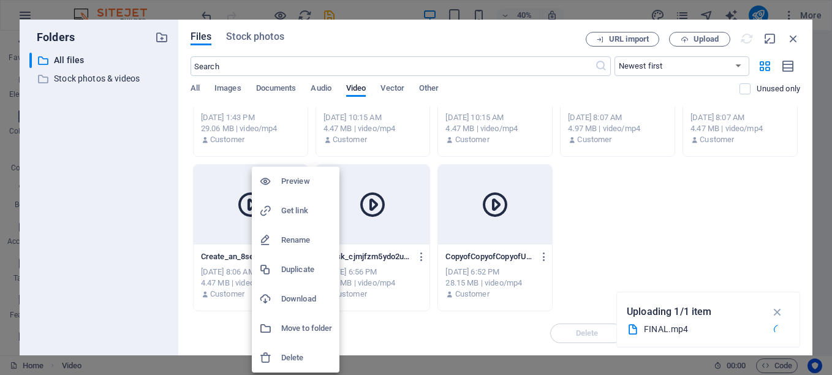
click at [297, 352] on h6 "Delete" at bounding box center [306, 357] width 51 height 15
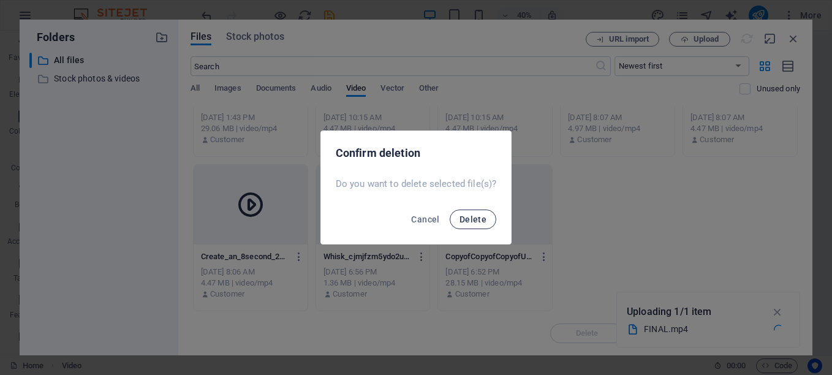
click at [476, 215] on span "Delete" at bounding box center [473, 219] width 27 height 10
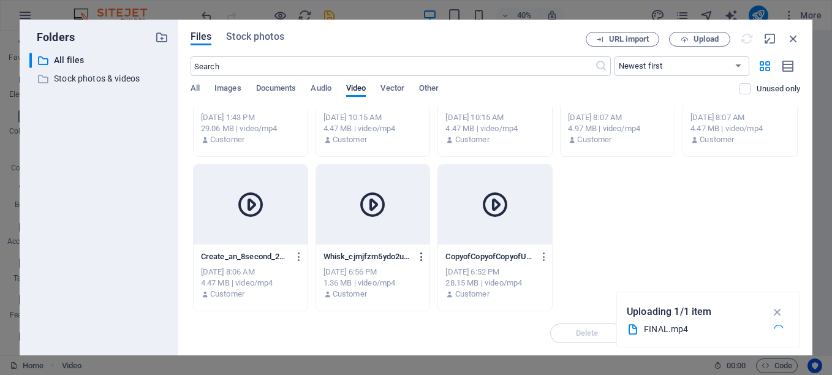
click at [417, 255] on icon "button" at bounding box center [422, 256] width 12 height 11
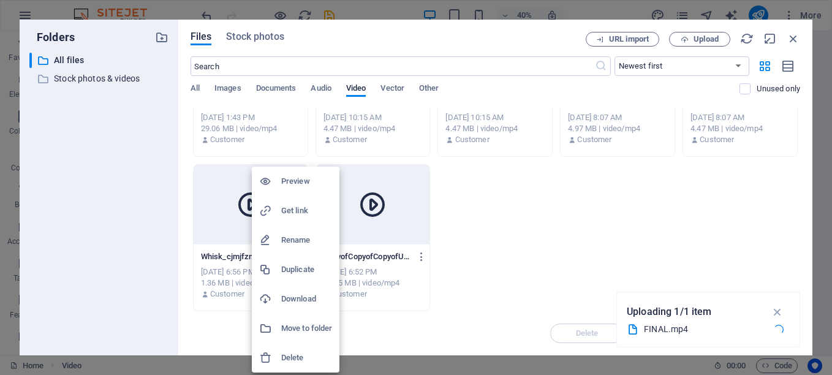
click at [290, 359] on h6 "Delete" at bounding box center [306, 357] width 51 height 15
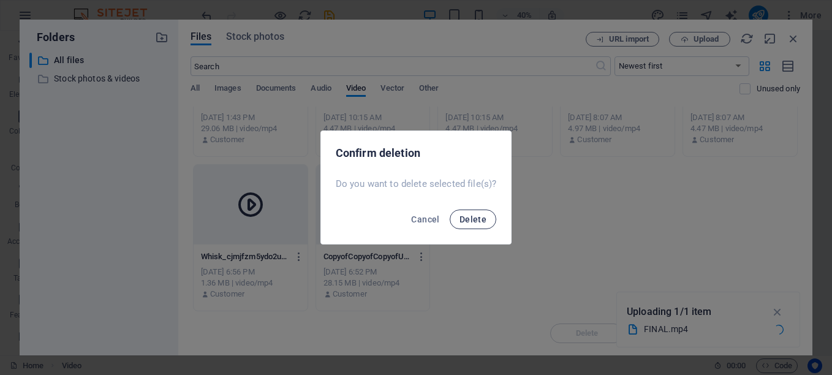
click at [483, 214] on span "Delete" at bounding box center [473, 219] width 27 height 10
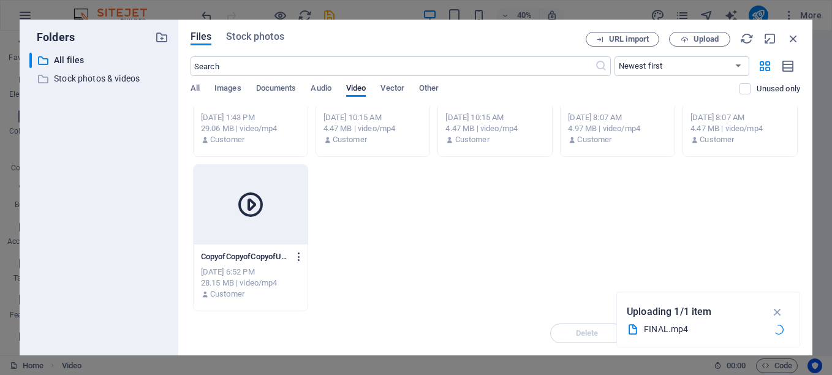
click at [298, 258] on icon "button" at bounding box center [299, 256] width 12 height 11
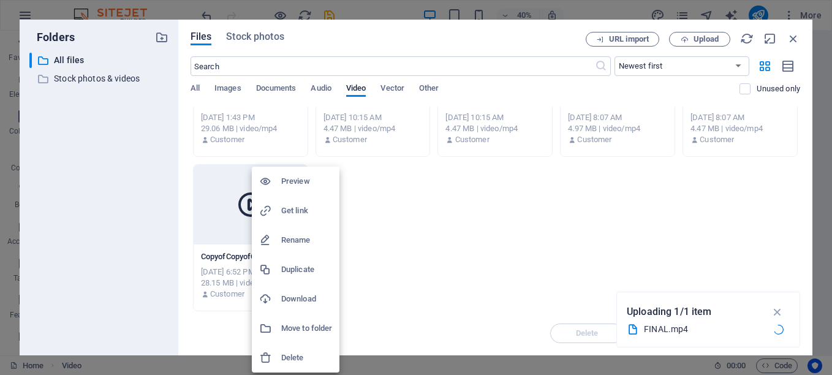
click at [297, 355] on h6 "Delete" at bounding box center [306, 357] width 51 height 15
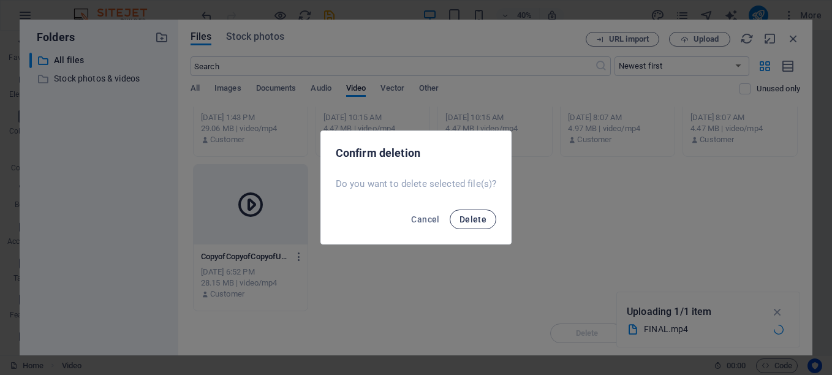
click at [468, 221] on span "Delete" at bounding box center [473, 219] width 27 height 10
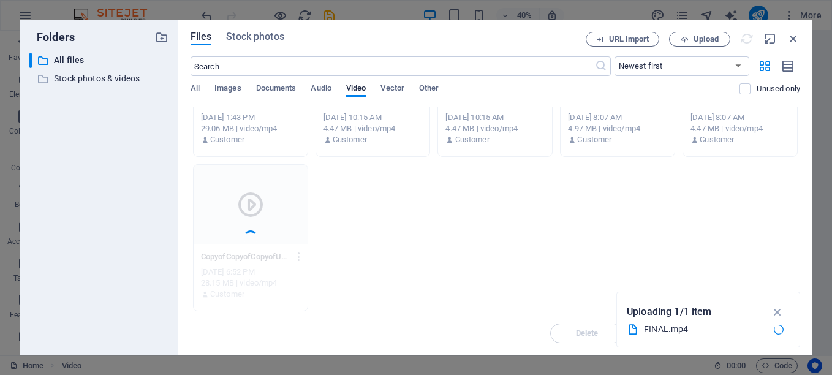
scroll to position [0, 0]
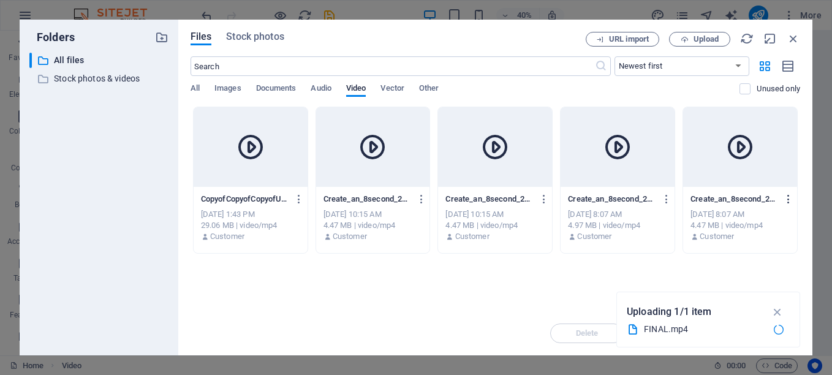
click at [790, 199] on icon "button" at bounding box center [789, 199] width 12 height 11
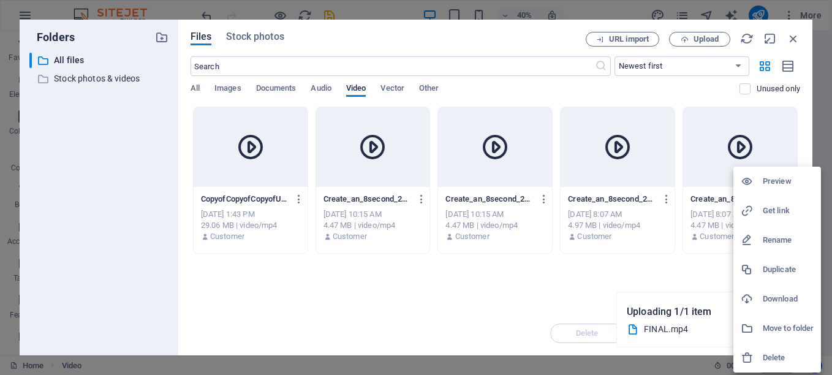
click at [775, 356] on h6 "Delete" at bounding box center [788, 357] width 51 height 15
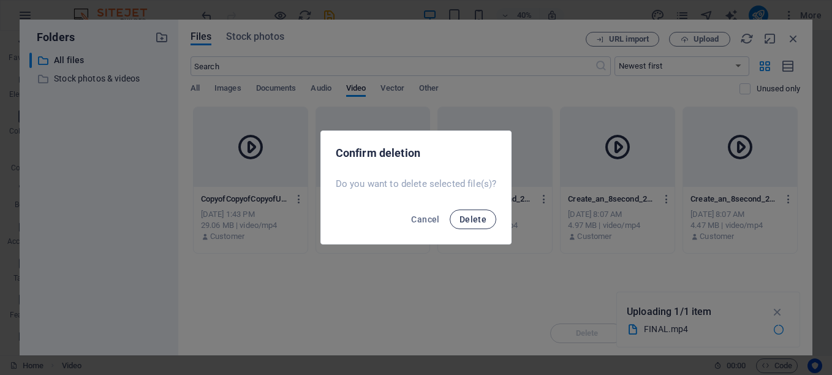
click at [467, 220] on span "Delete" at bounding box center [473, 219] width 27 height 10
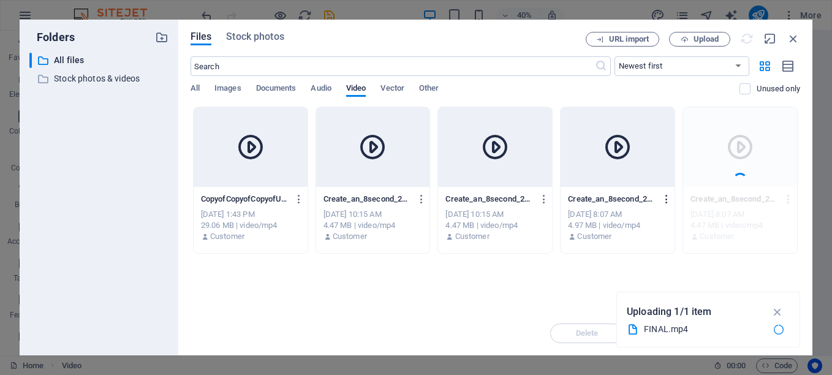
click at [666, 199] on icon "button" at bounding box center [667, 199] width 12 height 11
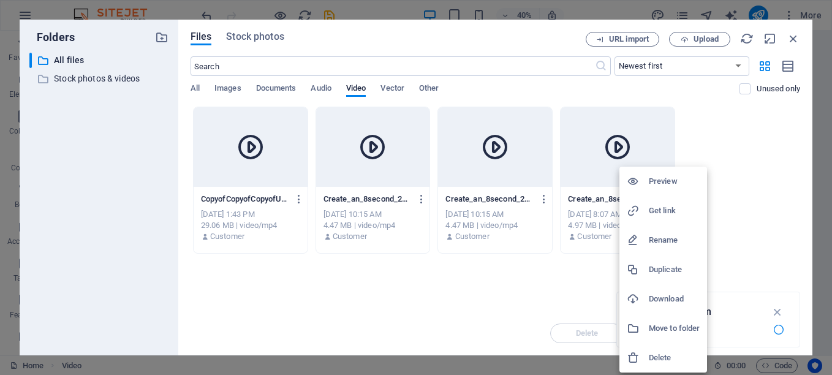
click at [654, 354] on h6 "Delete" at bounding box center [674, 357] width 51 height 15
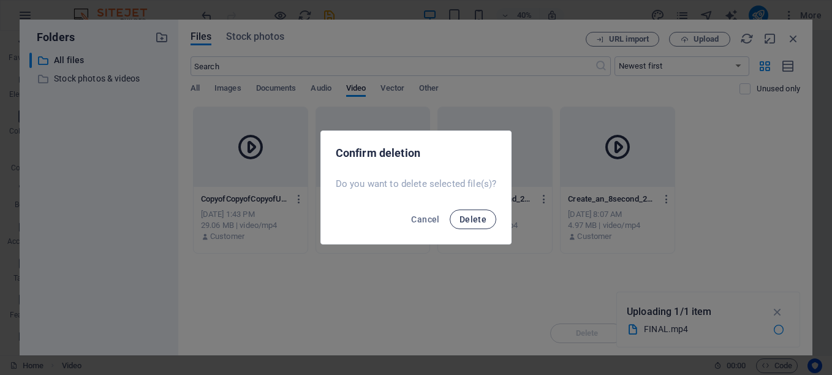
click at [465, 214] on span "Delete" at bounding box center [473, 219] width 27 height 10
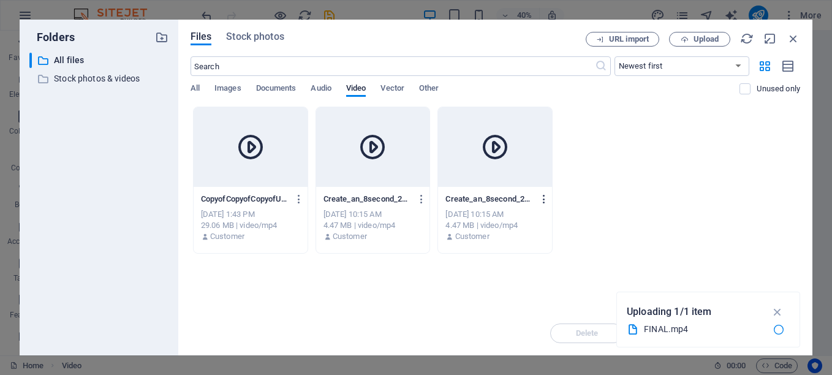
click at [542, 197] on icon "button" at bounding box center [545, 199] width 12 height 11
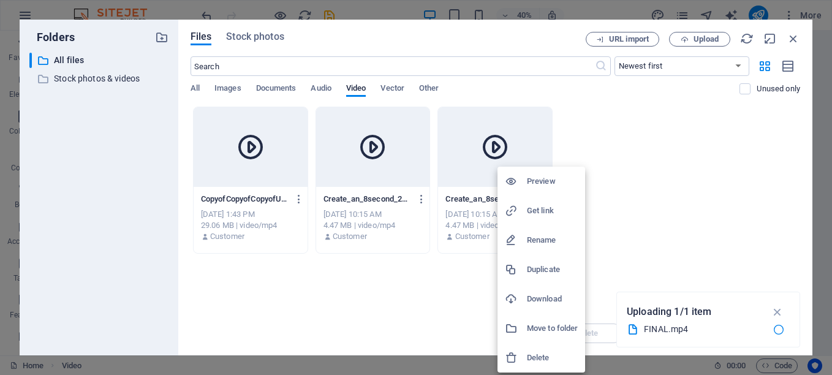
click at [531, 355] on h6 "Delete" at bounding box center [552, 357] width 51 height 15
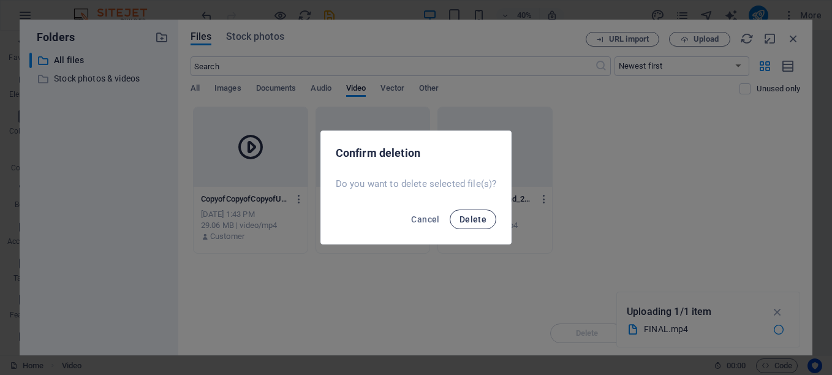
click at [479, 225] on button "Delete" at bounding box center [473, 220] width 47 height 20
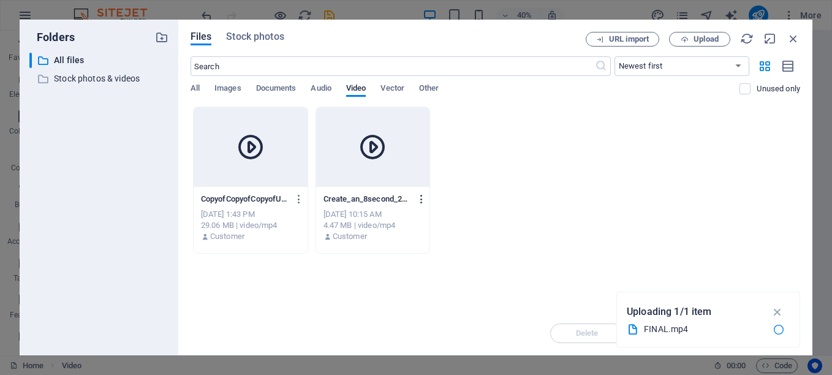
click at [420, 199] on icon "button" at bounding box center [422, 199] width 12 height 11
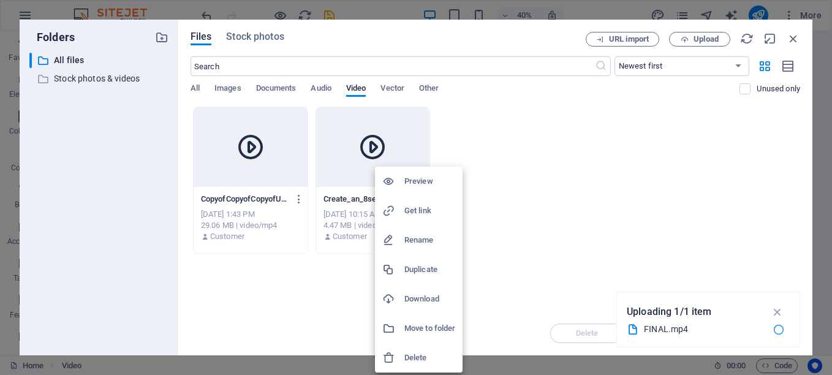
click at [412, 354] on h6 "Delete" at bounding box center [429, 357] width 51 height 15
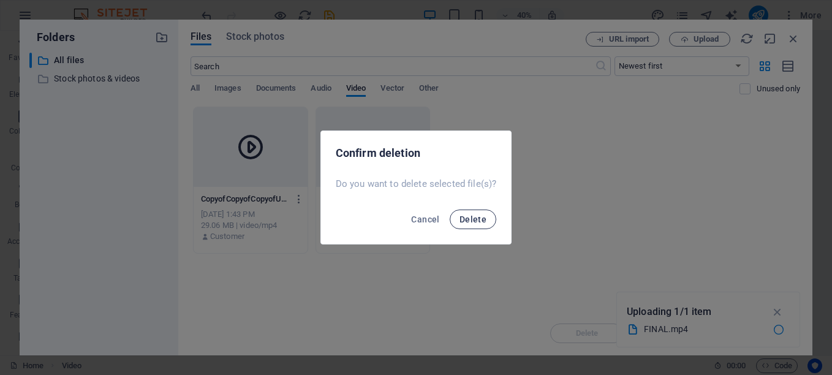
click at [464, 216] on span "Delete" at bounding box center [473, 219] width 27 height 10
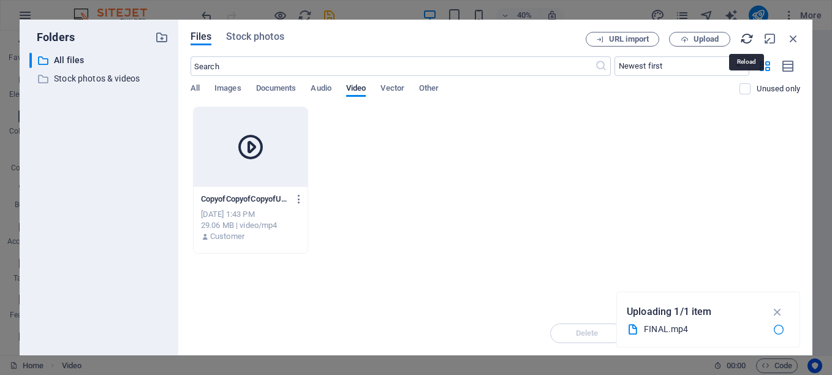
click at [748, 35] on icon "button" at bounding box center [746, 38] width 13 height 13
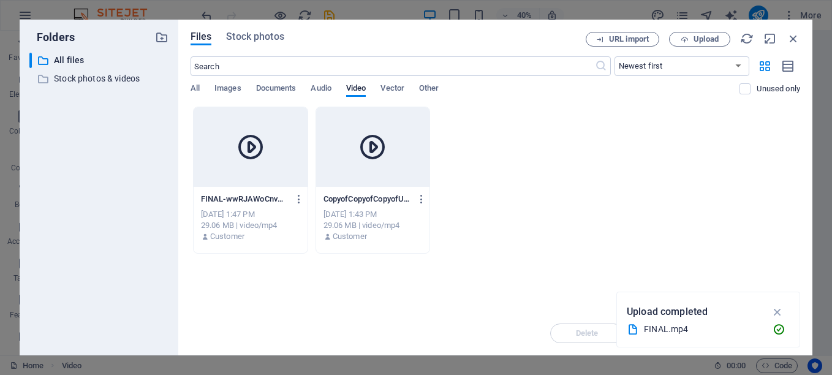
click at [244, 230] on div "29.06 MB | video/mp4" at bounding box center [250, 225] width 99 height 11
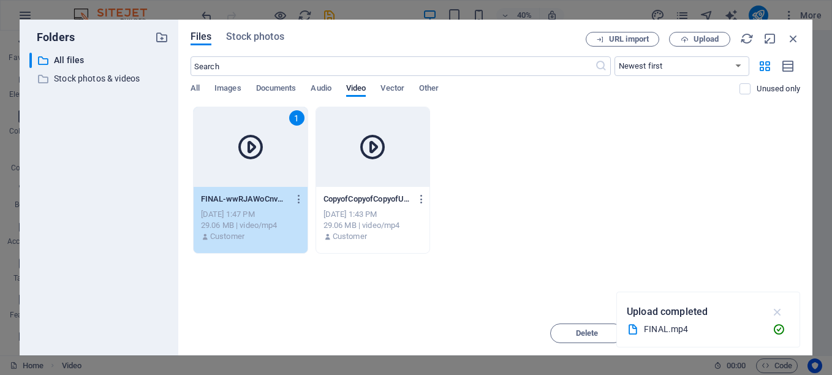
click at [774, 312] on icon "button" at bounding box center [778, 311] width 14 height 13
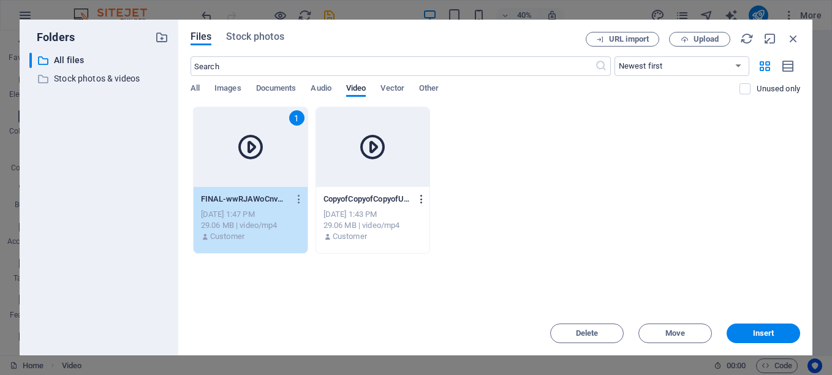
click at [422, 200] on icon "button" at bounding box center [422, 199] width 12 height 11
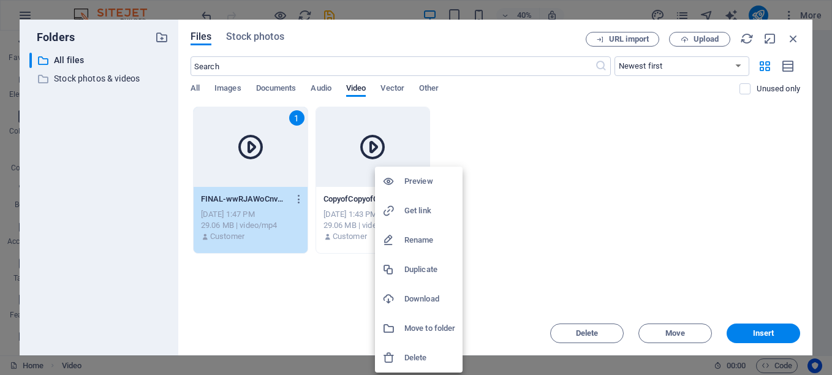
click at [412, 363] on h6 "Delete" at bounding box center [429, 357] width 51 height 15
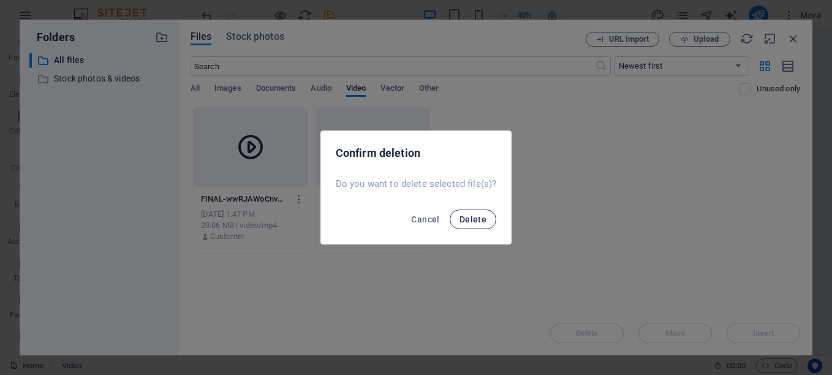
click at [466, 218] on span "Delete" at bounding box center [473, 219] width 27 height 10
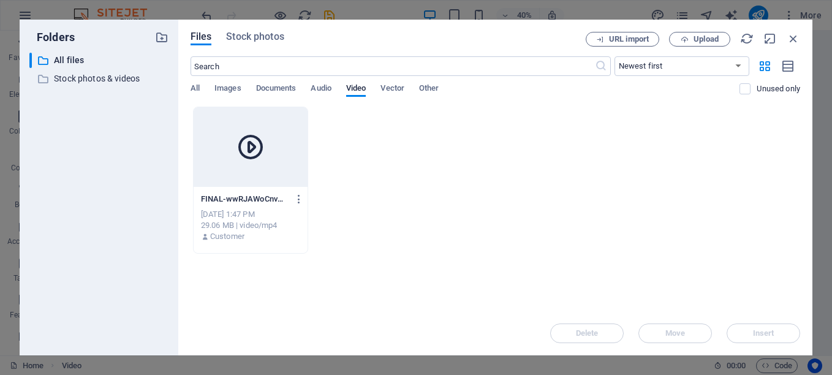
click at [260, 171] on div at bounding box center [251, 147] width 114 height 80
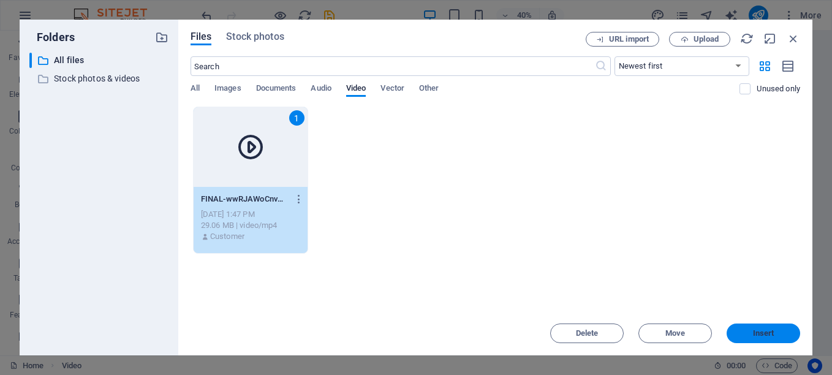
click at [743, 327] on button "Insert" at bounding box center [764, 333] width 74 height 20
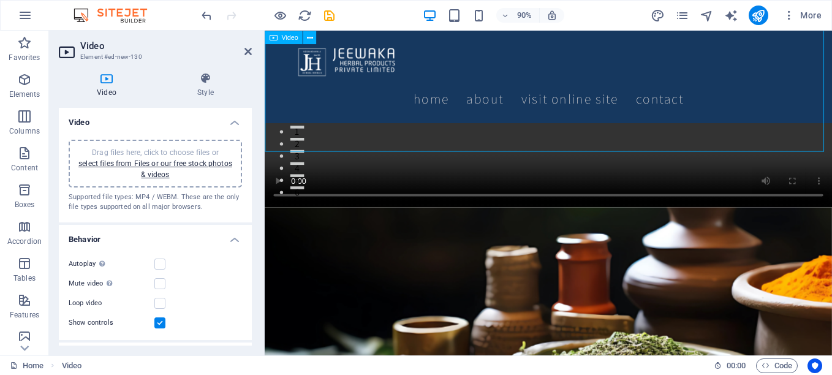
scroll to position [184, 0]
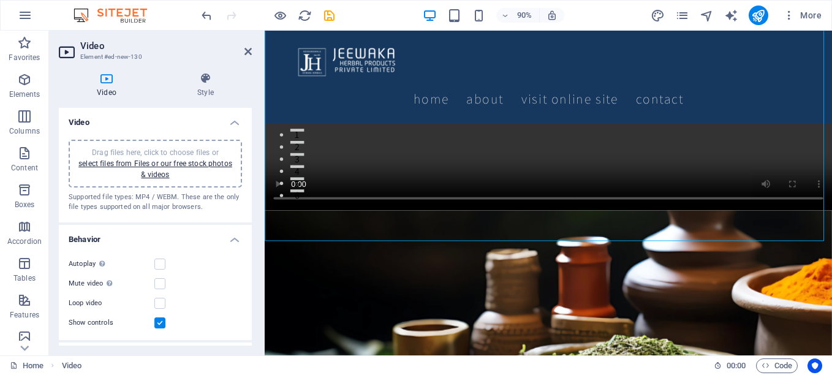
click at [161, 322] on label at bounding box center [159, 322] width 11 height 11
click at [0, 0] on input "Show controls" at bounding box center [0, 0] width 0 height 0
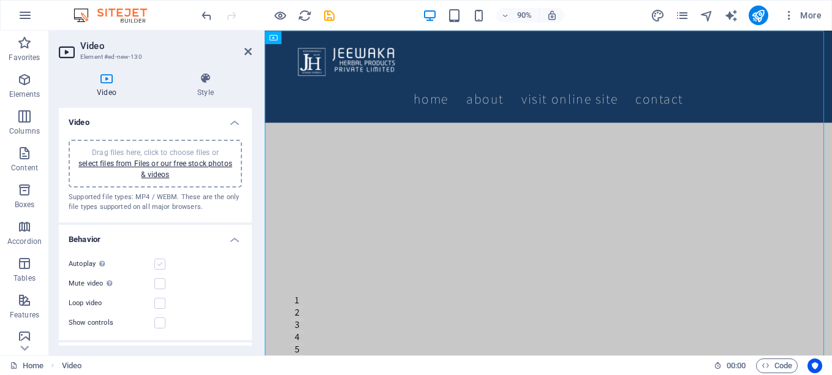
scroll to position [62, 0]
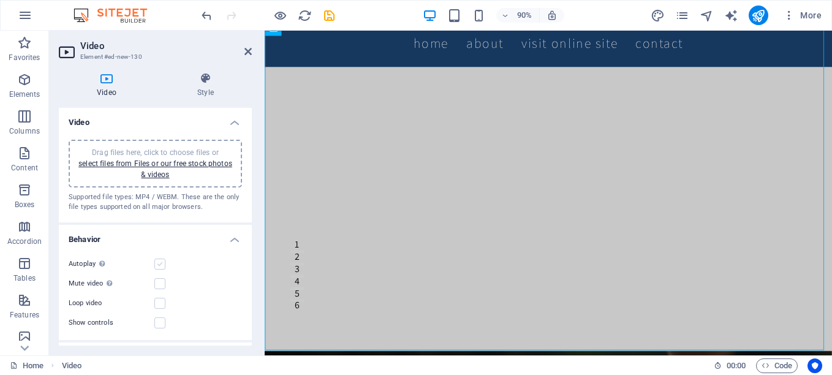
click at [157, 265] on label at bounding box center [159, 264] width 11 height 11
click at [0, 0] on input "Autoplay Autoplay is only available if muted is checked" at bounding box center [0, 0] width 0 height 0
click at [159, 268] on label at bounding box center [159, 264] width 11 height 11
click at [0, 0] on input "Autoplay Autoplay is only available if muted is checked" at bounding box center [0, 0] width 0 height 0
click at [160, 287] on label at bounding box center [159, 283] width 11 height 11
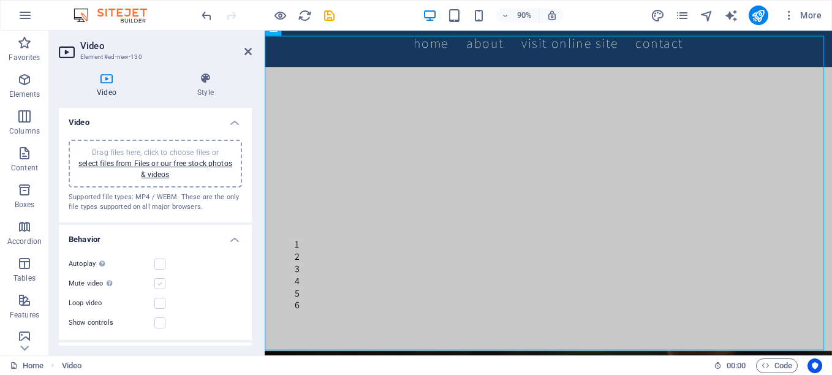
click at [0, 0] on input "Mute video Autoplay will be available if muted is checked" at bounding box center [0, 0] width 0 height 0
click at [160, 304] on label at bounding box center [159, 303] width 11 height 11
click at [0, 0] on input "Loop video" at bounding box center [0, 0] width 0 height 0
click at [157, 263] on label at bounding box center [159, 264] width 11 height 11
click at [0, 0] on input "Autoplay Autoplay is only available if muted is checked" at bounding box center [0, 0] width 0 height 0
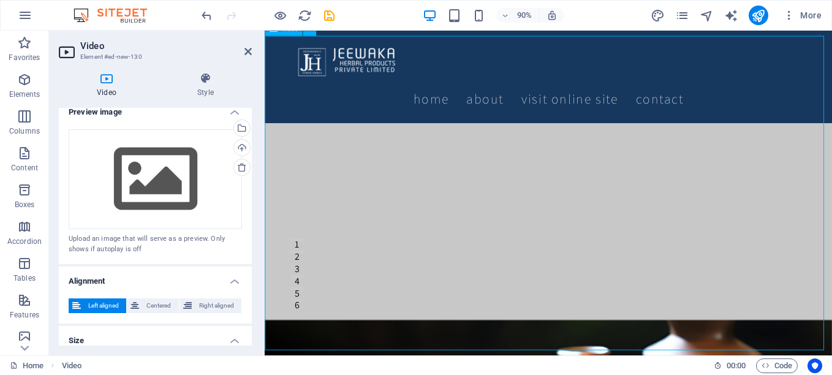
scroll to position [185, 0]
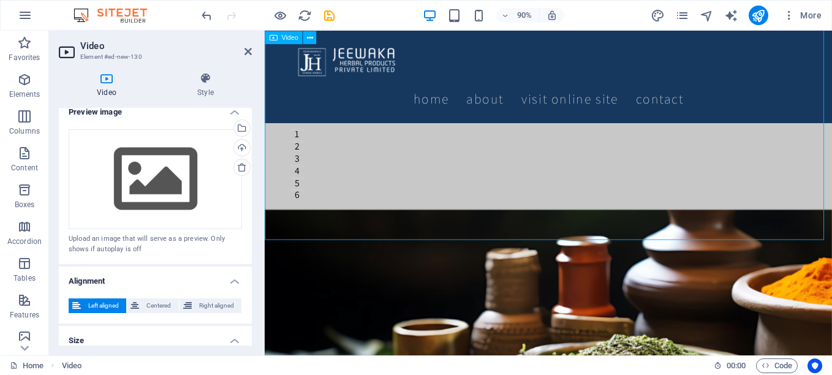
click at [537, 184] on figure at bounding box center [580, 38] width 630 height 384
click at [324, 14] on icon "save" at bounding box center [329, 16] width 14 height 14
checkbox input "false"
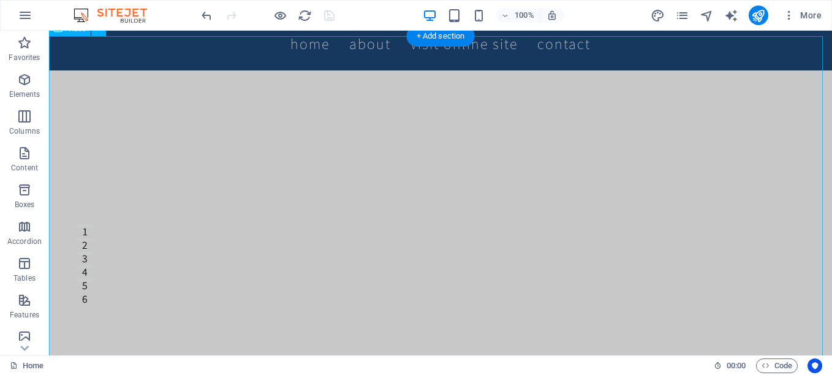
scroll to position [0, 0]
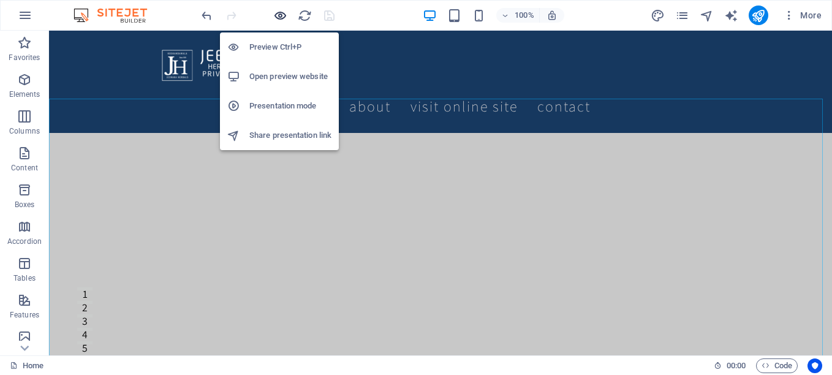
click at [274, 15] on icon "button" at bounding box center [280, 16] width 14 height 14
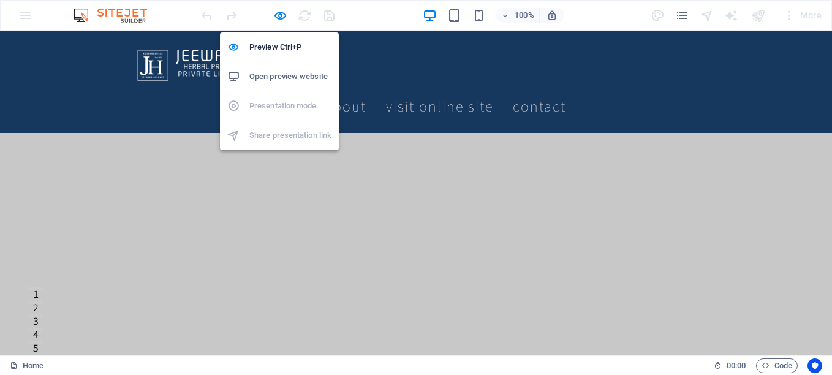
click at [279, 74] on h6 "Open preview website" at bounding box center [290, 76] width 82 height 15
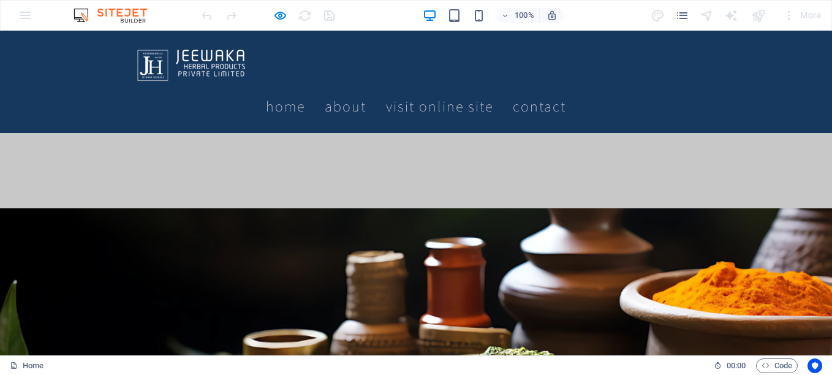
scroll to position [123, 0]
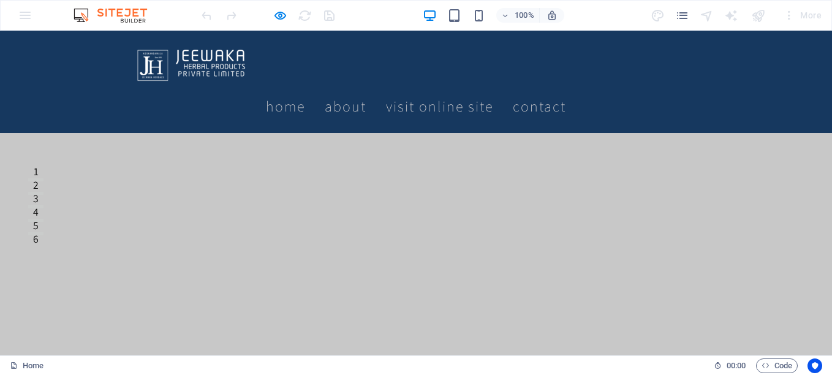
click at [379, 236] on video at bounding box center [416, 184] width 832 height 416
click at [388, 243] on video at bounding box center [416, 184] width 832 height 416
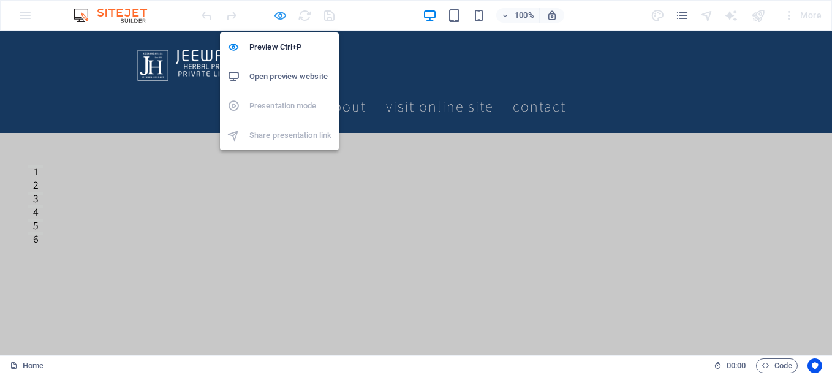
click at [283, 13] on icon "button" at bounding box center [280, 16] width 14 height 14
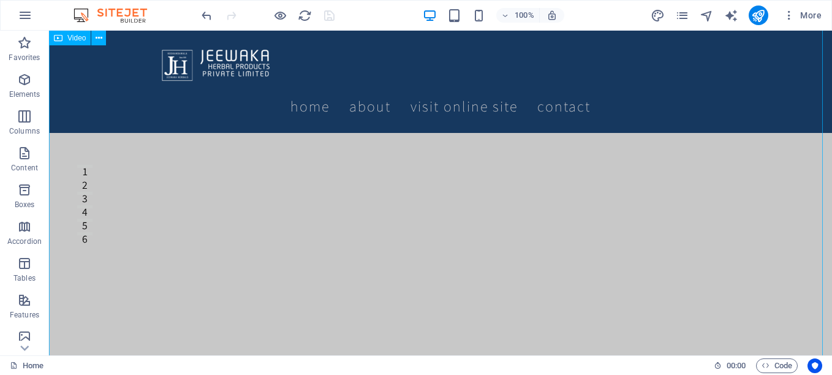
click at [205, 269] on figure at bounding box center [440, 138] width 783 height 460
select select "%"
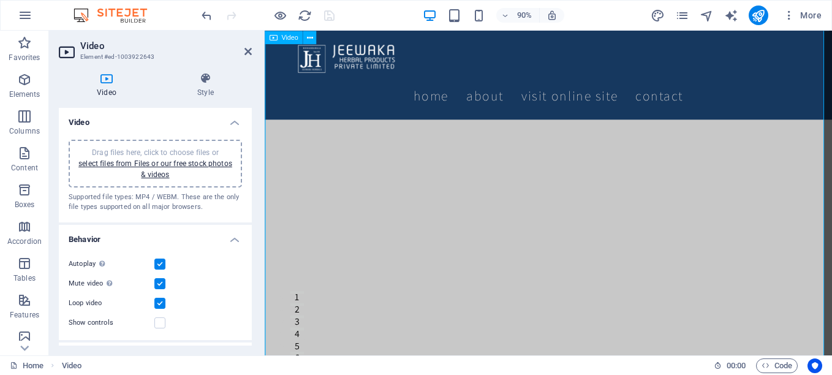
scroll to position [0, 0]
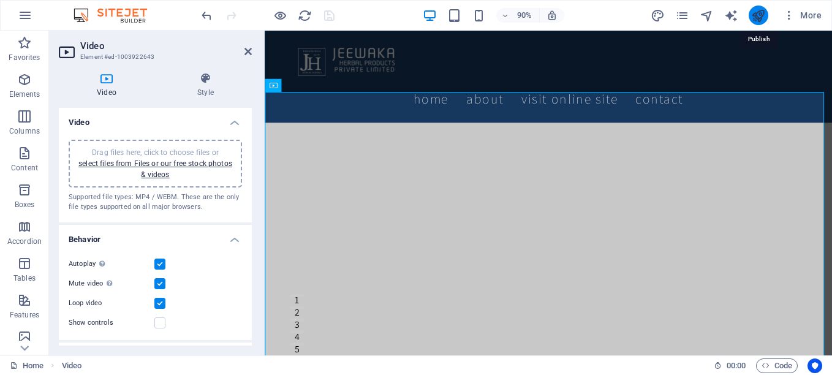
click at [755, 15] on icon "publish" at bounding box center [758, 16] width 14 height 14
